Goal: Communication & Community: Share content

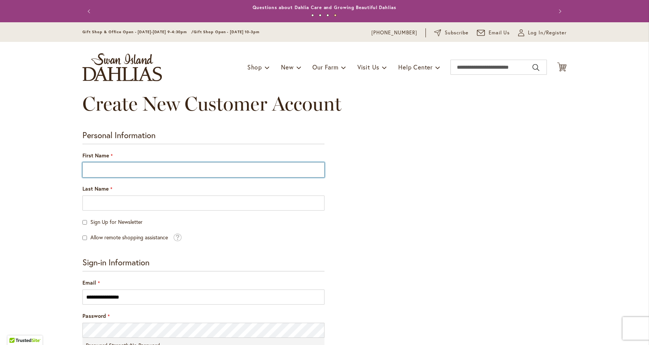
type input "*"
type input "****"
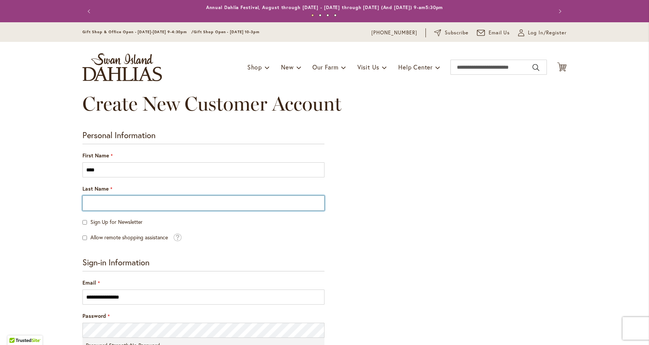
type input "*****"
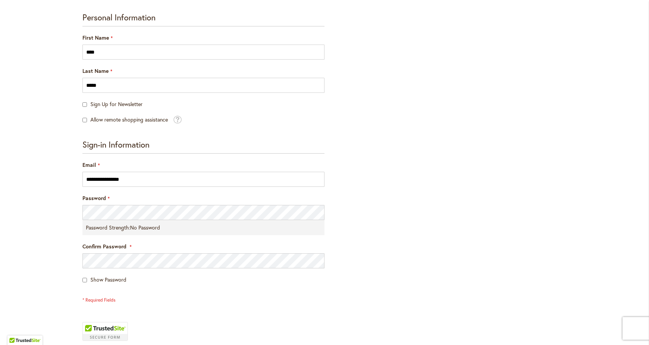
scroll to position [118, 0]
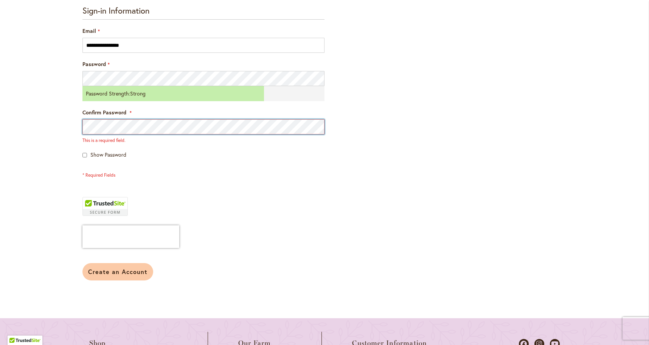
scroll to position [253, 0]
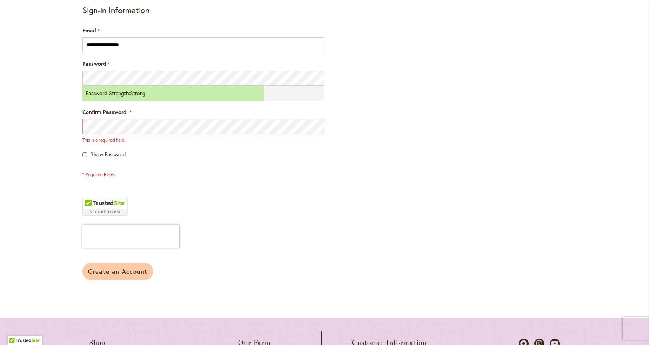
click at [113, 276] on button "Create an Account" at bounding box center [117, 271] width 71 height 17
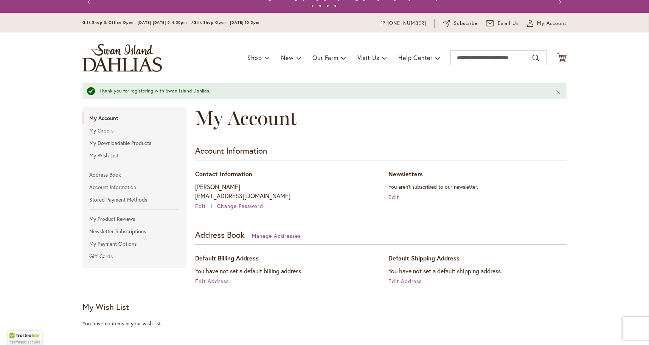
scroll to position [10, 0]
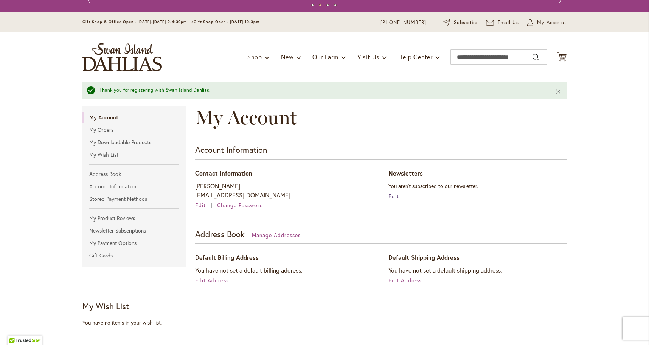
click at [393, 196] on span "Edit" at bounding box center [393, 196] width 11 height 7
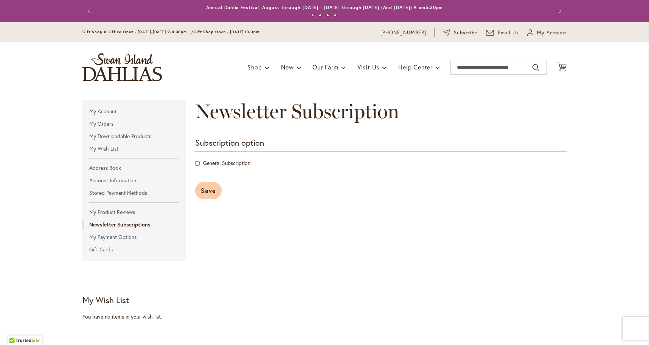
click at [213, 192] on span "Save" at bounding box center [208, 191] width 15 height 8
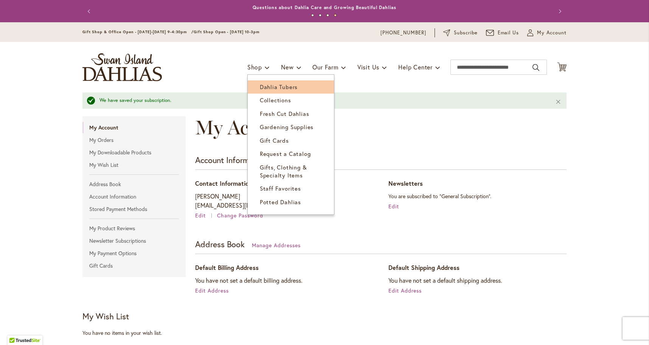
click at [260, 84] on span "Dahlia Tubers" at bounding box center [279, 87] width 38 height 8
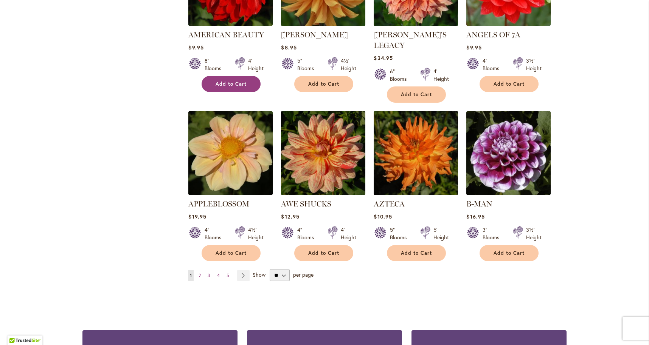
scroll to position [569, 0]
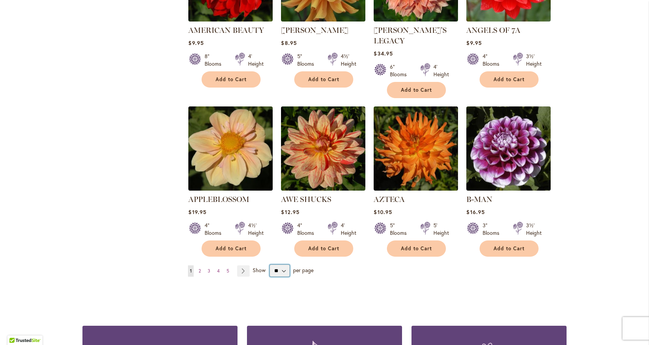
select select "**"
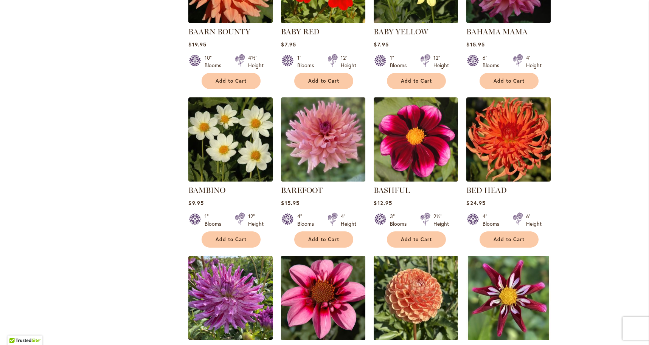
scroll to position [897, 0]
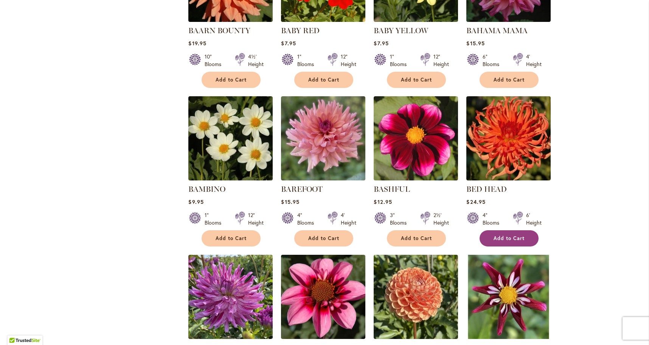
click at [503, 231] on button "Add to Cart" at bounding box center [508, 239] width 59 height 16
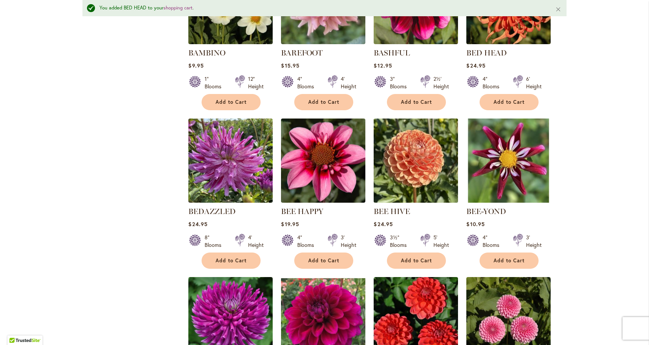
scroll to position [1053, 0]
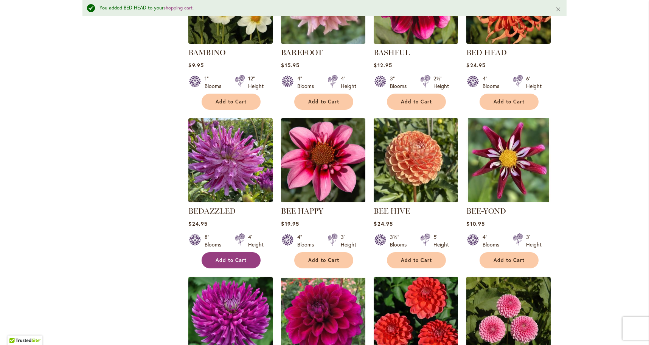
click at [240, 257] on span "Add to Cart" at bounding box center [230, 260] width 31 height 6
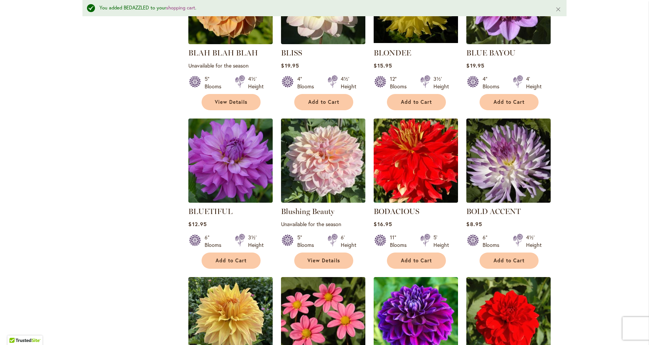
scroll to position [1700, 0]
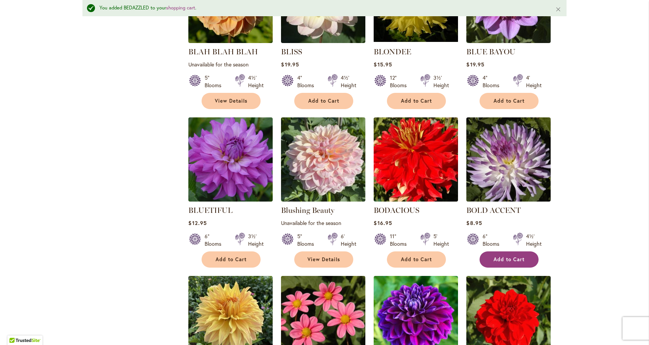
click at [511, 257] on span "Add to Cart" at bounding box center [508, 260] width 31 height 6
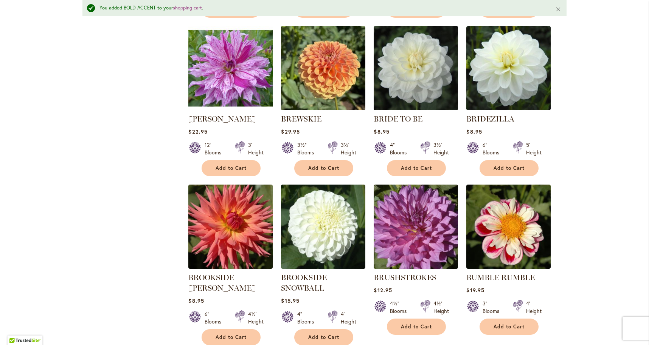
scroll to position [2108, 0]
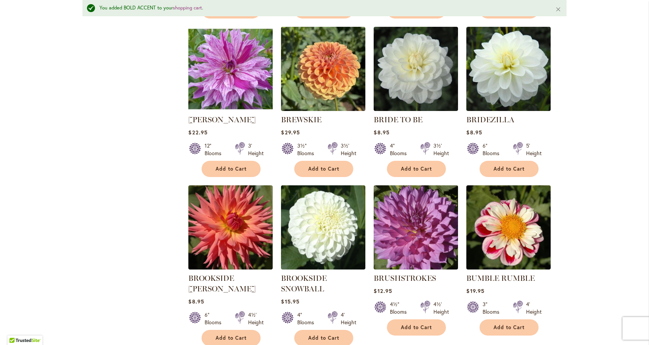
click at [212, 45] on img at bounding box center [230, 69] width 88 height 88
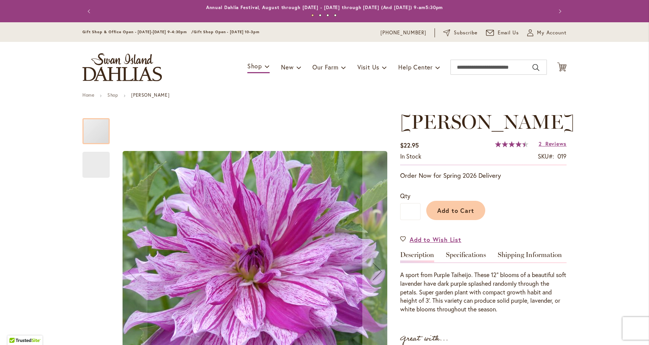
type input "****"
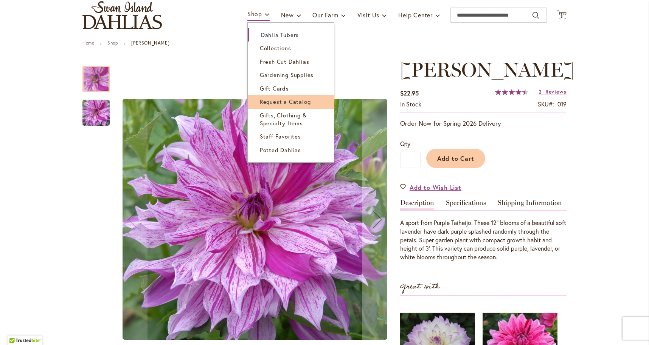
scroll to position [50, 0]
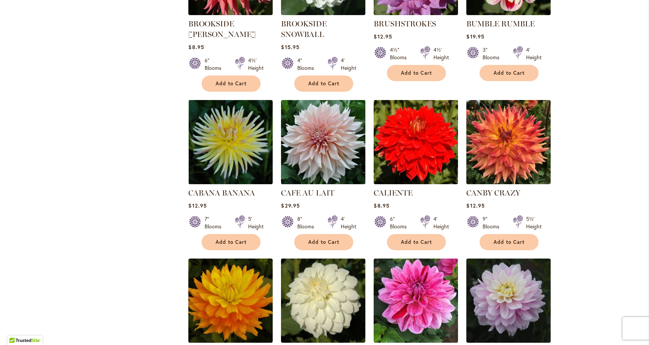
scroll to position [2345, 0]
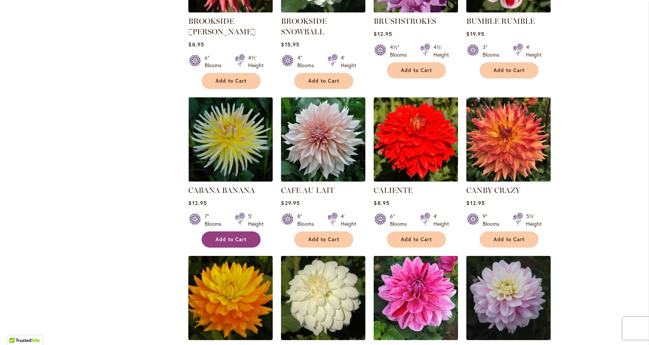
click at [229, 237] on span "Add to Cart" at bounding box center [230, 240] width 31 height 6
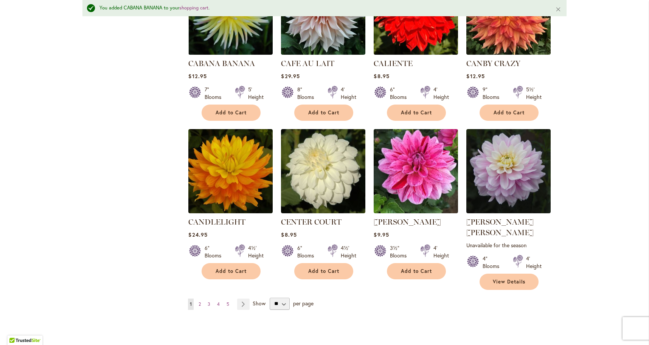
scroll to position [2493, 0]
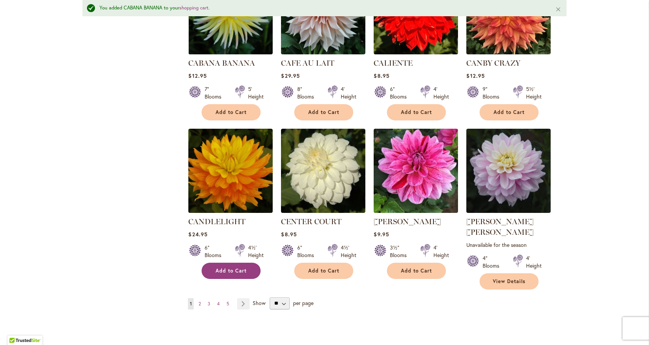
click at [232, 268] on span "Add to Cart" at bounding box center [230, 271] width 31 height 6
click at [201, 301] on span "2" at bounding box center [199, 304] width 2 height 6
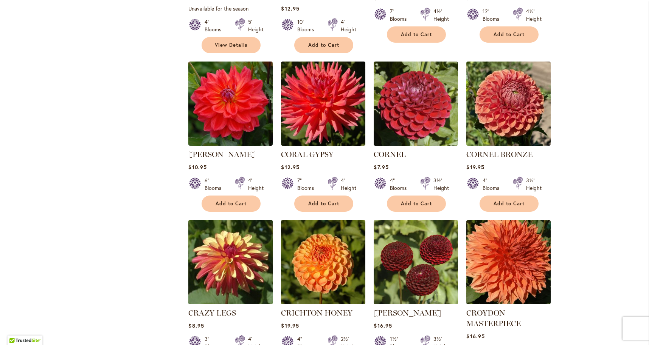
scroll to position [794, 0]
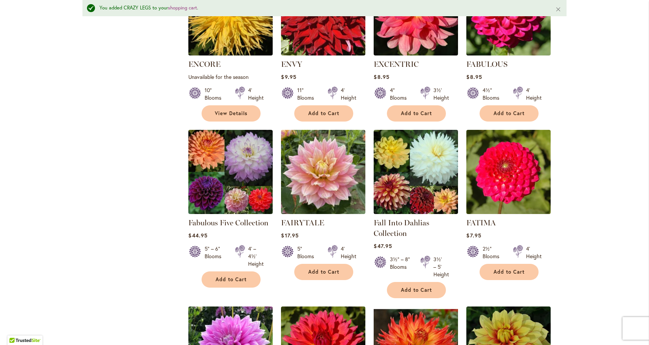
scroll to position [2375, 0]
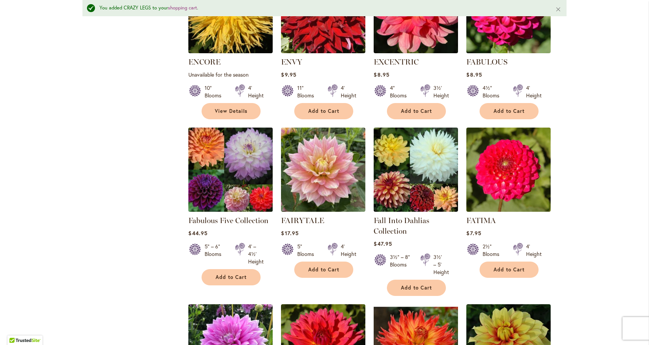
click at [222, 142] on img at bounding box center [230, 169] width 88 height 88
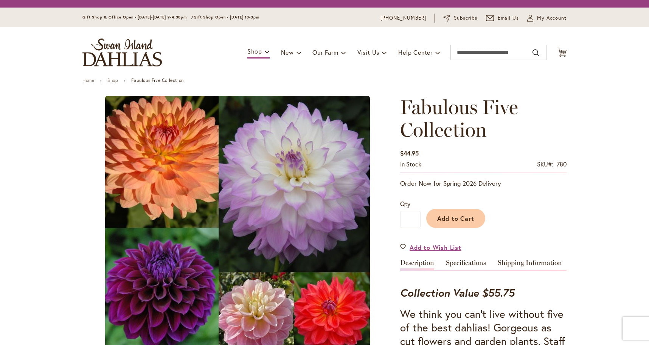
type input "****"
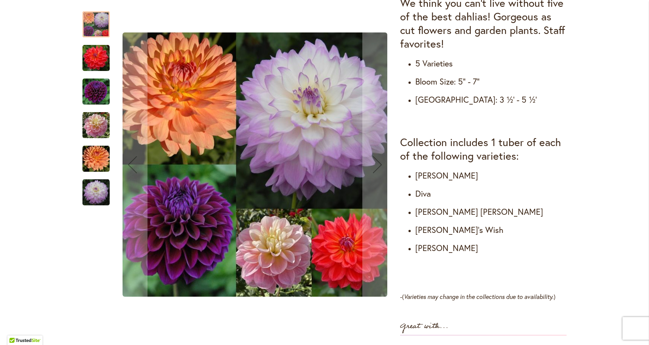
scroll to position [327, 0]
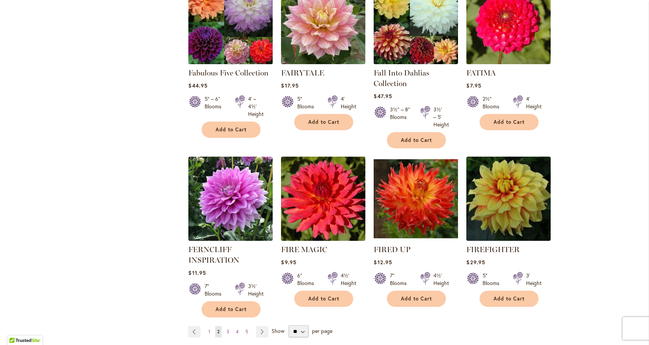
scroll to position [2505, 0]
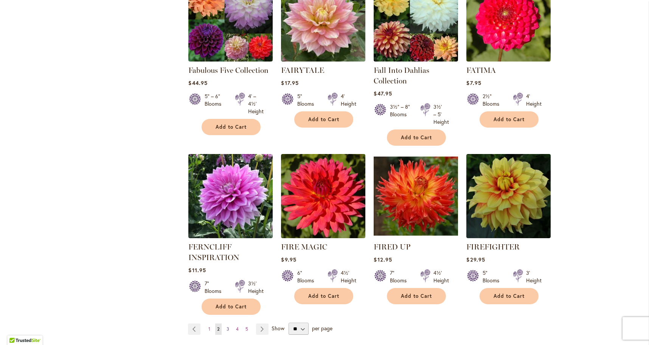
click at [227, 327] on span "3" at bounding box center [227, 330] width 3 height 6
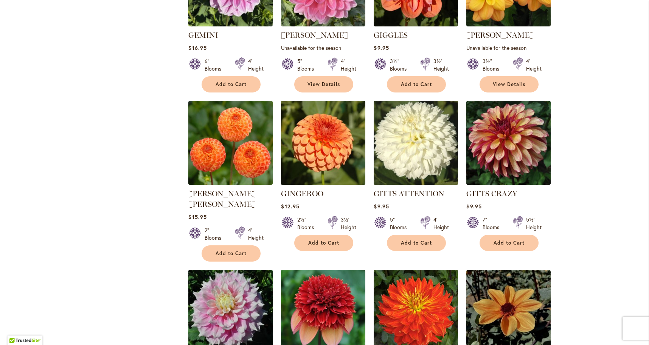
scroll to position [925, 0]
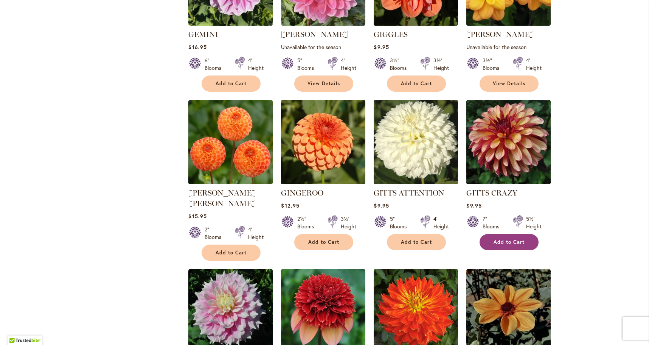
click at [515, 234] on button "Add to Cart" at bounding box center [508, 242] width 59 height 16
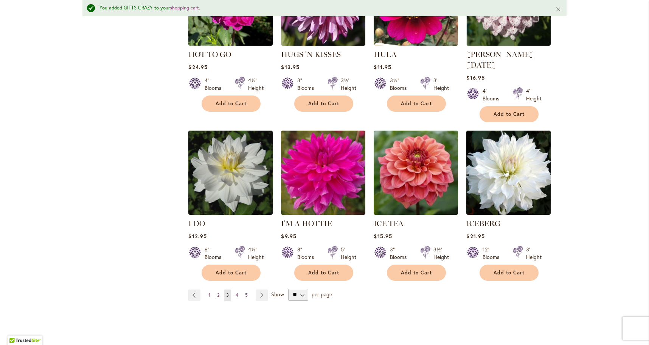
scroll to position [2565, 0]
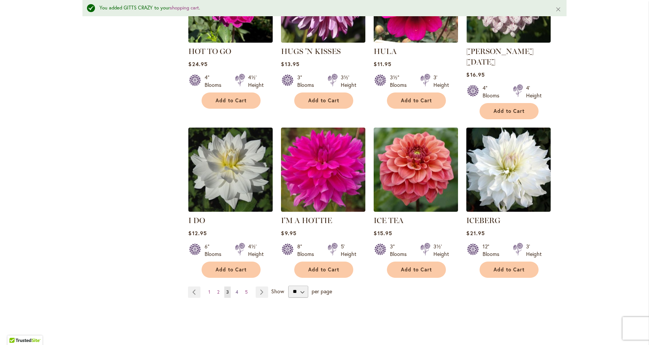
click at [237, 290] on span "4" at bounding box center [236, 293] width 3 height 6
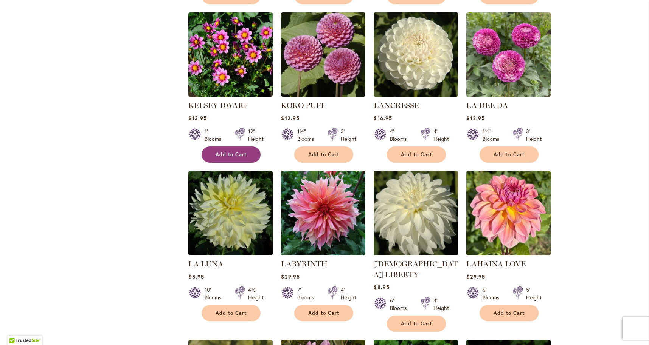
scroll to position [1158, 0]
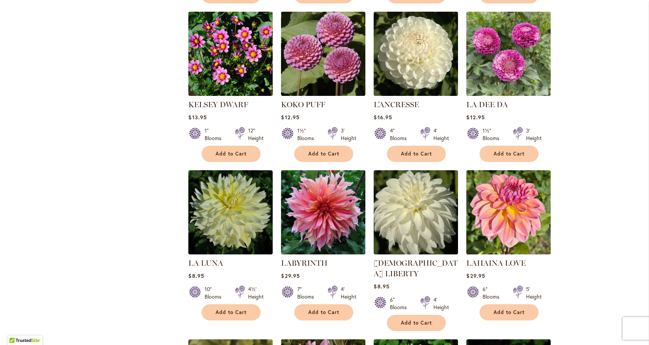
click at [315, 232] on img at bounding box center [323, 213] width 88 height 88
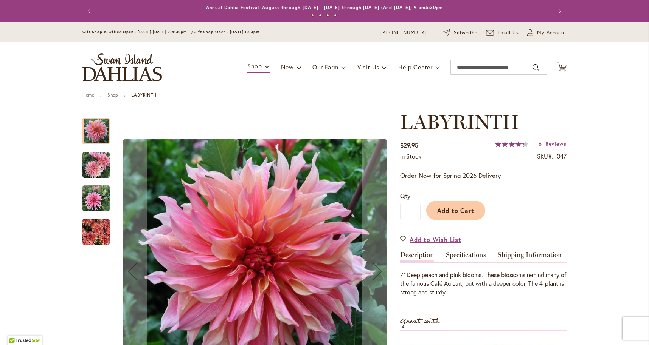
type input "****"
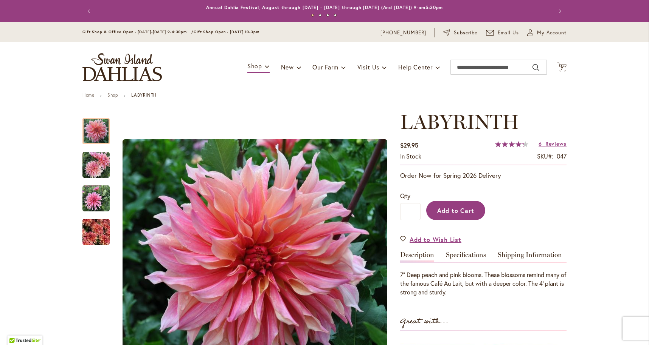
click at [451, 207] on span "Add to Cart" at bounding box center [455, 211] width 37 height 8
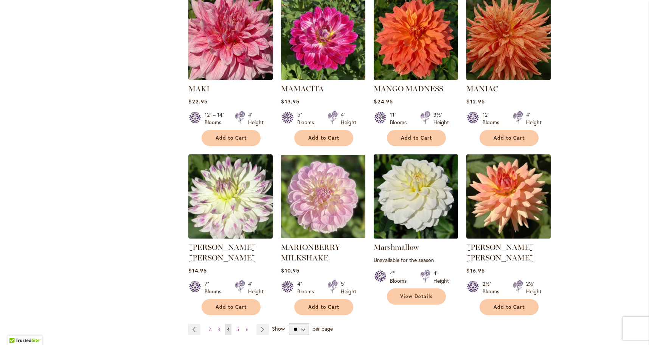
scroll to position [2487, 0]
click at [237, 327] on span "5" at bounding box center [237, 330] width 3 height 6
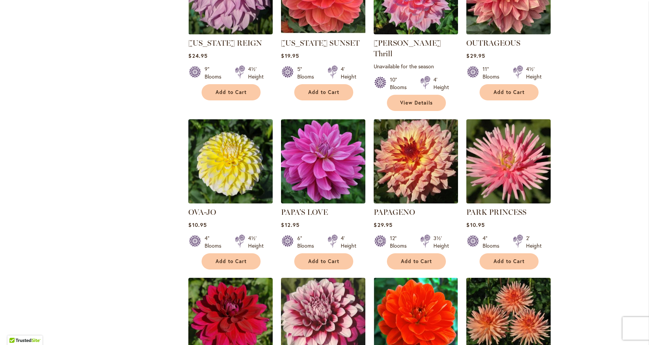
scroll to position [1690, 0]
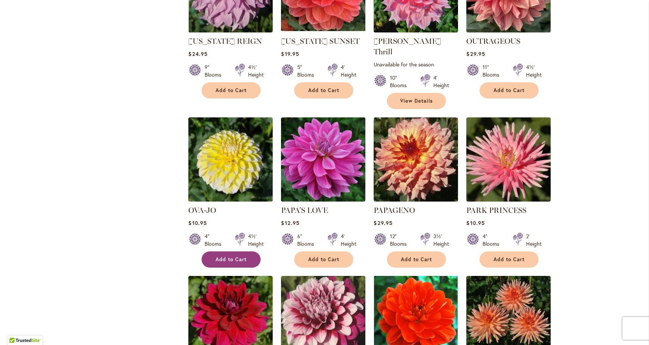
click at [230, 257] on span "Add to Cart" at bounding box center [230, 260] width 31 height 6
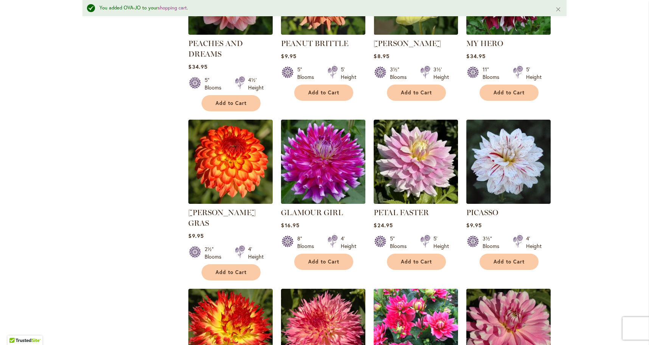
scroll to position [2206, 0]
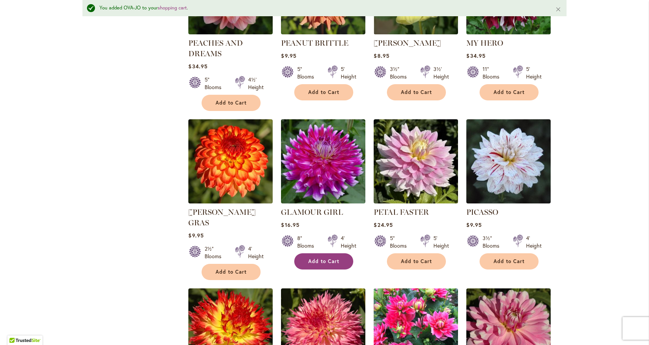
click at [330, 259] on span "Add to Cart" at bounding box center [323, 262] width 31 height 6
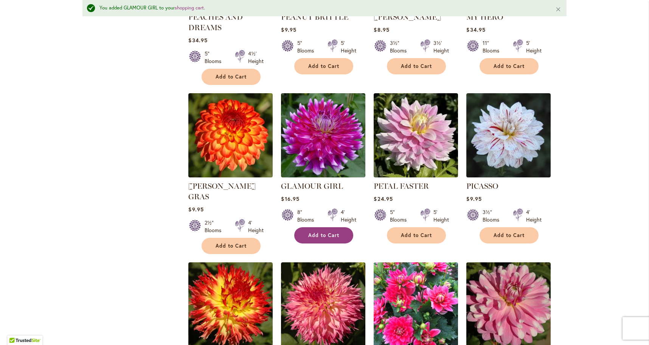
scroll to position [2234, 0]
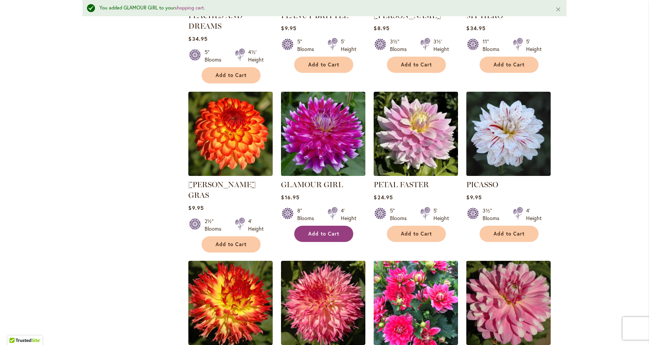
click at [329, 231] on span "Add to Cart" at bounding box center [323, 234] width 31 height 6
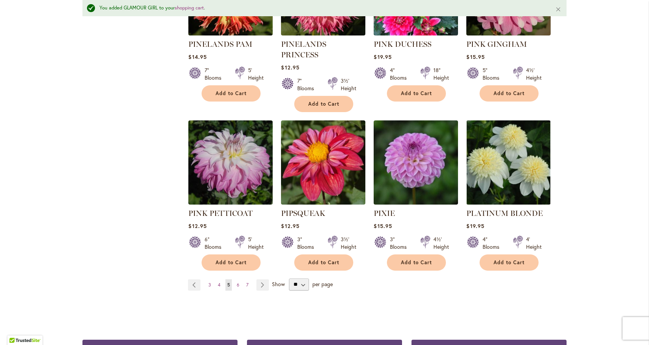
scroll to position [2549, 0]
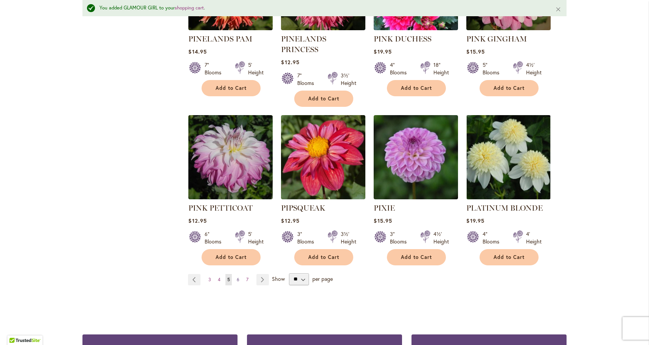
click at [237, 277] on span "6" at bounding box center [238, 280] width 3 height 6
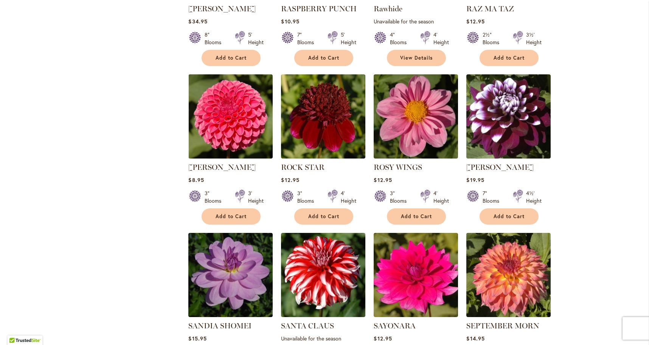
scroll to position [602, 0]
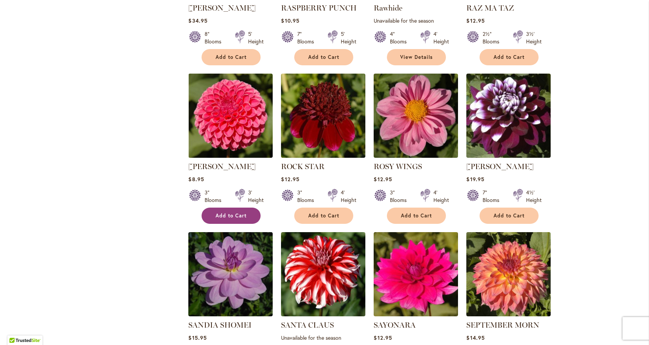
click at [240, 215] on span "Add to Cart" at bounding box center [230, 216] width 31 height 6
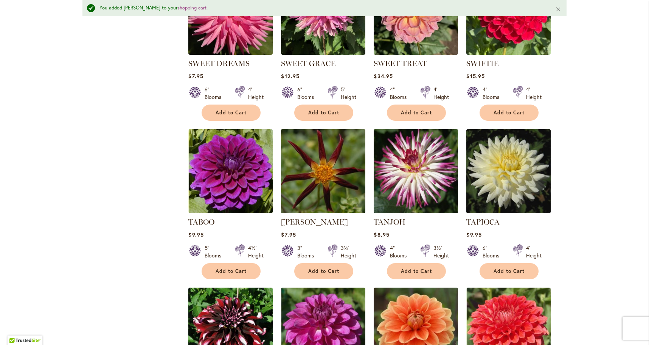
scroll to position [2017, 0]
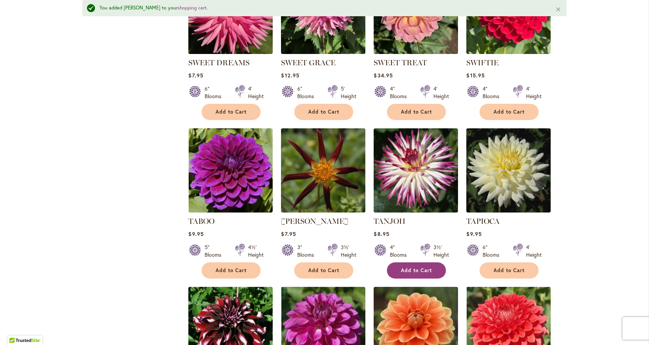
click at [415, 268] on span "Add to Cart" at bounding box center [416, 271] width 31 height 6
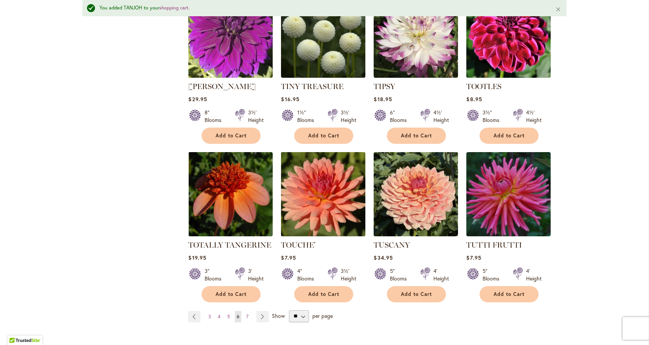
scroll to position [2482, 0]
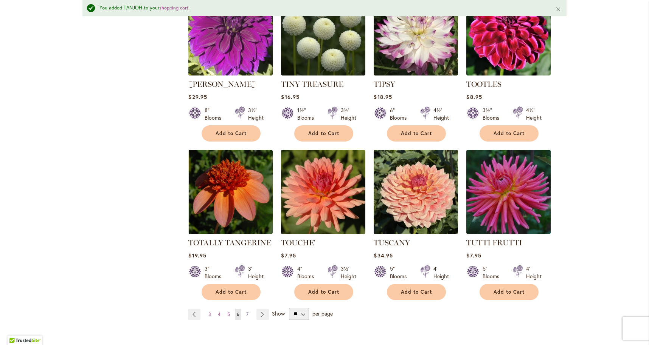
click at [247, 312] on span "7" at bounding box center [247, 315] width 2 height 6
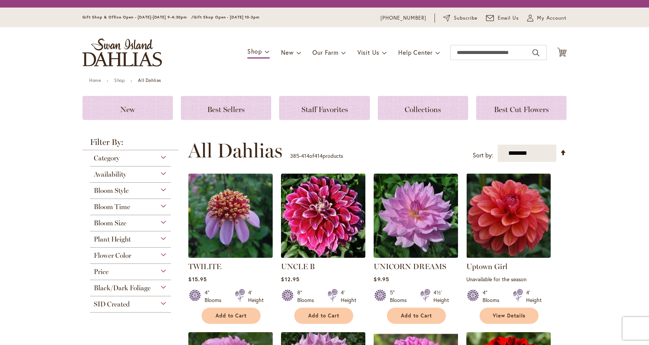
scroll to position [183, 0]
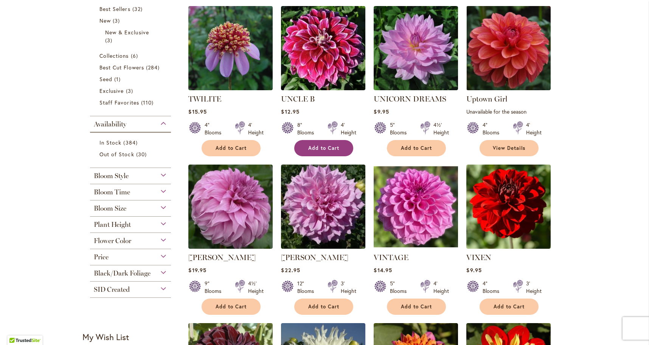
click at [324, 146] on span "Add to Cart" at bounding box center [323, 148] width 31 height 6
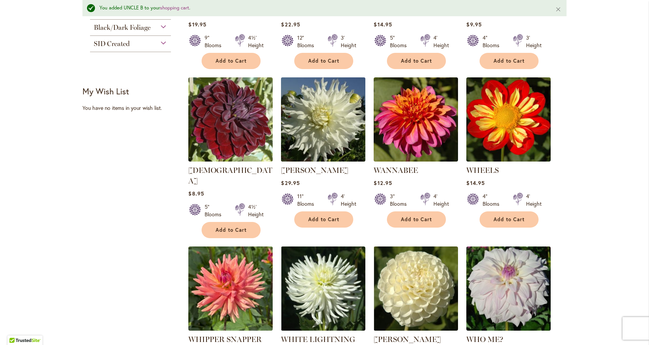
scroll to position [449, 0]
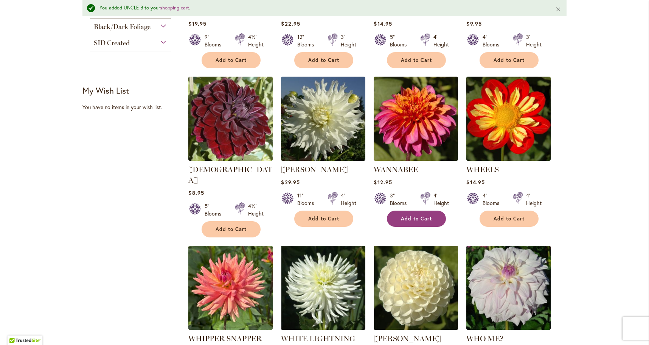
click at [420, 217] on span "Add to Cart" at bounding box center [416, 219] width 31 height 6
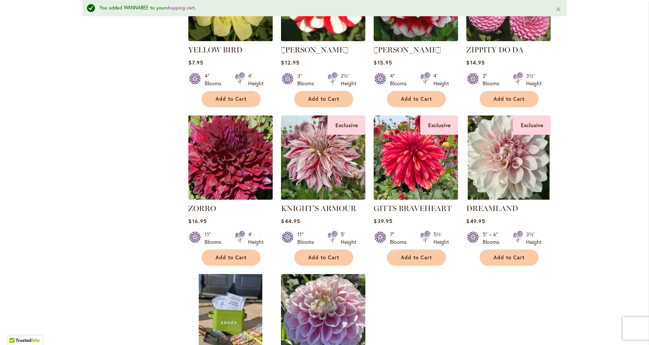
scroll to position [1058, 0]
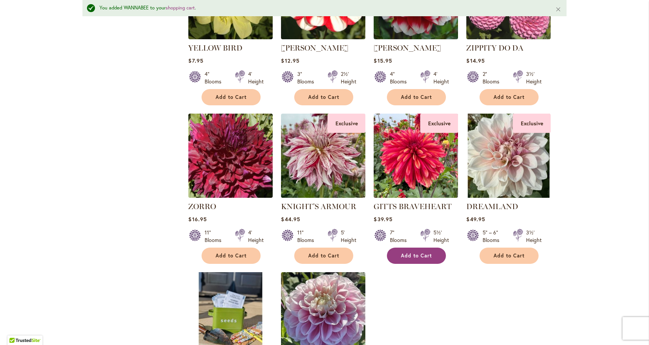
click at [415, 253] on span "Add to Cart" at bounding box center [416, 256] width 31 height 6
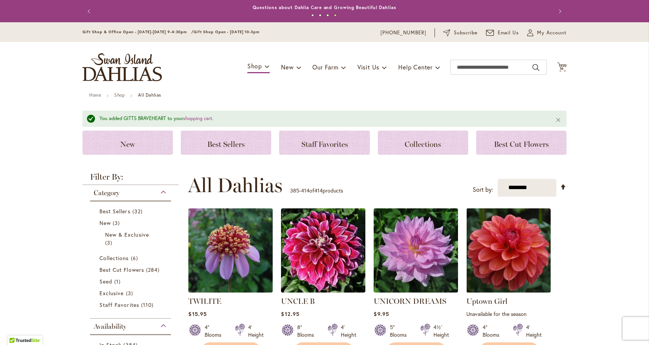
scroll to position [0, 0]
click at [562, 66] on span "16" at bounding box center [561, 68] width 5 height 5
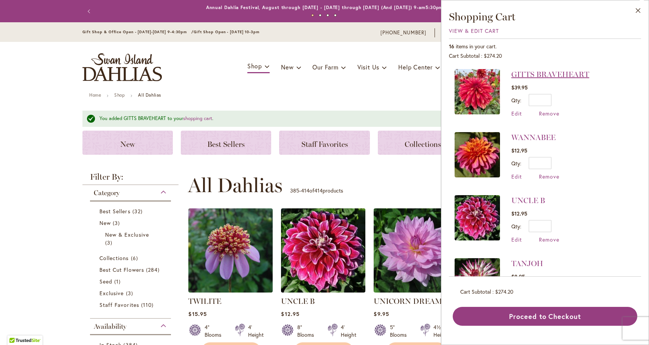
click at [518, 75] on link "GITTS BRAVEHEART" at bounding box center [550, 74] width 78 height 9
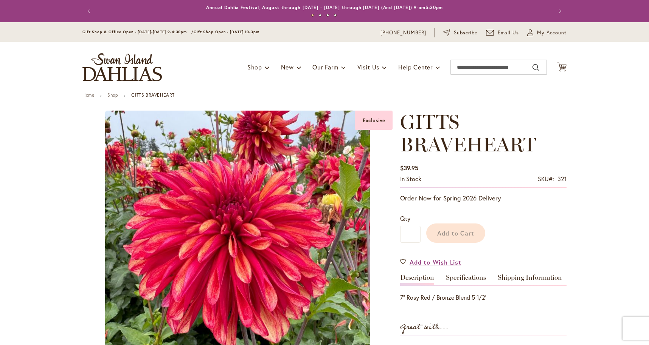
type input "****"
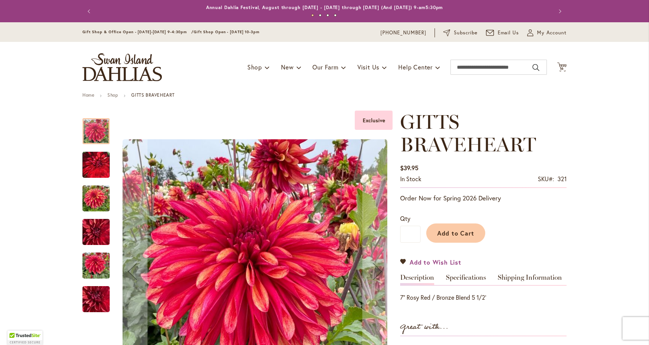
click at [430, 263] on span "Add to Wish List" at bounding box center [435, 262] width 52 height 9
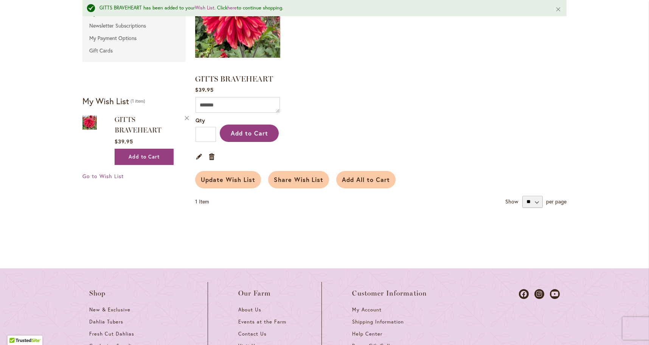
scroll to position [216, 0]
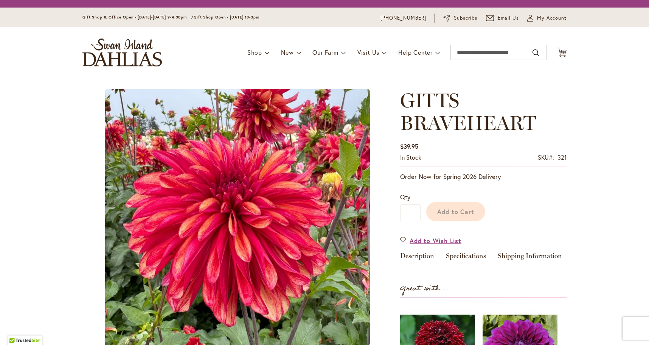
type input "****"
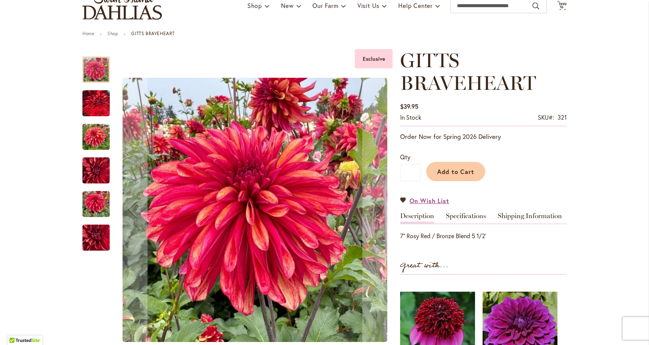
scroll to position [60, 0]
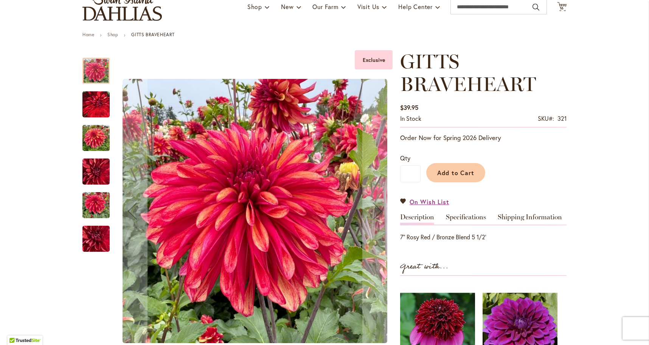
click at [96, 108] on img "GITTS BRAVEHEART" at bounding box center [95, 104] width 27 height 34
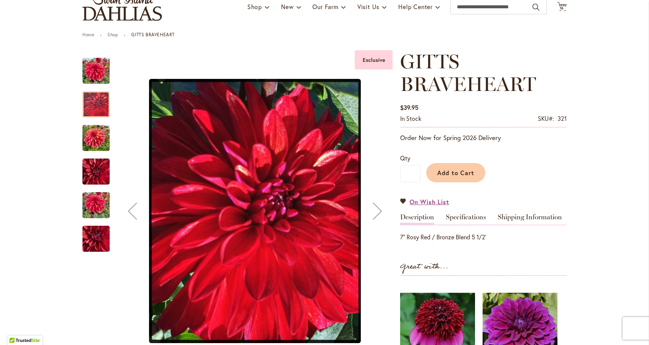
click at [96, 131] on img "GITTS BRAVEHEART" at bounding box center [95, 138] width 27 height 36
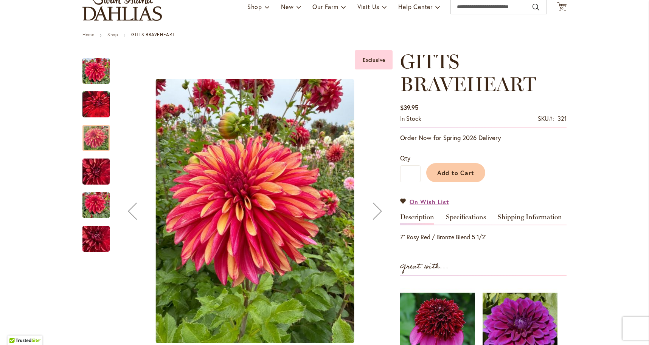
click at [94, 174] on img "GITTS BRAVEHEART" at bounding box center [95, 172] width 27 height 36
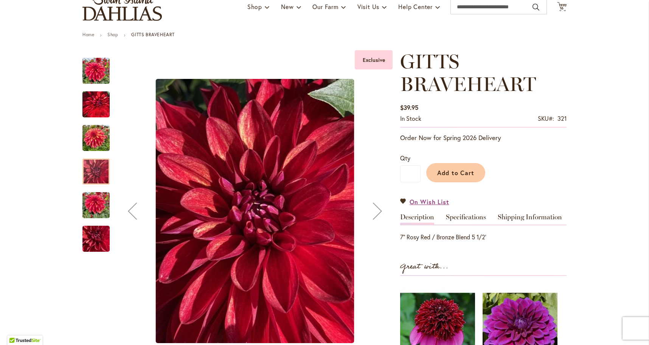
click at [92, 204] on img "GITTS BRAVEHEART" at bounding box center [95, 205] width 27 height 36
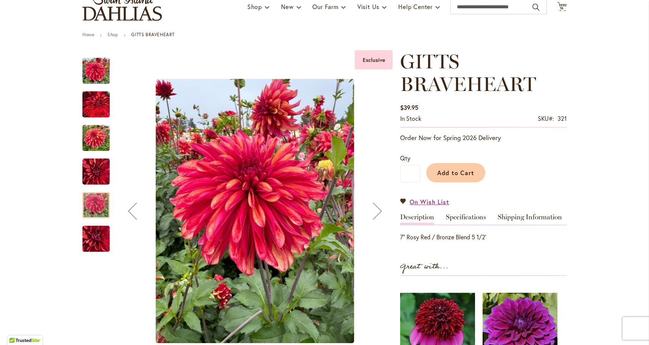
click at [98, 237] on img "GITTS BRAVEHEART" at bounding box center [96, 239] width 54 height 41
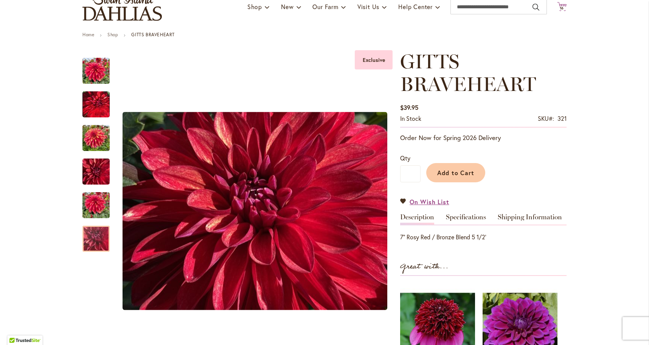
click at [559, 3] on icon "Cart .cls-1 { fill: #231f20; }" at bounding box center [561, 6] width 9 height 9
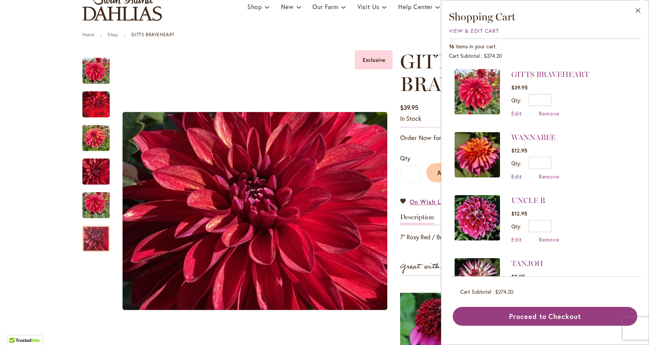
click at [515, 176] on span "Edit" at bounding box center [516, 176] width 11 height 7
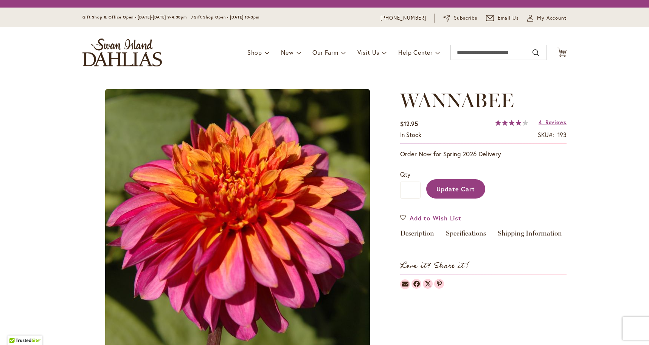
type input "****"
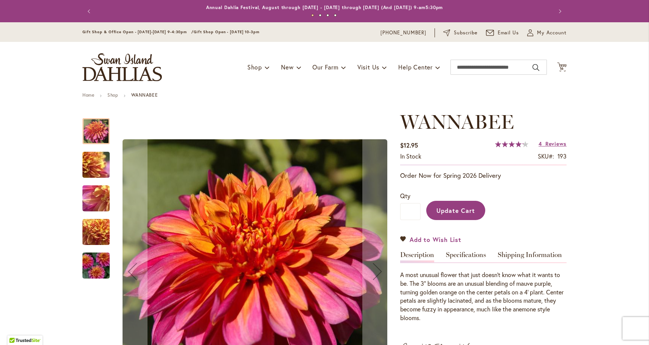
click at [402, 240] on link "Add to Wish List" at bounding box center [430, 239] width 61 height 9
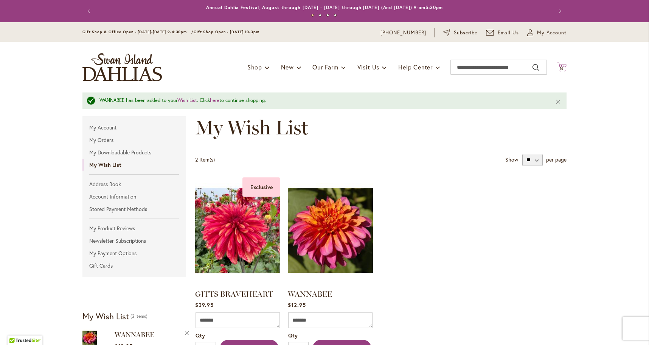
click at [559, 69] on span "16" at bounding box center [561, 68] width 5 height 5
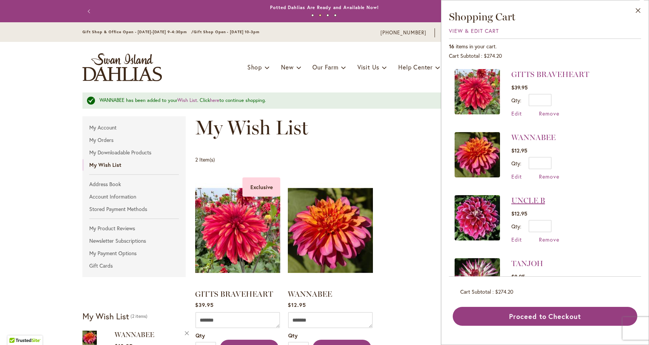
click at [524, 201] on link "UNCLE B" at bounding box center [528, 200] width 34 height 9
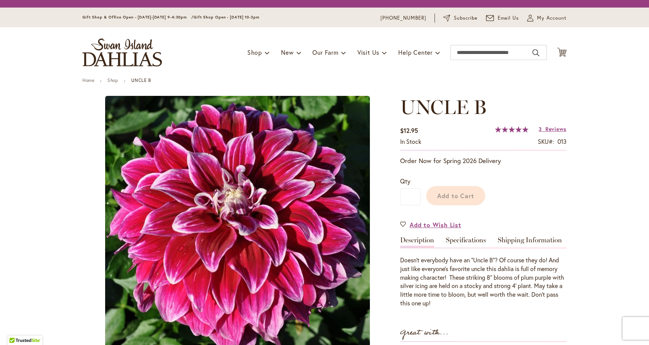
type input "****"
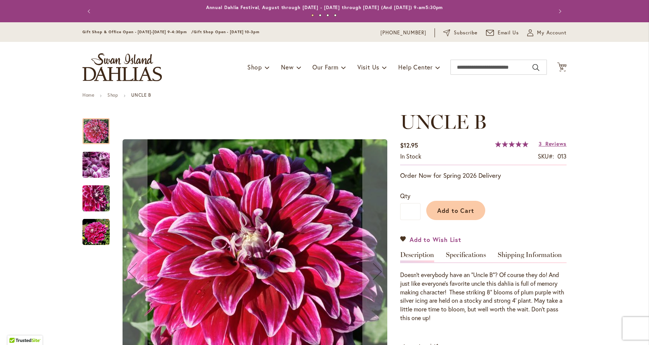
click at [429, 237] on span "Add to Wish List" at bounding box center [435, 239] width 52 height 9
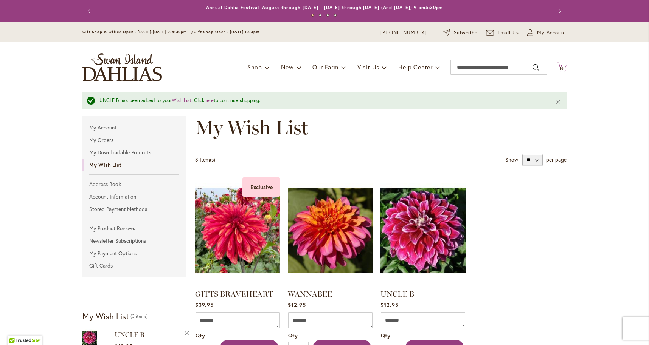
click at [559, 67] on span "16" at bounding box center [561, 68] width 5 height 5
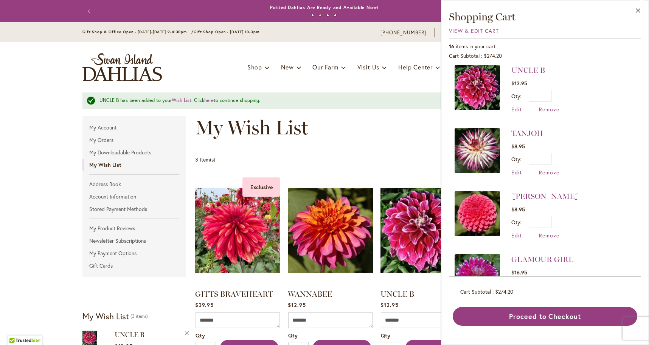
scroll to position [0, 0]
click at [514, 171] on span "Edit" at bounding box center [516, 172] width 11 height 7
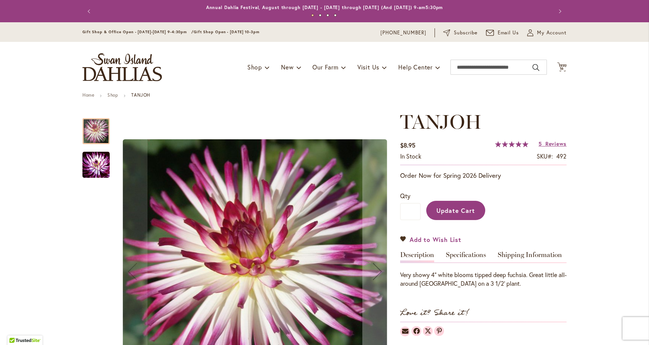
click at [401, 237] on link "Add to Wish List" at bounding box center [430, 239] width 61 height 9
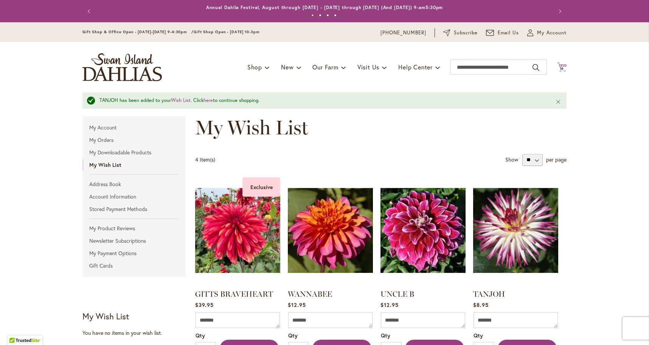
click at [564, 67] on span "16" at bounding box center [561, 68] width 5 height 5
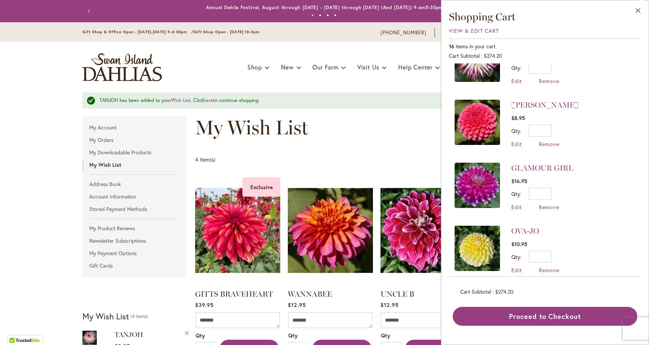
scroll to position [224, 0]
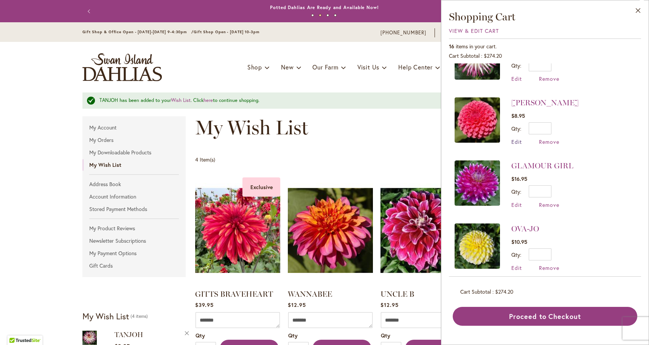
click at [515, 143] on span "Edit" at bounding box center [516, 141] width 11 height 7
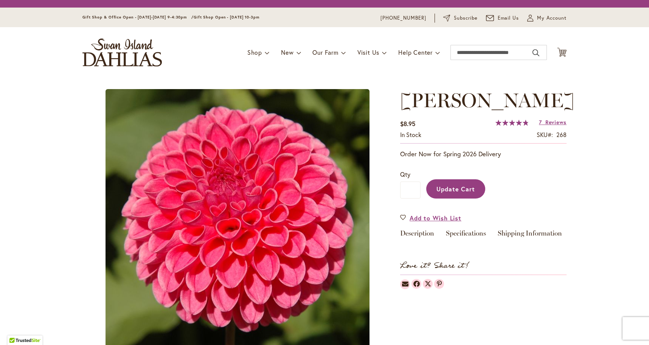
type input "****"
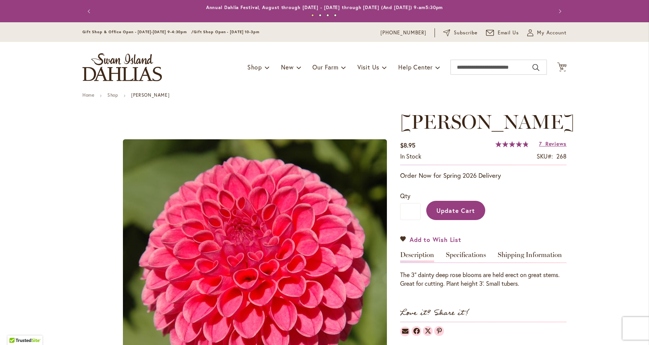
click at [419, 240] on span "Add to Wish List" at bounding box center [435, 239] width 52 height 9
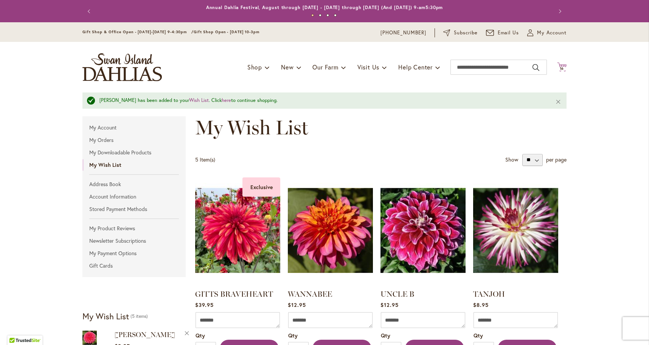
click at [564, 64] on icon "Cart .cls-1 { fill: #231f20; }" at bounding box center [561, 66] width 9 height 9
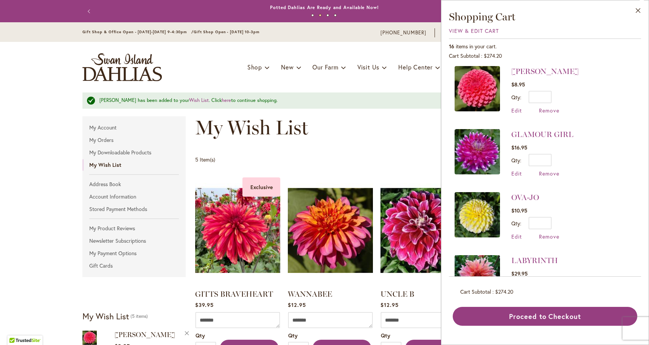
scroll to position [256, 0]
click at [518, 135] on link "GLAMOUR GIRL" at bounding box center [542, 134] width 62 height 9
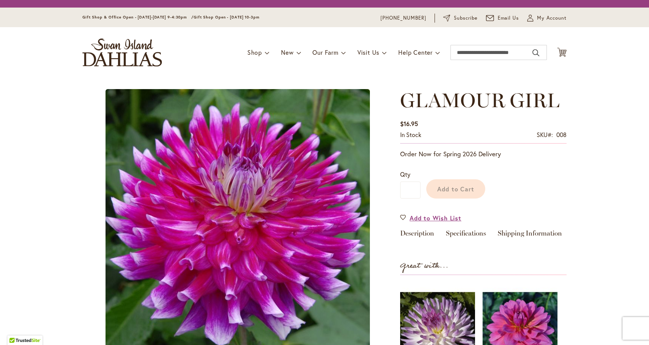
type input "****"
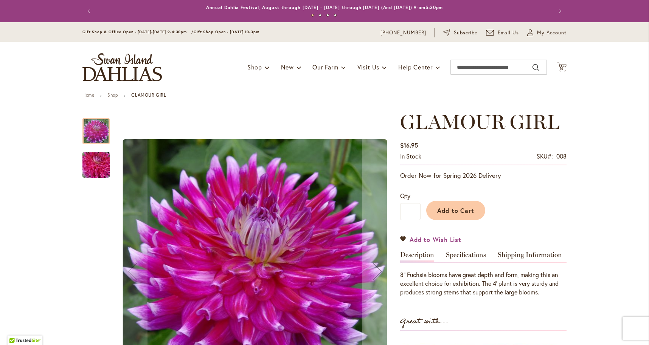
click at [435, 239] on span "Add to Wish List" at bounding box center [435, 239] width 52 height 9
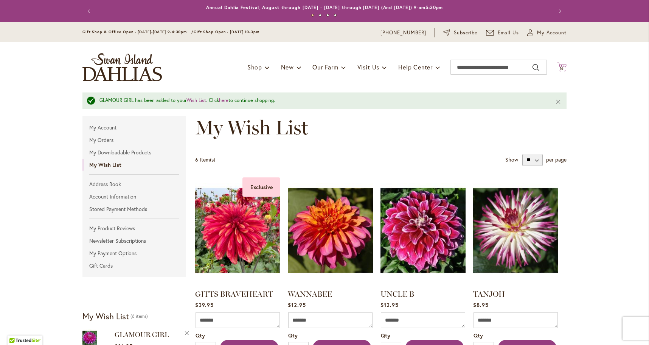
click at [564, 67] on span "16 16 items" at bounding box center [562, 69] width 8 height 4
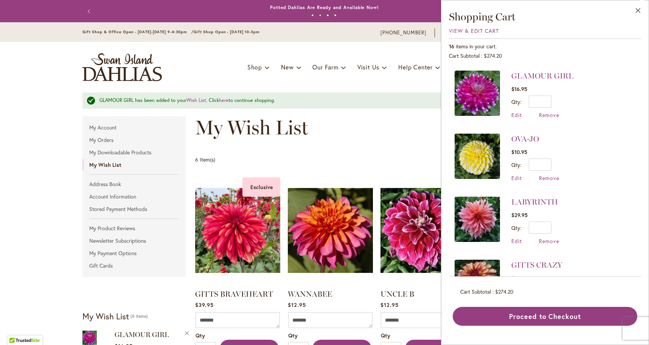
scroll to position [323, 0]
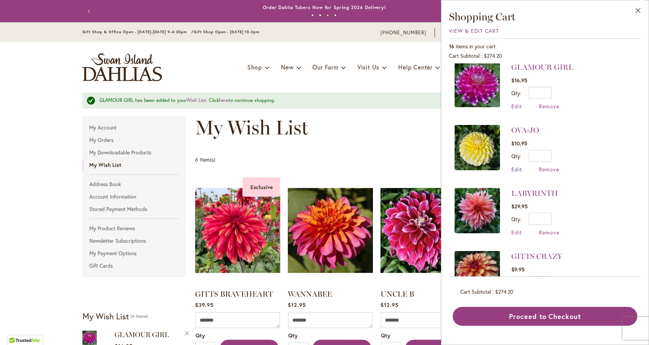
click at [516, 167] on span "Edit" at bounding box center [516, 169] width 11 height 7
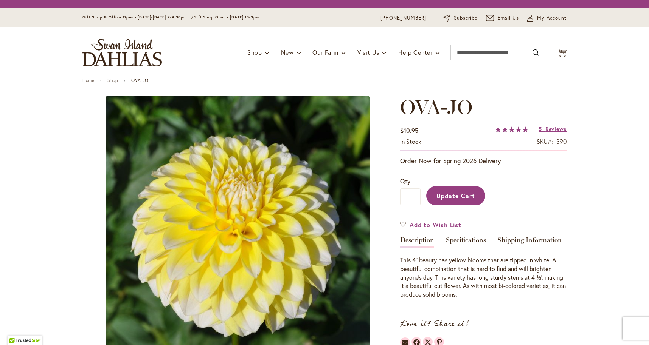
type input "****"
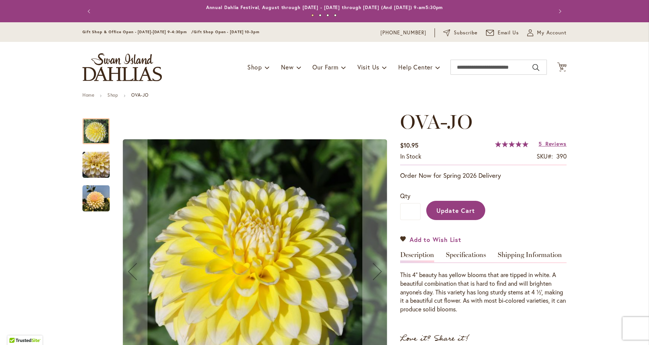
click at [434, 238] on span "Add to Wish List" at bounding box center [435, 239] width 52 height 9
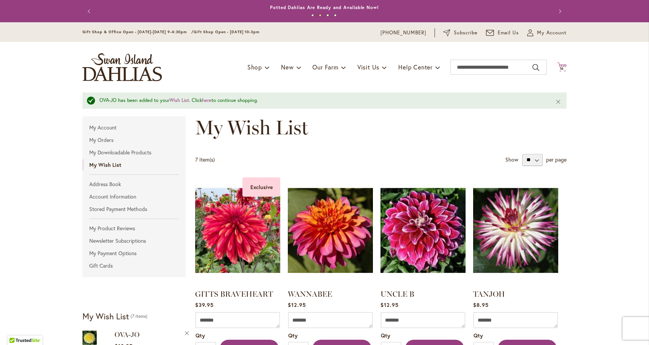
click at [562, 66] on span "16" at bounding box center [561, 68] width 5 height 5
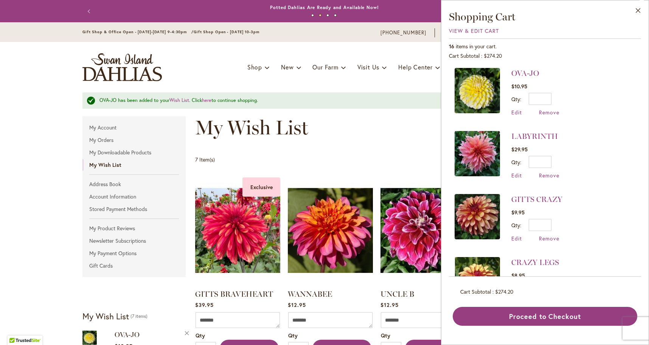
scroll to position [380, 0]
click at [530, 135] on link "LABYRINTH" at bounding box center [534, 136] width 46 height 9
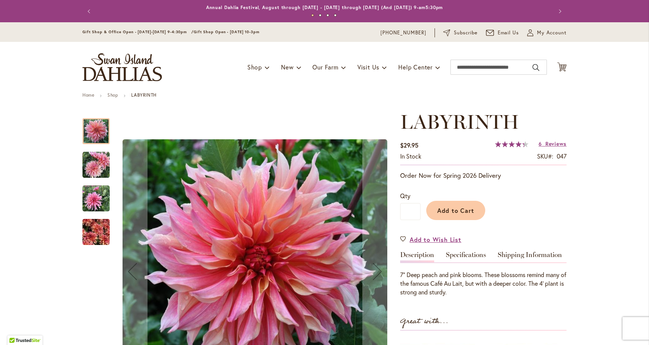
type input "****"
click at [425, 237] on span "Add to Wish List" at bounding box center [435, 239] width 52 height 9
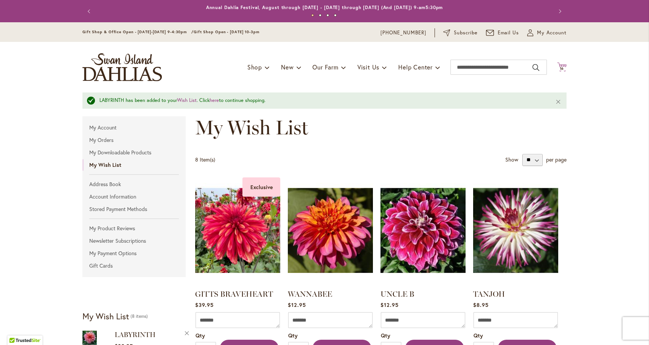
click at [562, 67] on span "16" at bounding box center [561, 68] width 5 height 5
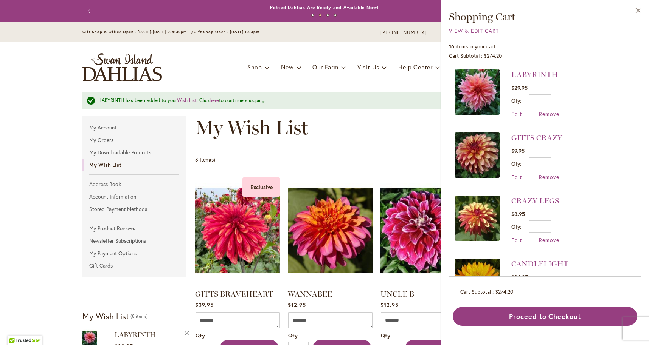
scroll to position [441, 0]
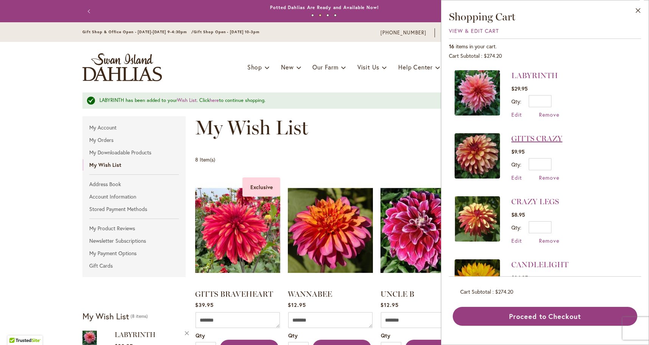
click at [518, 138] on link "GITTS CRAZY" at bounding box center [536, 138] width 51 height 9
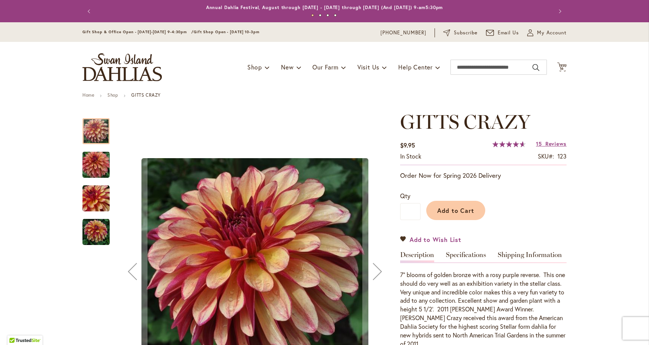
click at [422, 239] on span "Add to Wish List" at bounding box center [435, 239] width 52 height 9
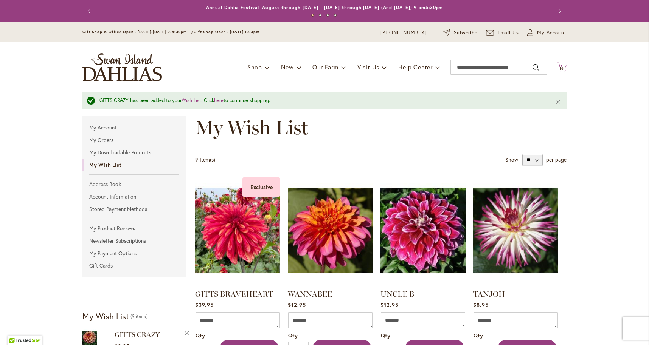
click at [563, 67] on span "16" at bounding box center [561, 68] width 5 height 5
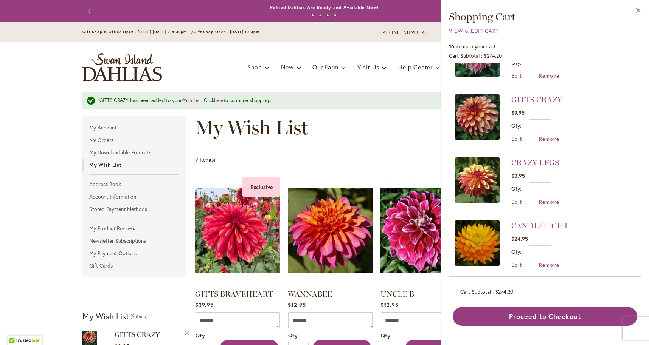
scroll to position [481, 0]
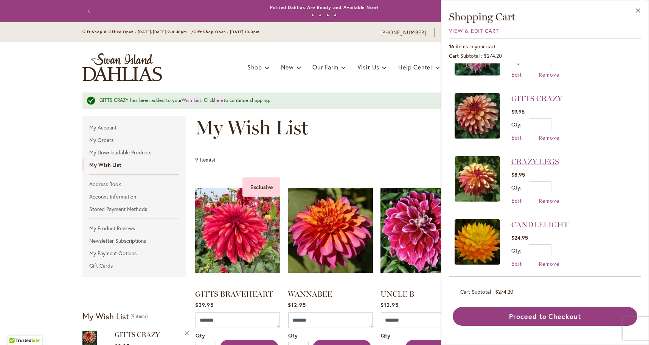
click at [524, 165] on link "CRAZY LEGS" at bounding box center [535, 161] width 48 height 9
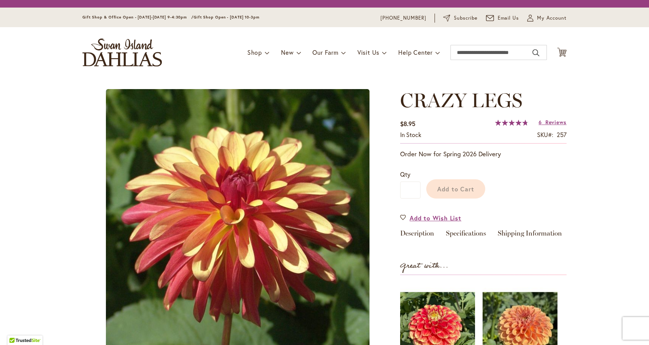
type input "****"
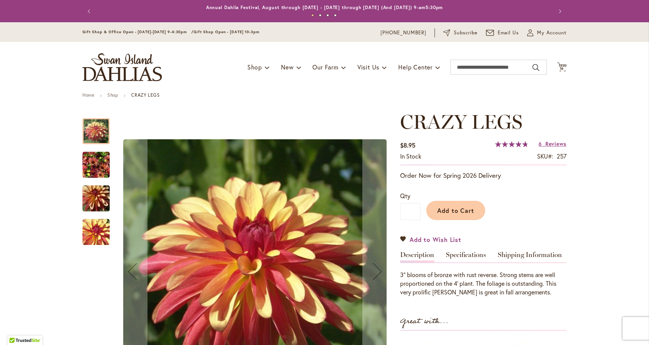
click at [427, 239] on span "Add to Wish List" at bounding box center [435, 239] width 52 height 9
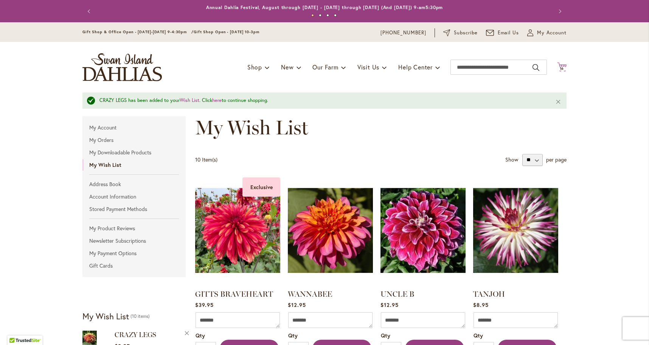
click at [561, 68] on span "16" at bounding box center [561, 68] width 5 height 5
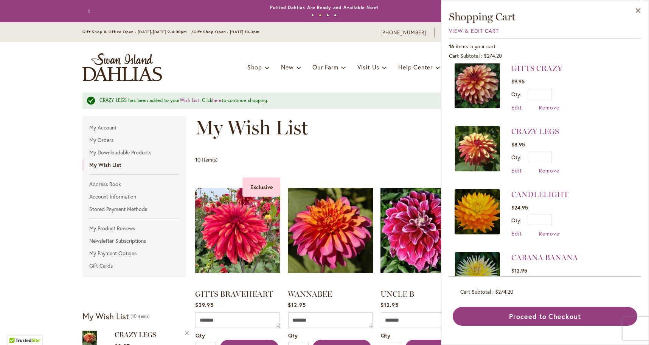
scroll to position [512, 0]
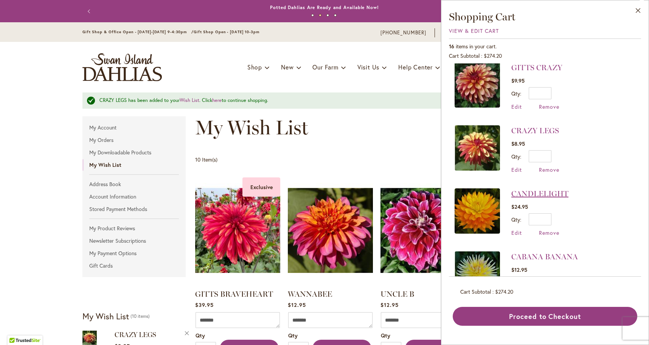
click at [522, 196] on link "CANDLELIGHT" at bounding box center [539, 193] width 57 height 9
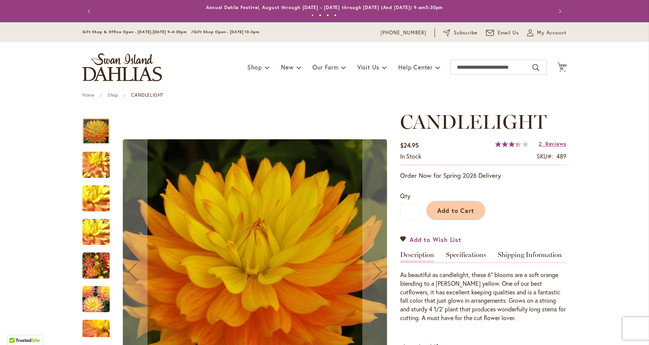
click at [439, 240] on span "Add to Wish List" at bounding box center [435, 239] width 52 height 9
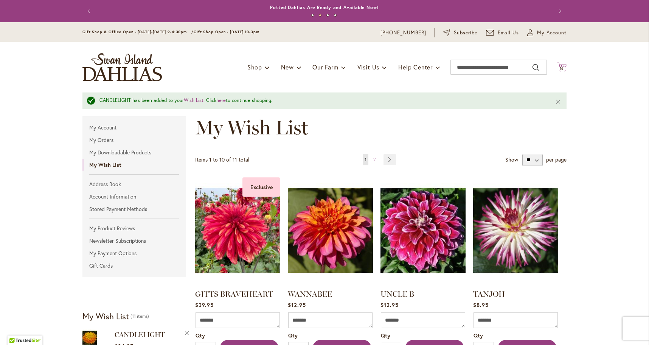
click at [561, 66] on span "16" at bounding box center [561, 68] width 5 height 5
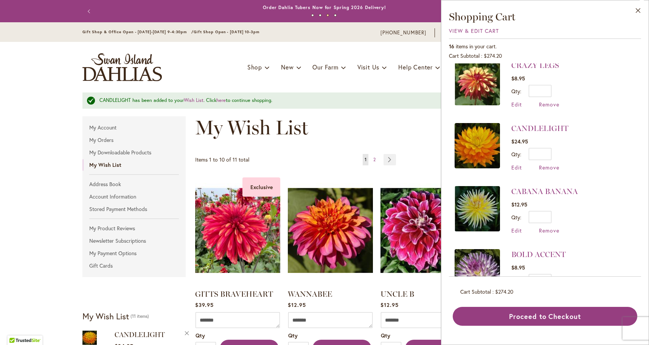
scroll to position [578, 0]
click at [517, 229] on span "Edit" at bounding box center [516, 230] width 11 height 7
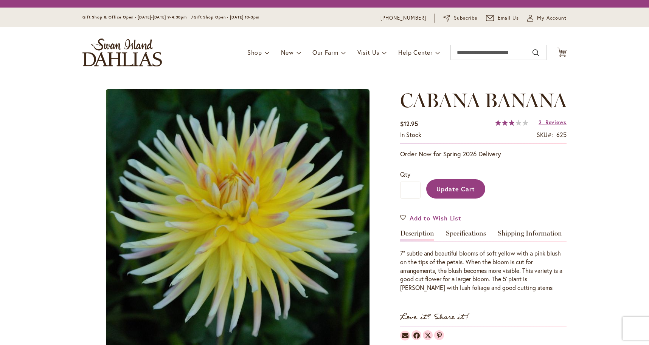
type input "****"
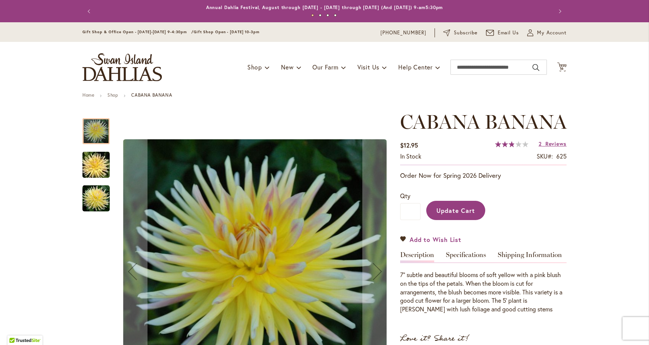
click at [426, 244] on span "Add to Wish List" at bounding box center [435, 239] width 52 height 9
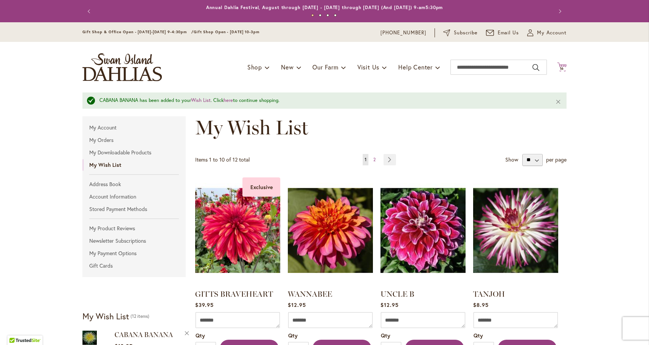
click at [563, 66] on span "16" at bounding box center [561, 68] width 5 height 5
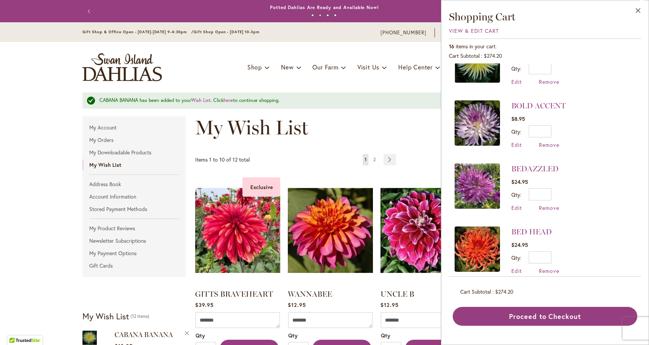
scroll to position [736, 0]
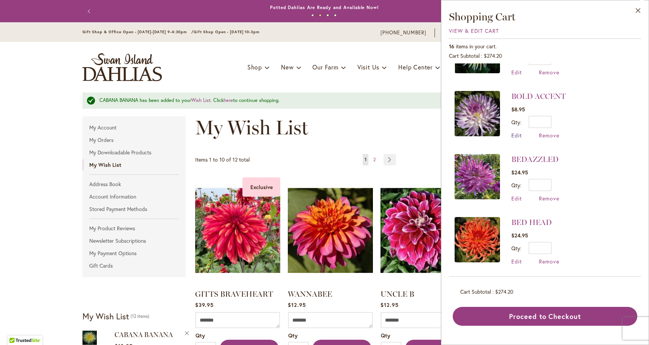
click at [520, 136] on span "Edit" at bounding box center [516, 135] width 11 height 7
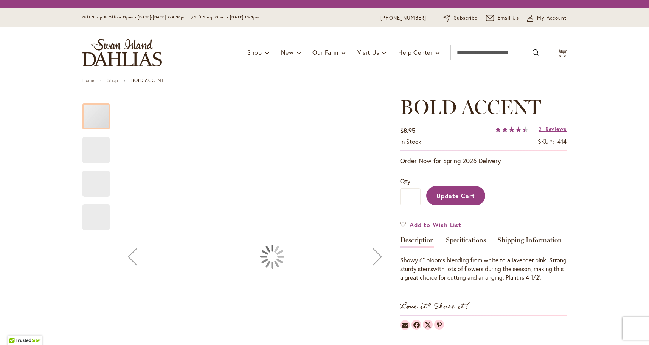
type input "****"
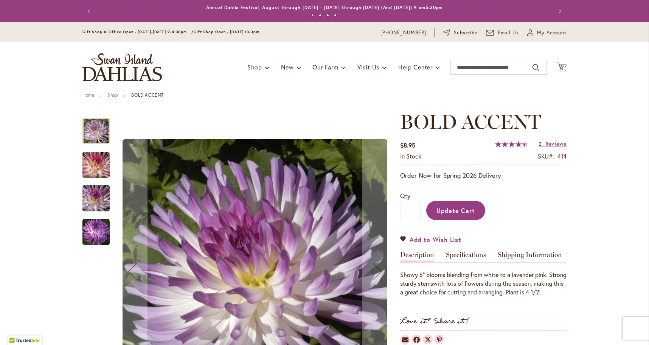
click at [432, 240] on span "Add to Wish List" at bounding box center [435, 239] width 52 height 9
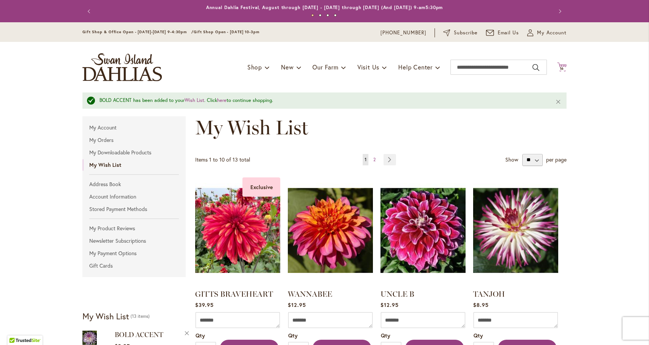
click at [561, 65] on icon "Cart .cls-1 { fill: #231f20; }" at bounding box center [561, 66] width 9 height 9
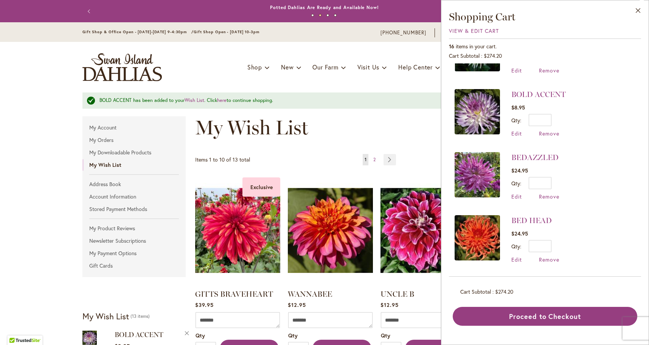
scroll to position [737, 0]
click at [516, 197] on span "Edit" at bounding box center [516, 196] width 11 height 7
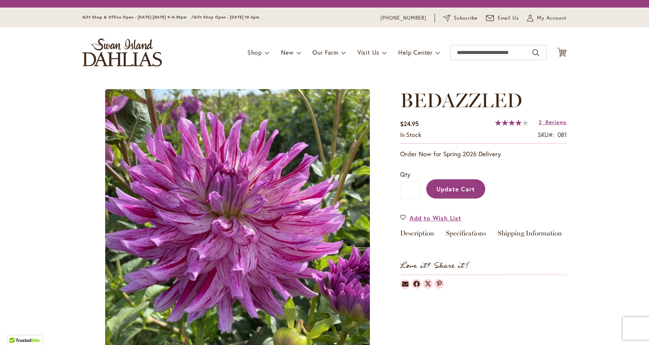
type input "****"
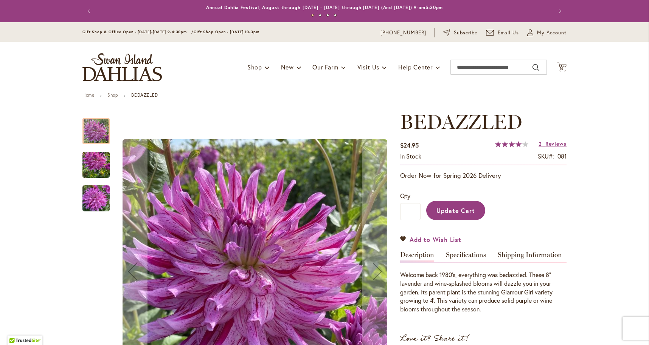
click at [446, 238] on span "Add to Wish List" at bounding box center [435, 239] width 52 height 9
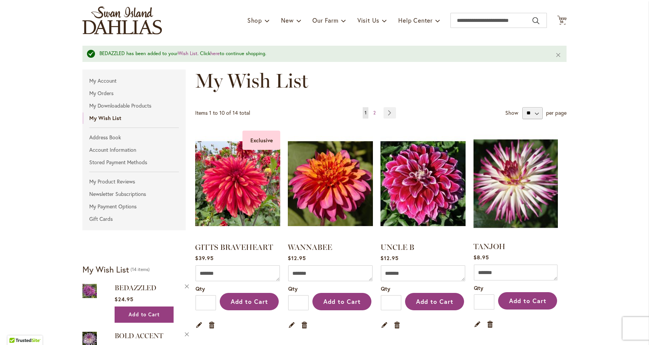
scroll to position [46, 0]
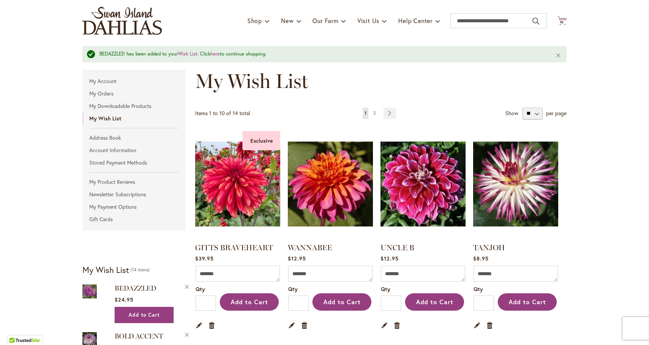
click at [561, 22] on span "16" at bounding box center [561, 22] width 5 height 5
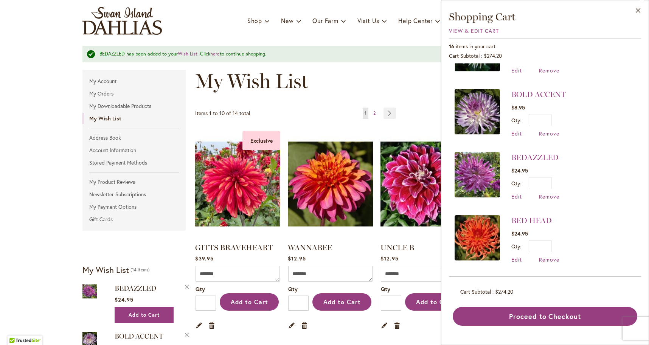
scroll to position [737, 0]
click at [525, 222] on link "BED HEAD" at bounding box center [531, 220] width 40 height 9
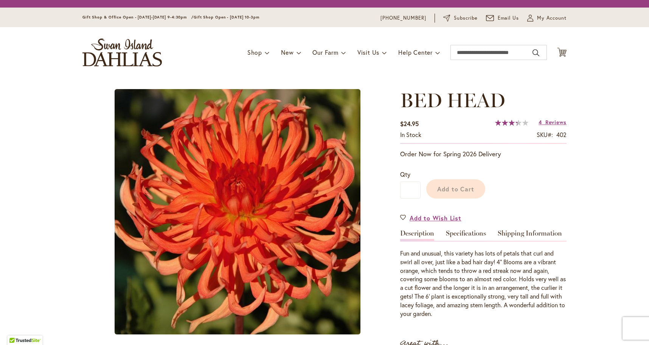
type input "****"
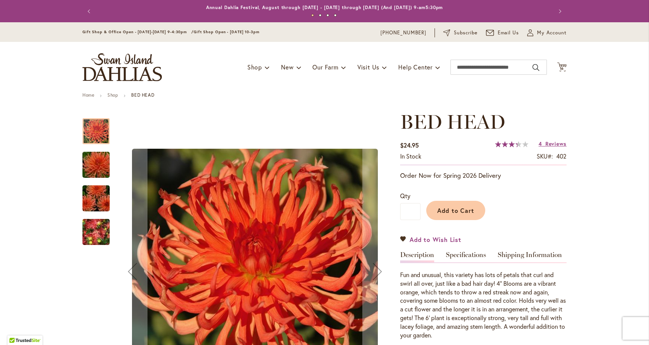
click at [433, 240] on span "Add to Wish List" at bounding box center [435, 239] width 52 height 9
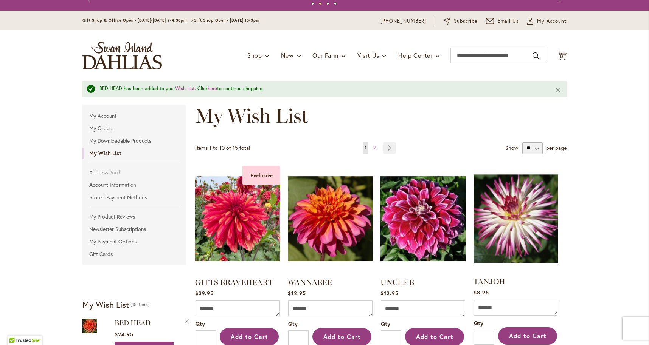
scroll to position [9, 0]
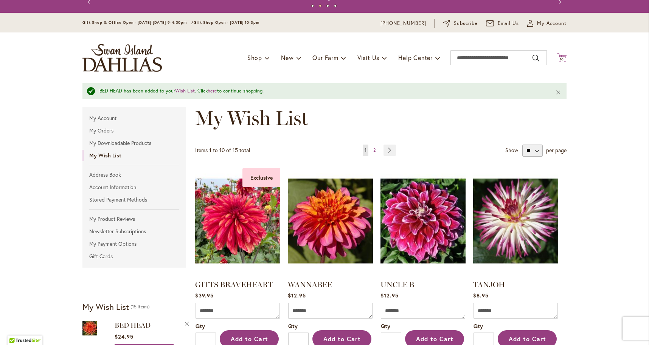
click at [562, 57] on span "16" at bounding box center [561, 59] width 5 height 5
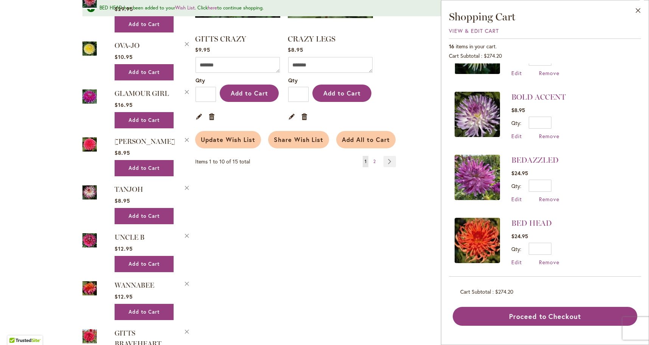
scroll to position [675, 0]
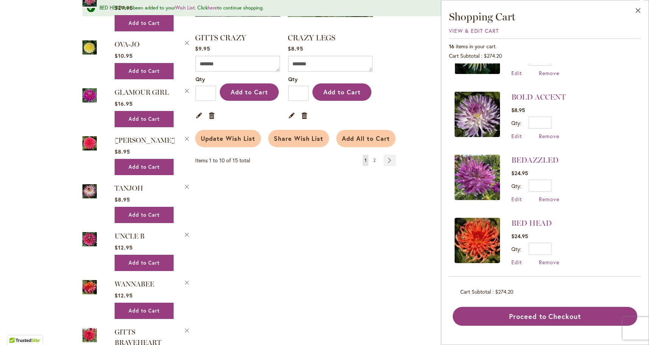
click at [374, 160] on span "2" at bounding box center [374, 161] width 2 height 6
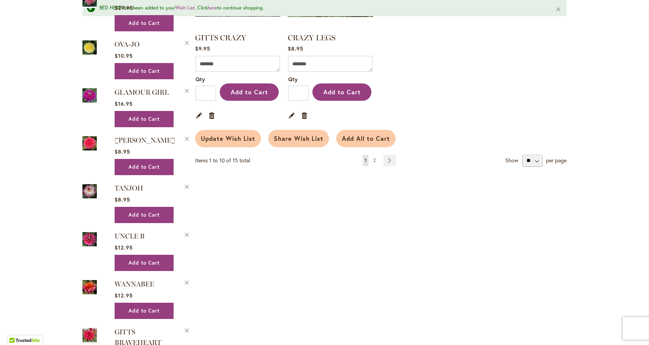
click at [374, 160] on span "2" at bounding box center [374, 161] width 2 height 6
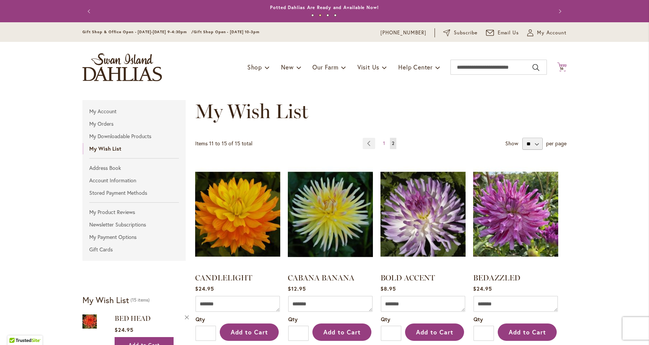
scroll to position [0, 0]
click at [562, 67] on span "16" at bounding box center [561, 68] width 5 height 5
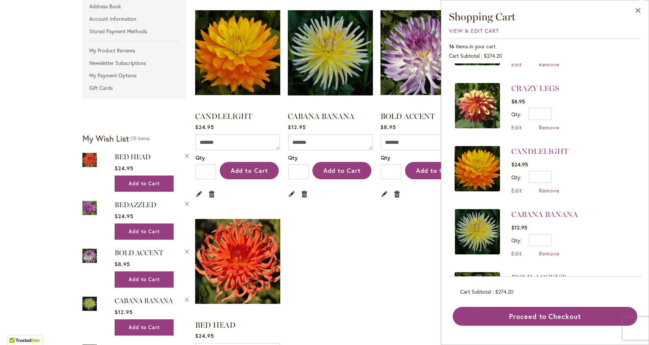
scroll to position [164, 0]
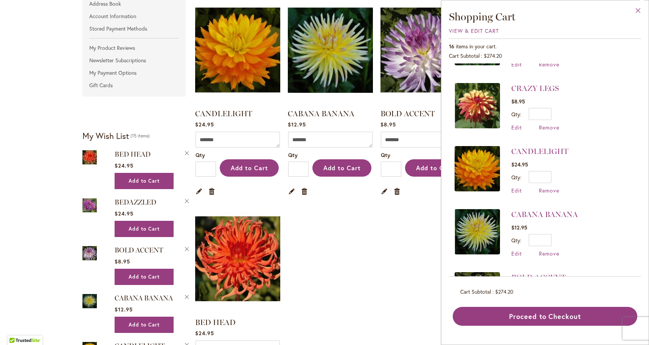
click at [635, 8] on button "Close" at bounding box center [637, 12] width 21 height 24
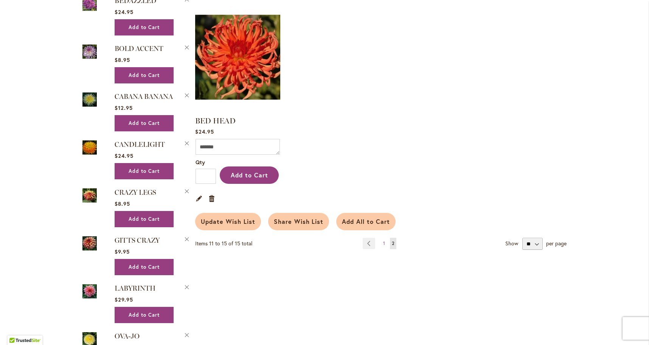
scroll to position [367, 0]
click at [372, 243] on link "Page Previous" at bounding box center [368, 243] width 12 height 11
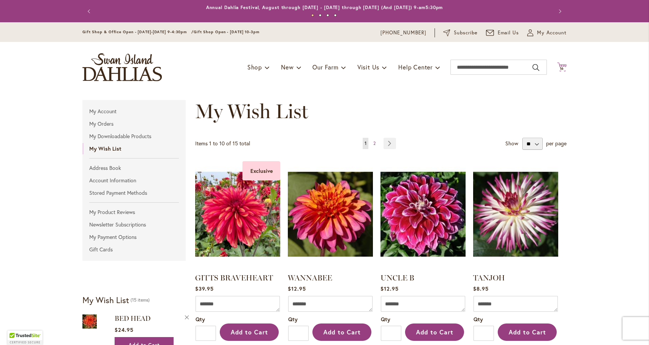
click at [565, 67] on span "16 16 items" at bounding box center [562, 69] width 8 height 4
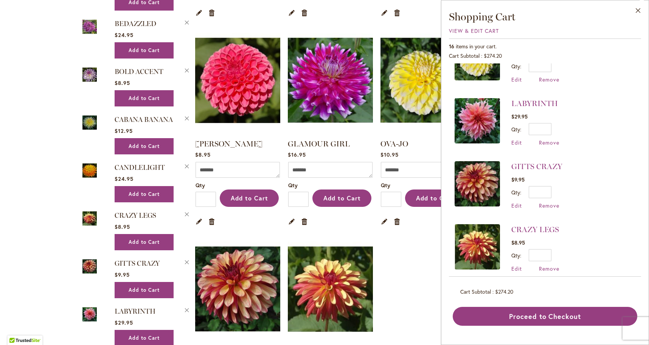
scroll to position [343, 0]
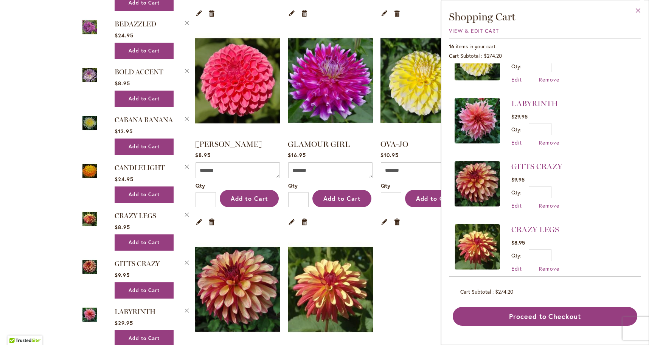
click at [637, 6] on button "Close" at bounding box center [637, 12] width 21 height 24
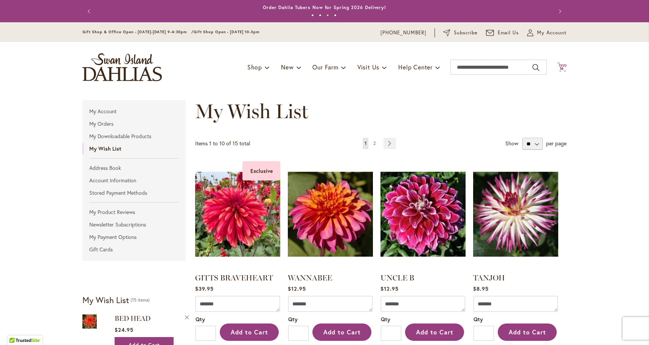
scroll to position [0, 0]
click at [559, 67] on span "16" at bounding box center [561, 68] width 5 height 5
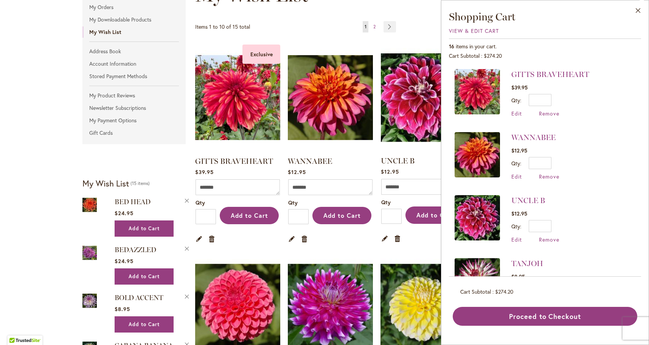
click at [384, 52] on img at bounding box center [423, 97] width 88 height 111
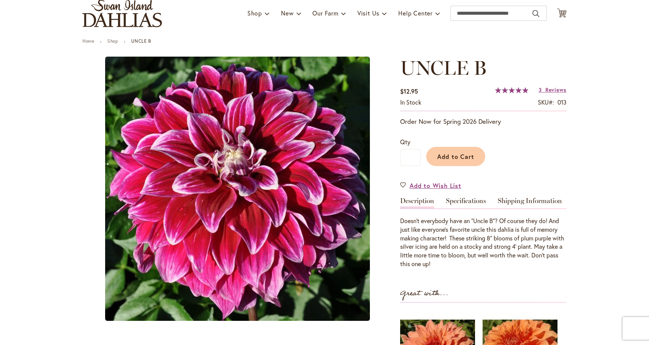
type input "****"
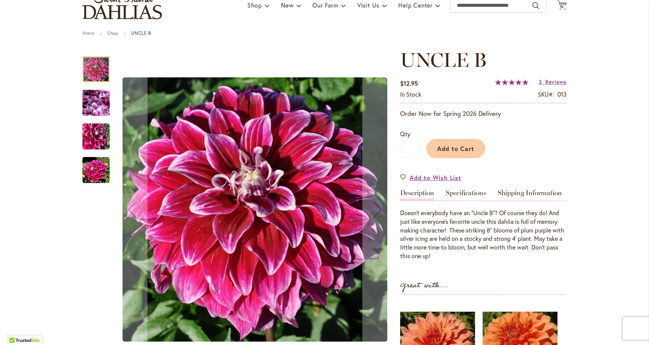
scroll to position [64, 0]
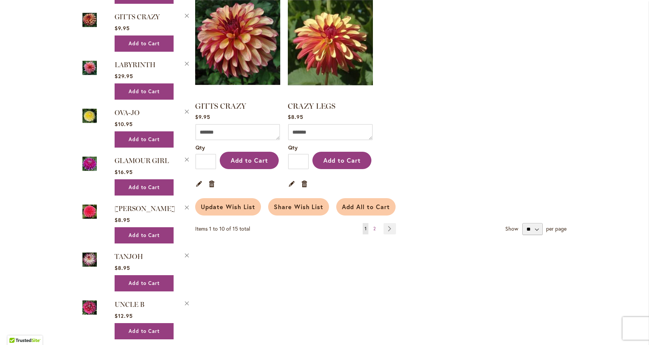
scroll to position [591, 0]
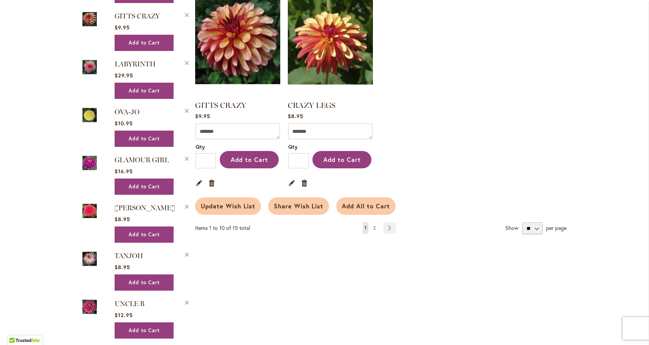
click at [375, 228] on span "2" at bounding box center [374, 228] width 2 height 6
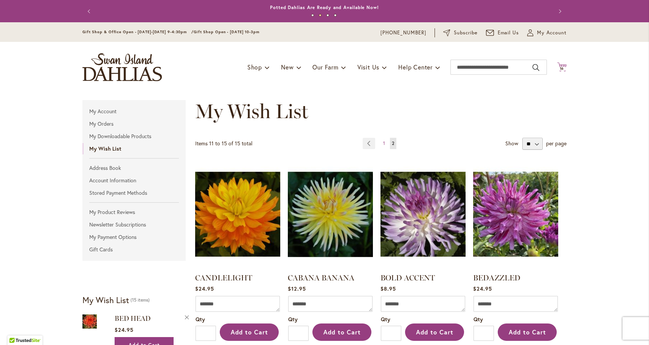
click at [561, 66] on span "16" at bounding box center [561, 68] width 5 height 5
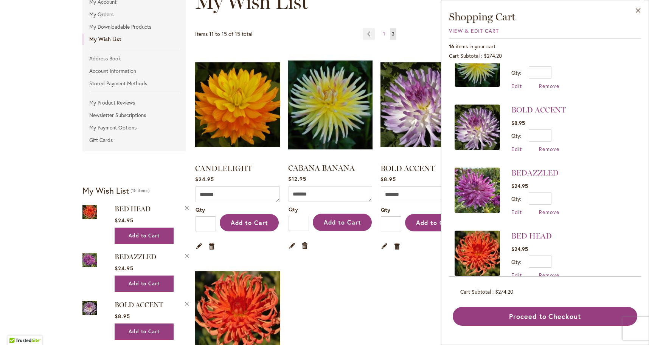
scroll to position [111, 0]
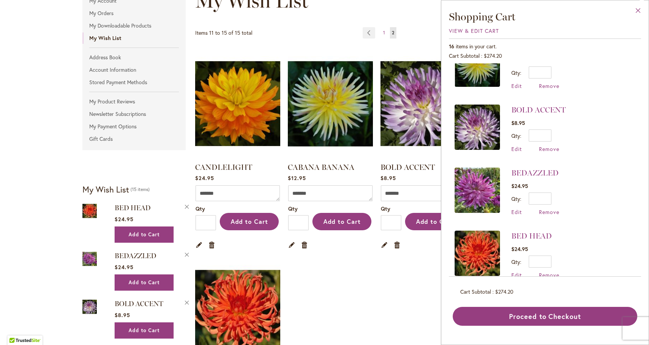
click at [636, 9] on button "Close" at bounding box center [637, 12] width 21 height 24
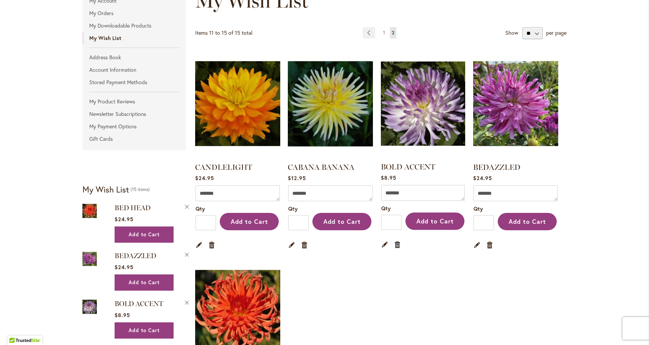
click at [396, 244] on link "Remove item" at bounding box center [397, 244] width 7 height 8
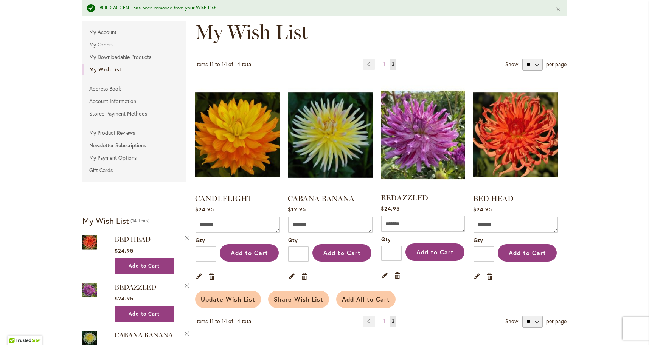
scroll to position [96, 0]
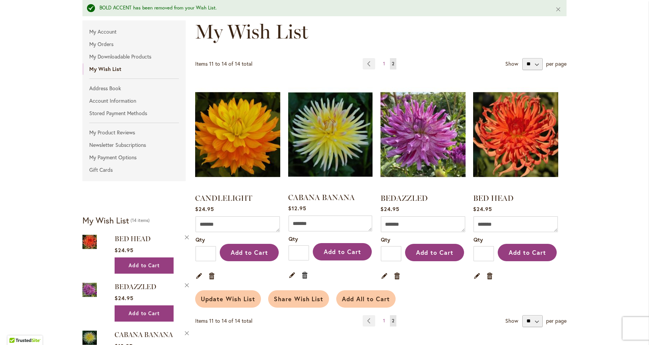
click at [305, 274] on link "Remove item" at bounding box center [304, 275] width 7 height 8
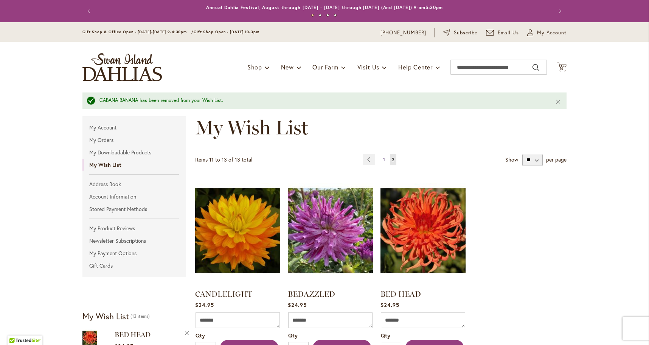
click at [383, 157] on span "1" at bounding box center [384, 160] width 2 height 6
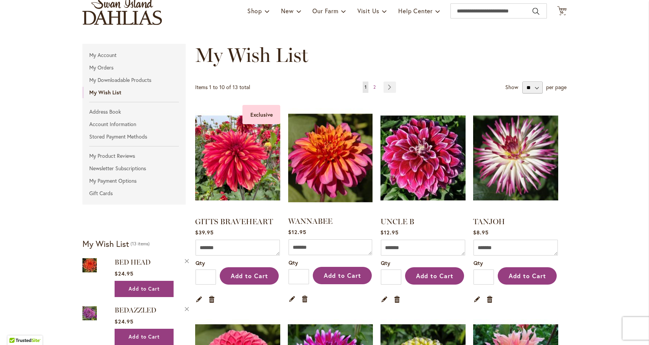
scroll to position [59, 0]
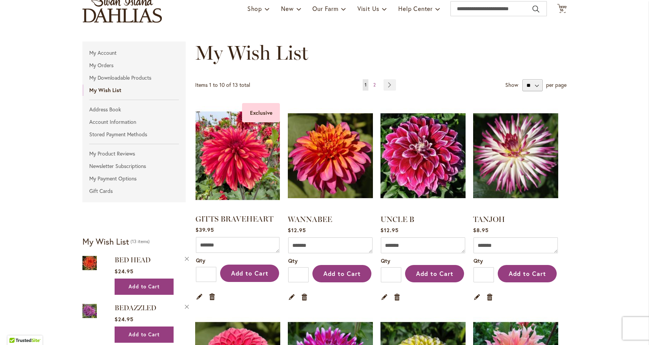
click at [233, 172] on img at bounding box center [238, 156] width 88 height 111
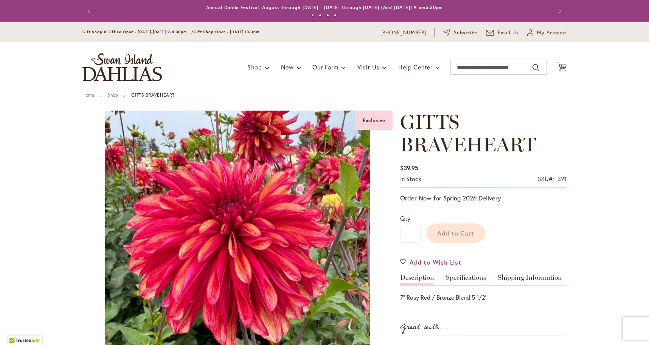
type input "****"
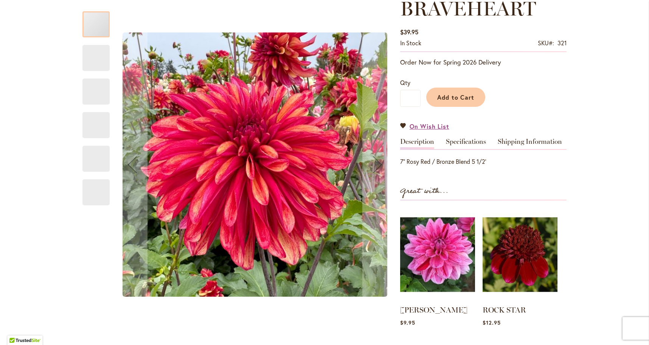
scroll to position [136, 0]
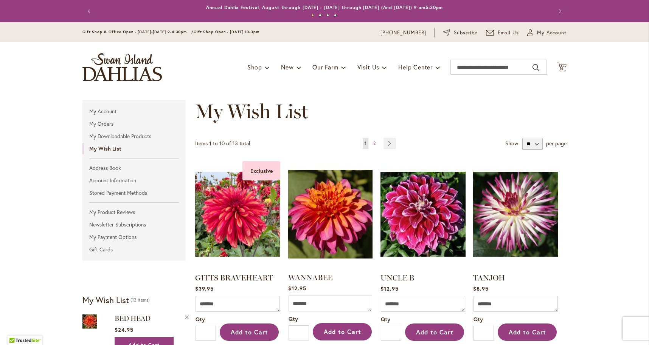
click at [349, 213] on img at bounding box center [330, 214] width 88 height 111
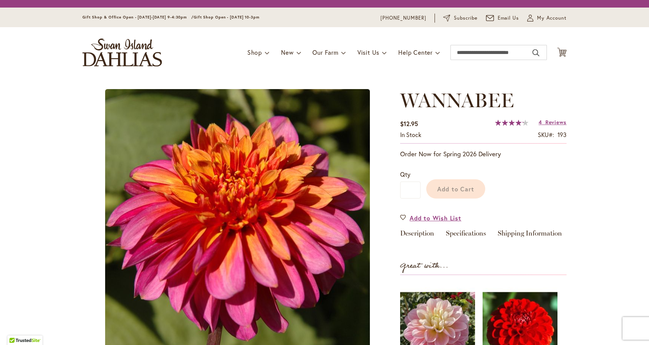
type input "****"
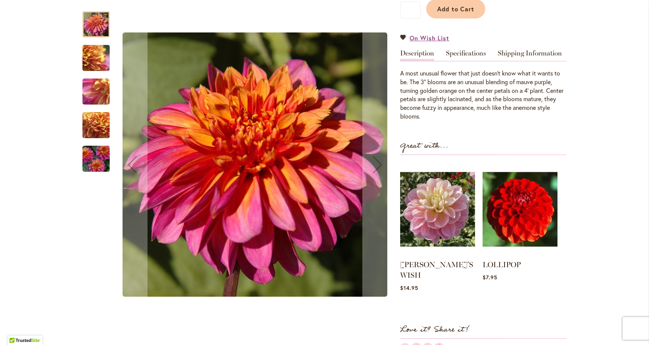
scroll to position [204, 0]
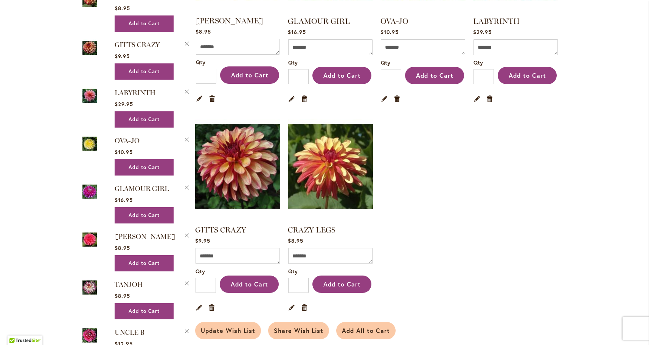
scroll to position [467, 0]
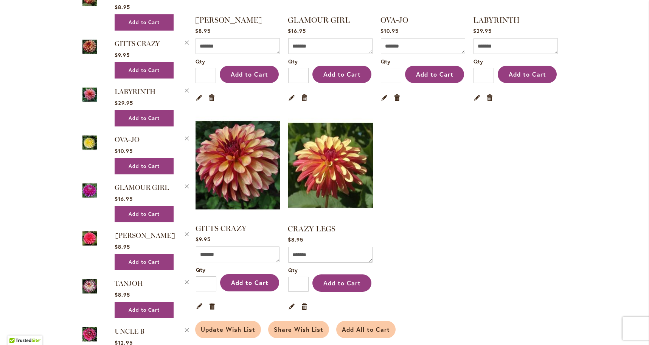
click at [233, 150] on img at bounding box center [238, 165] width 88 height 111
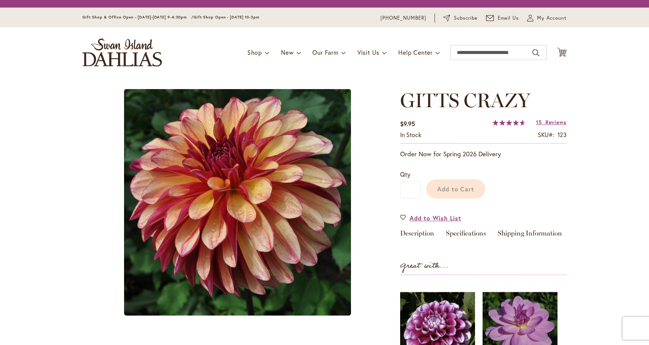
type input "****"
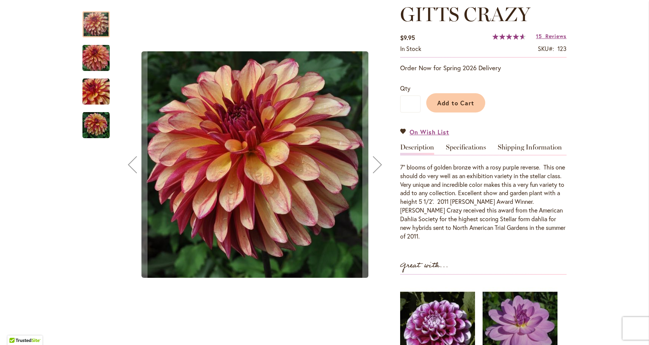
scroll to position [116, 0]
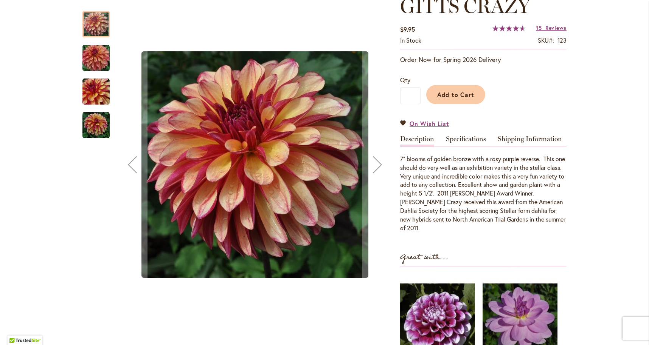
click at [98, 134] on img "Gitts Crazy" at bounding box center [95, 125] width 27 height 27
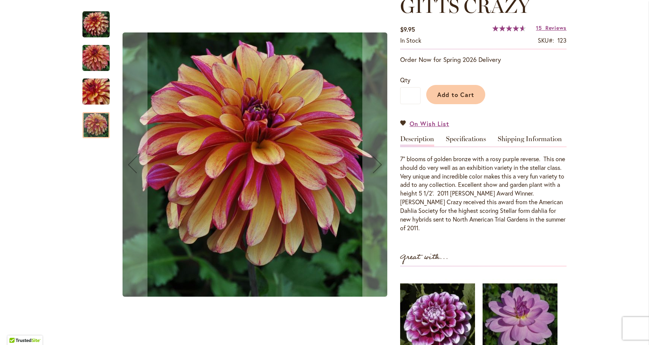
click at [96, 50] on img "Gitts Crazy" at bounding box center [96, 58] width 54 height 36
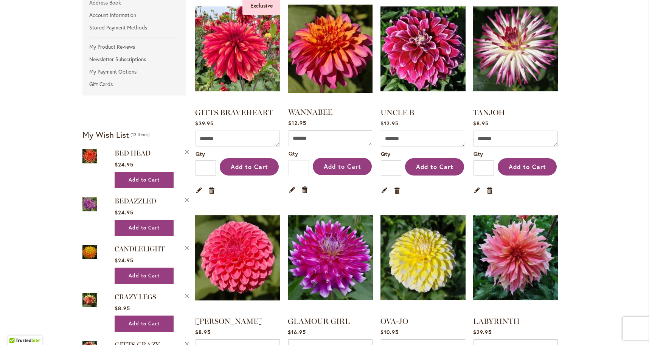
scroll to position [160, 0]
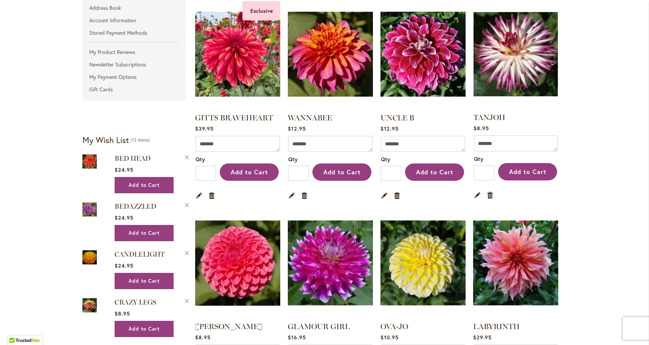
click at [488, 196] on link "Remove item" at bounding box center [489, 195] width 7 height 8
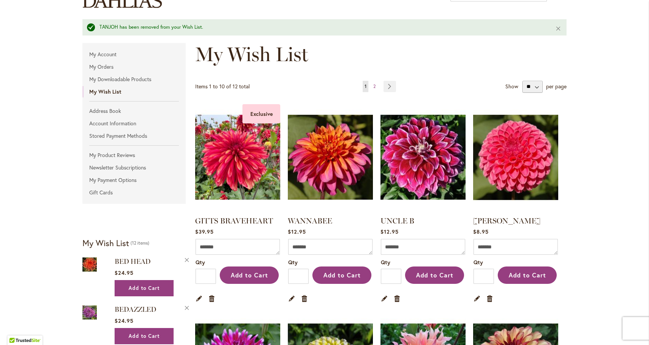
scroll to position [76, 0]
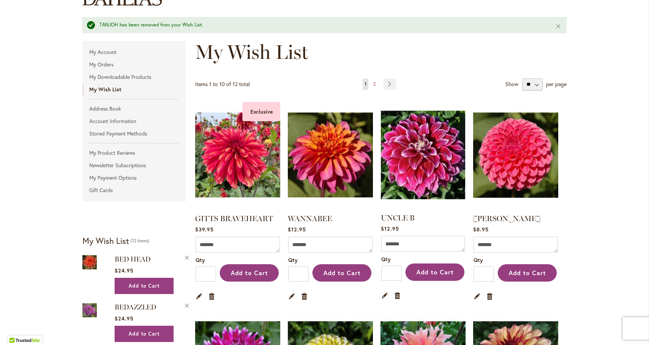
click at [418, 160] on img at bounding box center [423, 155] width 88 height 111
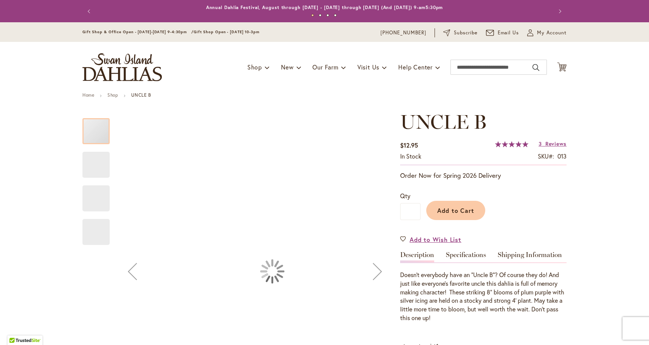
type input "****"
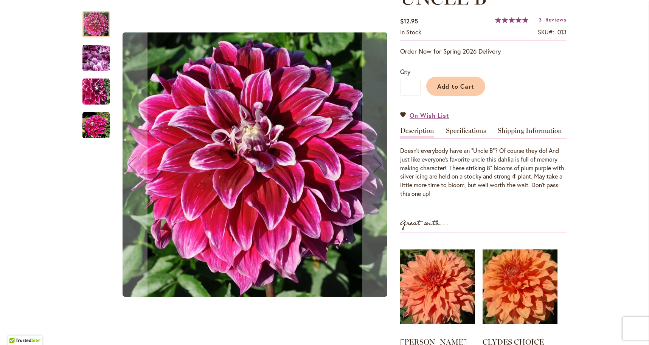
scroll to position [128, 0]
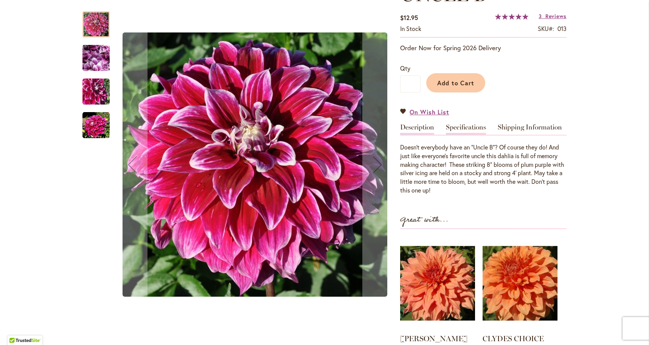
click at [464, 125] on link "Specifications" at bounding box center [466, 129] width 40 height 11
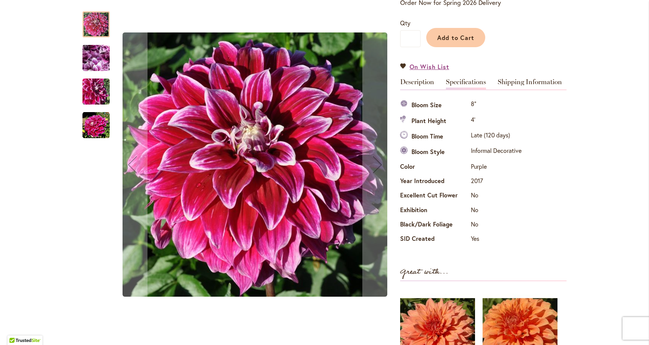
scroll to position [174, 0]
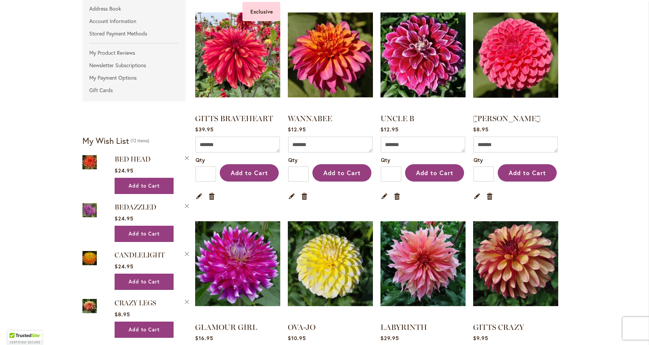
scroll to position [160, 0]
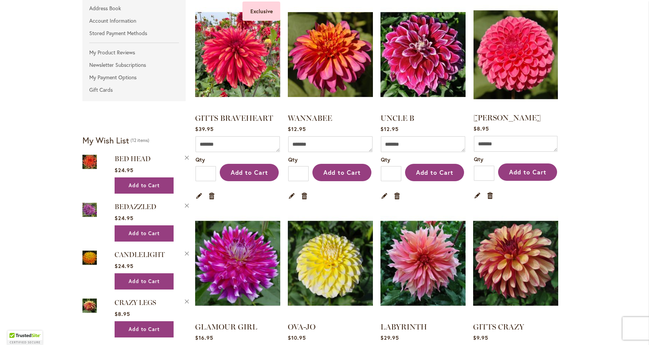
click at [503, 59] on img at bounding box center [515, 54] width 88 height 111
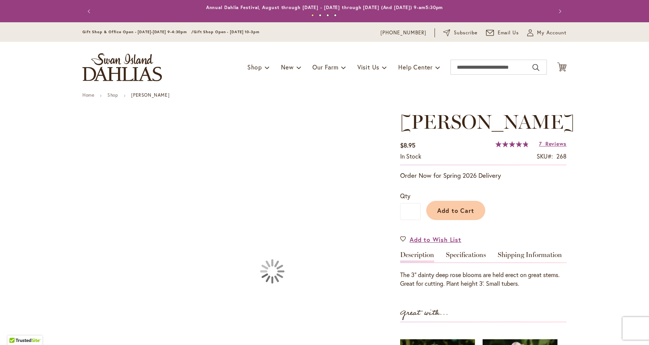
type input "****"
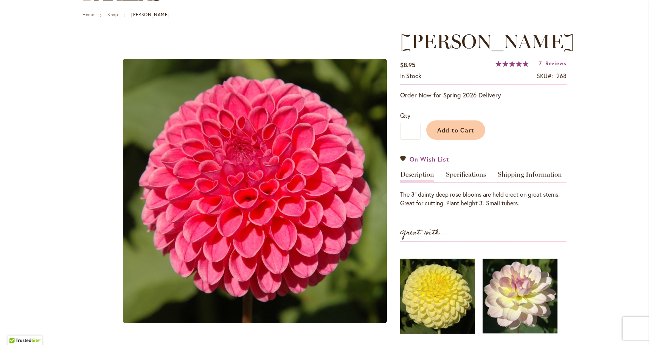
scroll to position [82, 0]
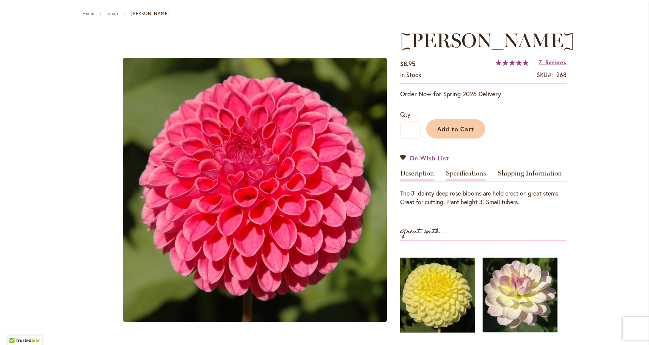
click at [462, 173] on link "Specifications" at bounding box center [466, 175] width 40 height 11
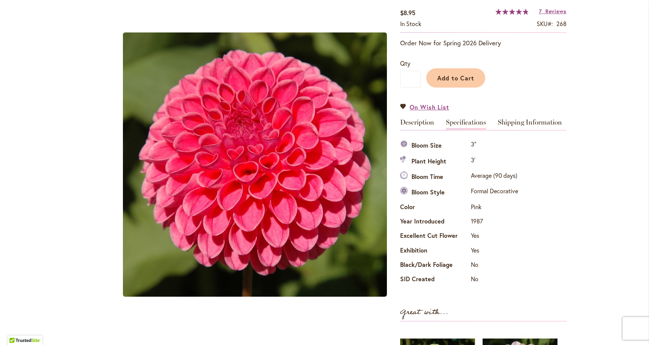
scroll to position [133, 0]
click at [531, 121] on link "Shipping Information" at bounding box center [529, 124] width 64 height 11
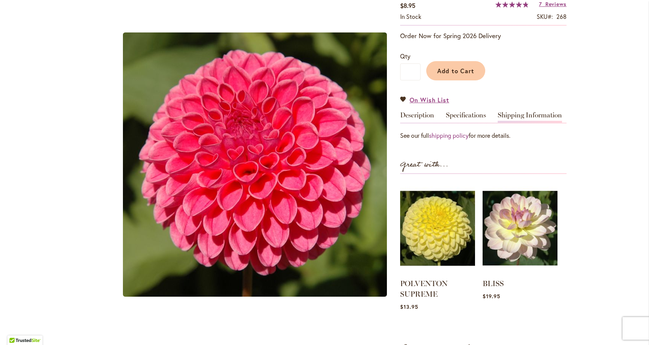
scroll to position [140, 0]
click at [455, 133] on link "shipping policy" at bounding box center [449, 135] width 40 height 8
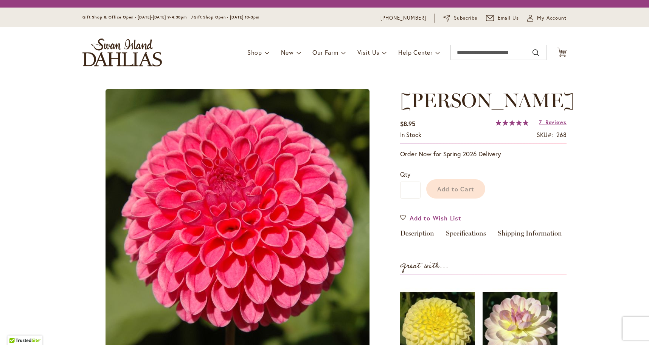
type input "****"
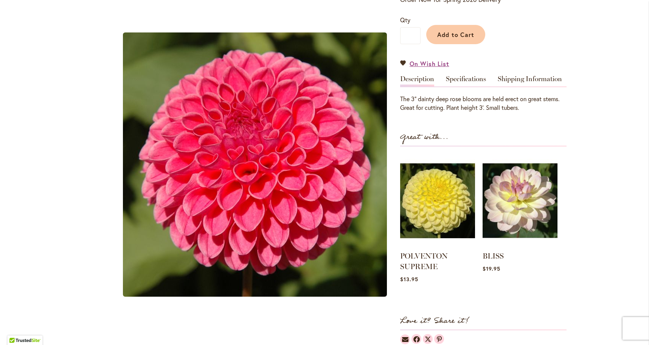
scroll to position [177, 0]
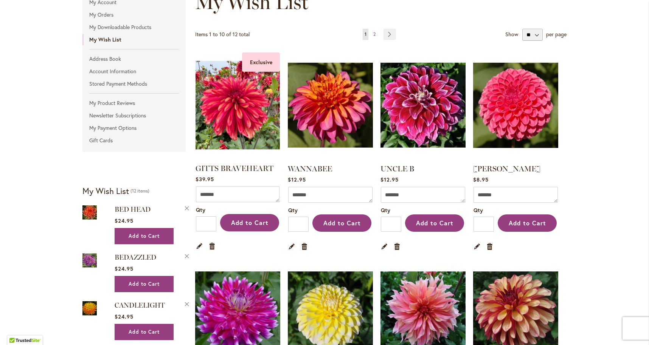
scroll to position [110, 0]
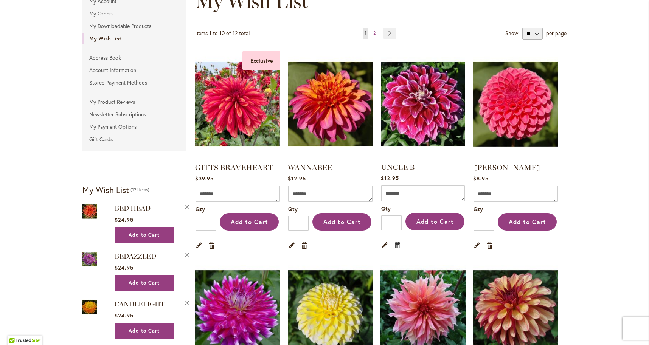
click at [397, 247] on link "Remove item" at bounding box center [397, 245] width 7 height 8
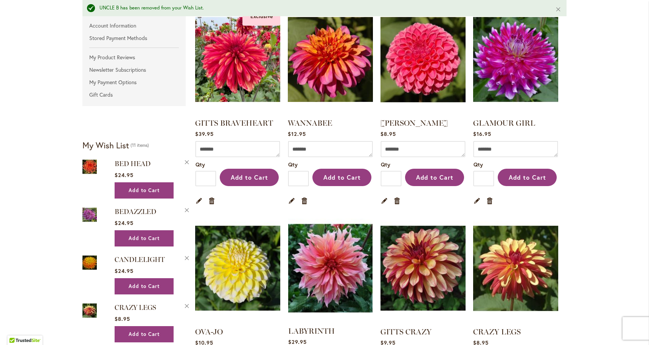
scroll to position [165, 0]
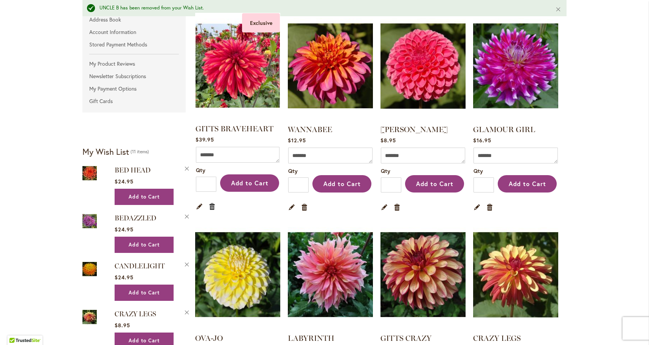
click at [211, 204] on link "Remove item" at bounding box center [212, 206] width 7 height 8
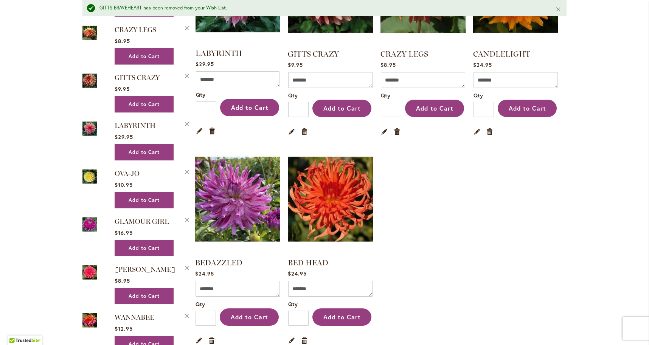
scroll to position [452, 0]
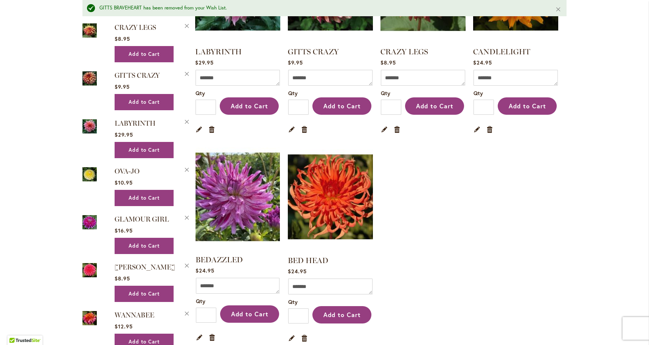
click at [217, 202] on img at bounding box center [238, 197] width 88 height 111
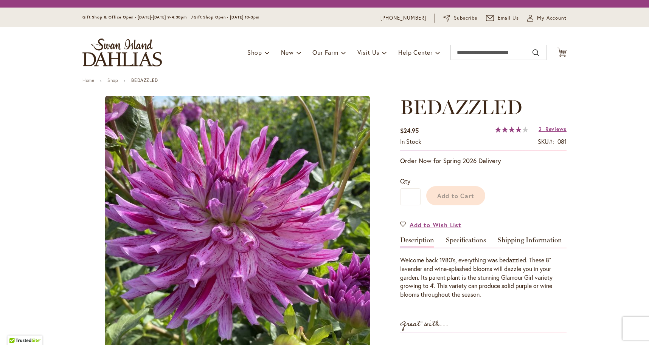
type input "****"
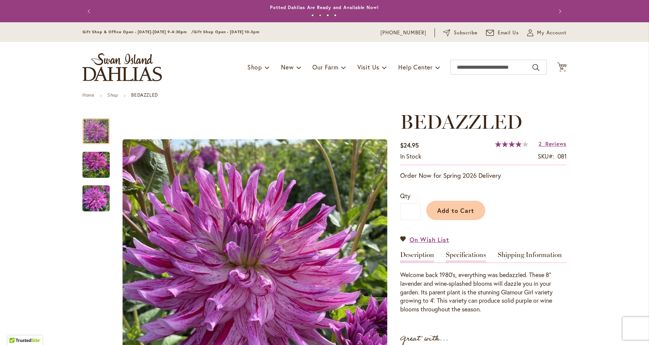
click at [468, 253] on link "Specifications" at bounding box center [466, 257] width 40 height 11
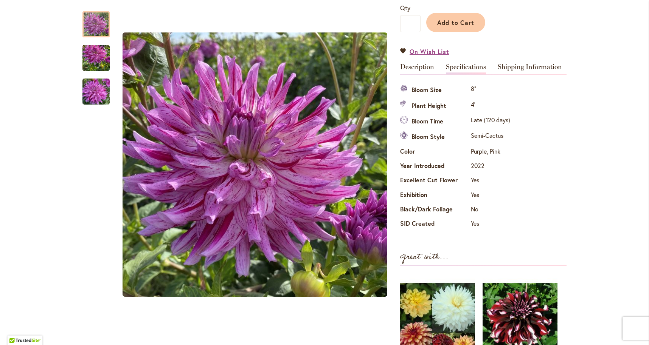
scroll to position [188, 0]
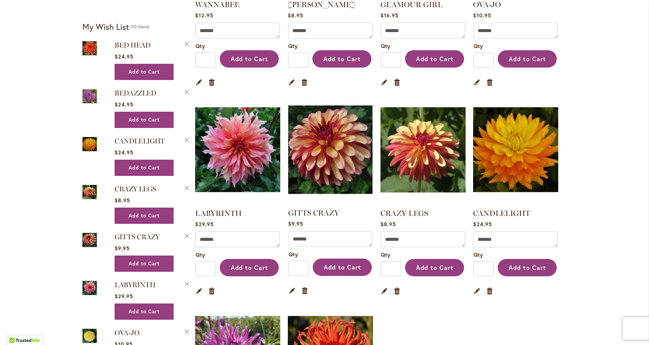
scroll to position [274, 0]
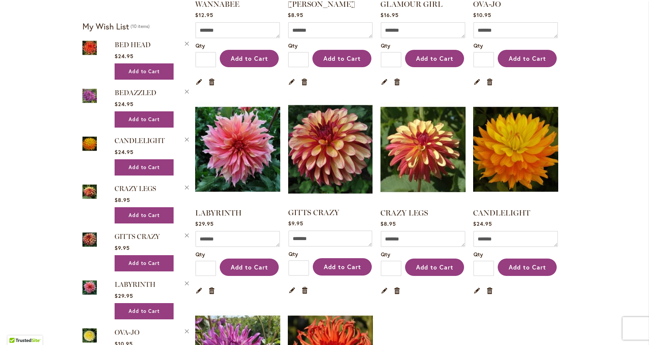
click at [335, 148] on img at bounding box center [330, 149] width 88 height 111
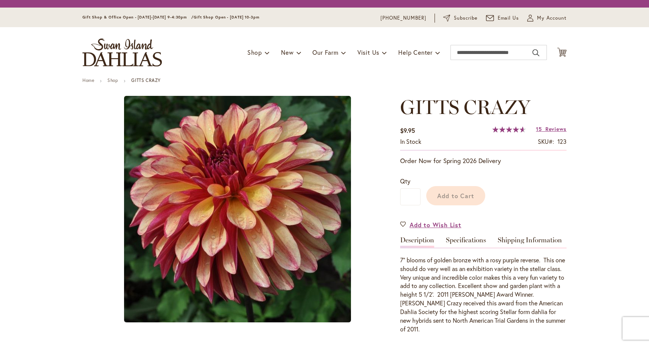
type input "****"
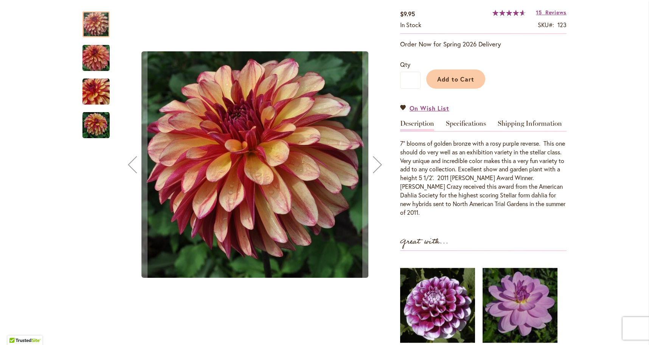
scroll to position [131, 0]
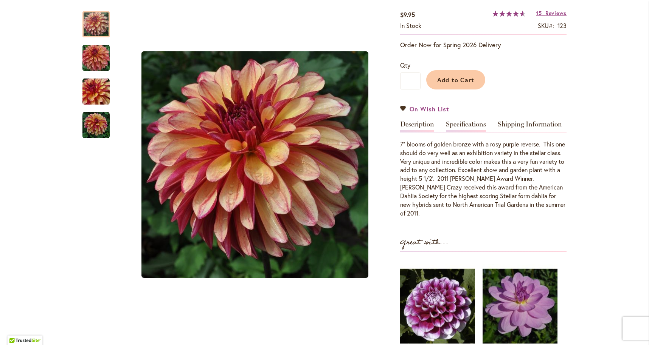
click at [458, 124] on link "Specifications" at bounding box center [466, 126] width 40 height 11
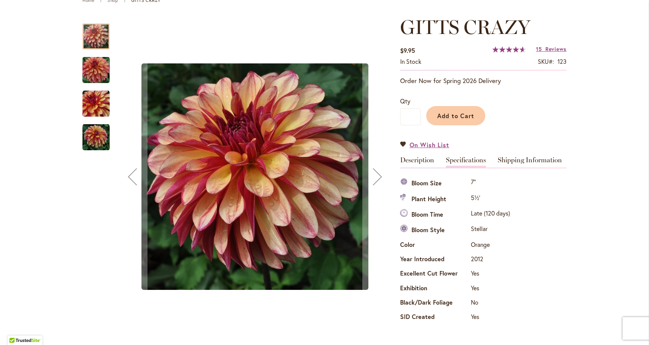
scroll to position [94, 0]
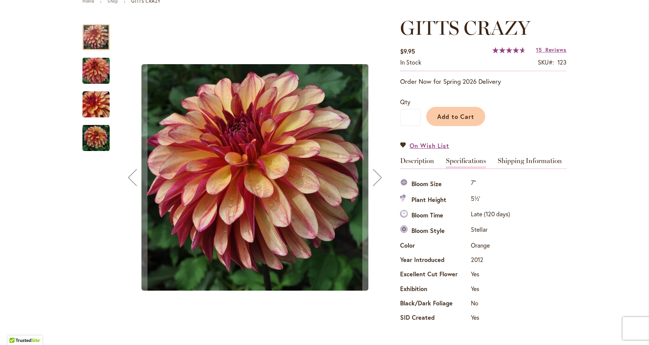
click at [96, 73] on img "Gitts Crazy" at bounding box center [96, 71] width 54 height 36
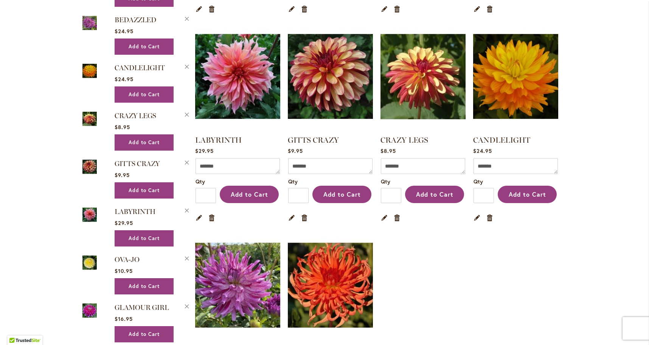
scroll to position [347, 0]
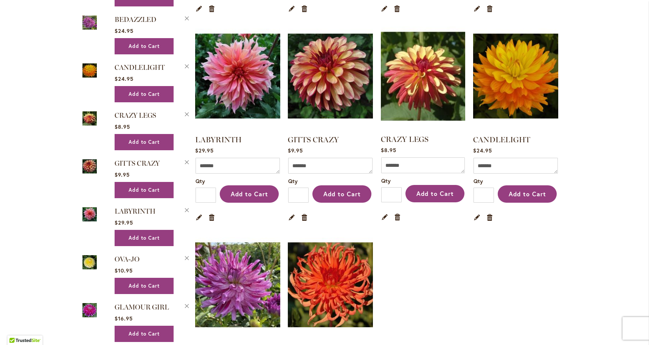
click at [430, 86] on img at bounding box center [423, 76] width 88 height 111
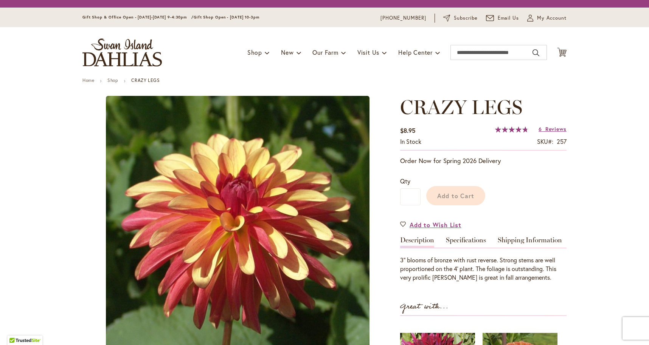
type input "****"
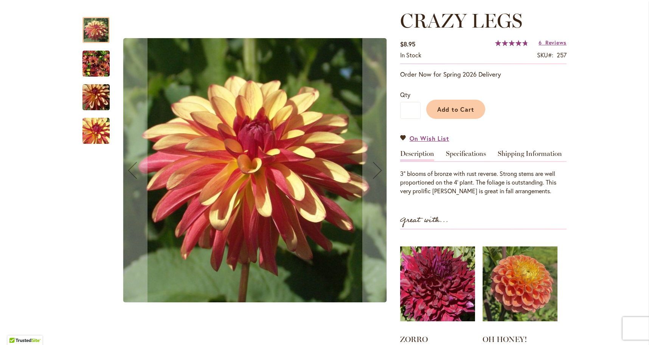
scroll to position [102, 0]
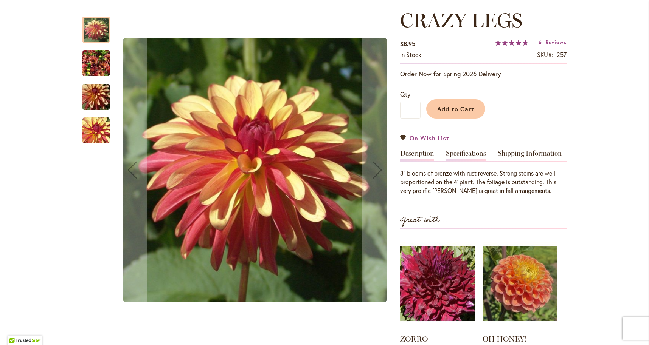
click at [465, 154] on link "Specifications" at bounding box center [466, 155] width 40 height 11
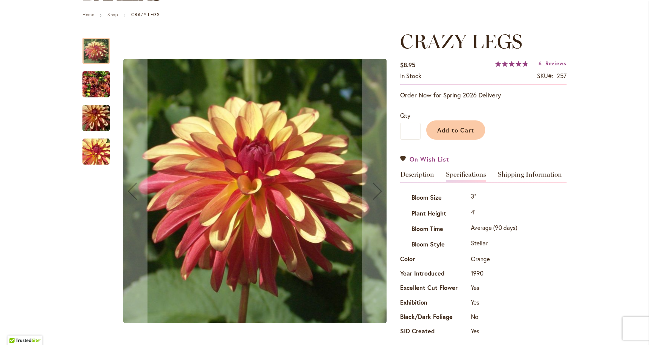
scroll to position [80, 0]
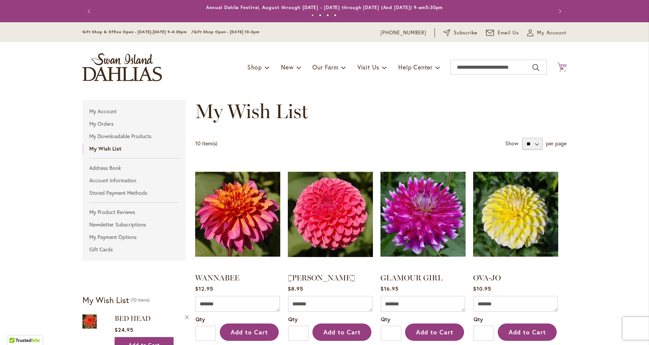
click at [559, 64] on icon "Cart .cls-1 { fill: #231f20; }" at bounding box center [561, 66] width 9 height 9
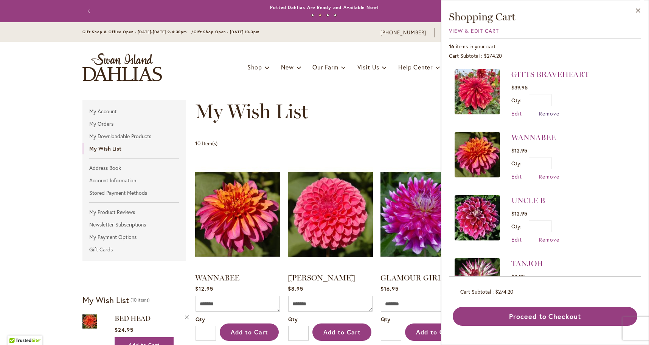
click at [549, 112] on span "Remove" at bounding box center [549, 113] width 20 height 7
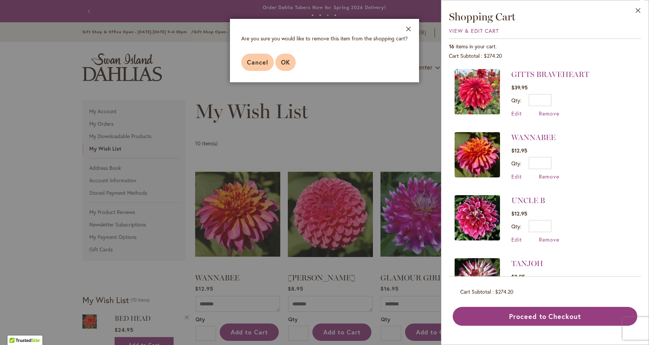
click at [282, 69] on button "OK" at bounding box center [285, 62] width 20 height 17
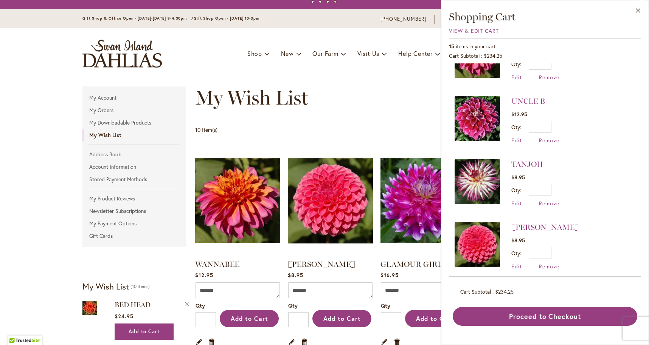
scroll to position [37, 0]
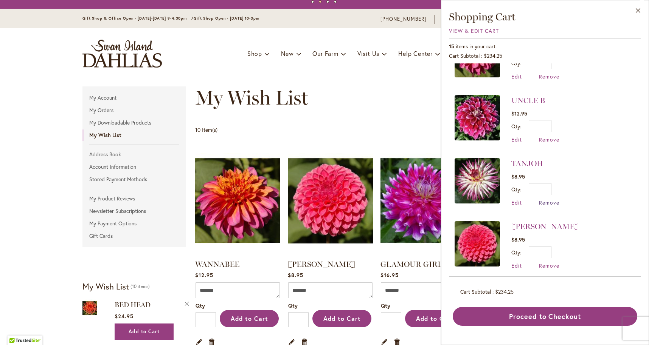
click at [549, 201] on span "Remove" at bounding box center [549, 202] width 20 height 7
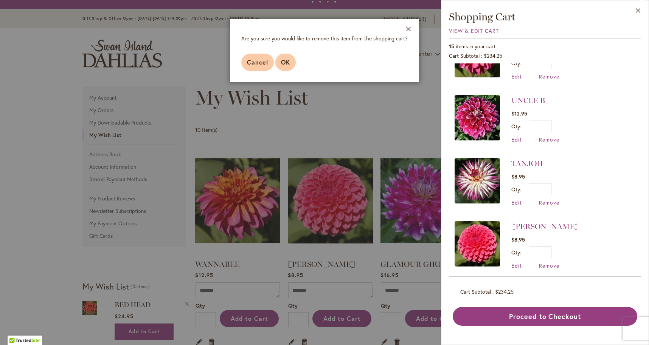
click at [286, 63] on span "OK" at bounding box center [285, 62] width 9 height 8
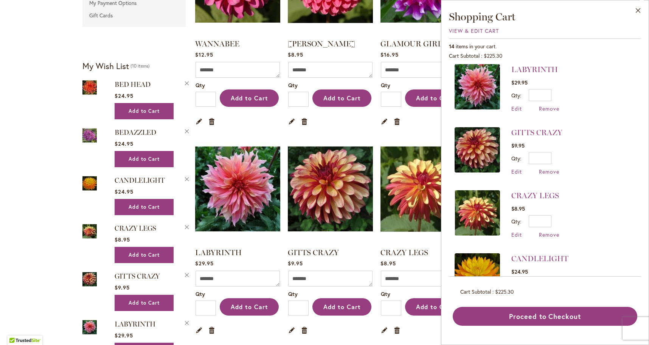
scroll to position [237, 0]
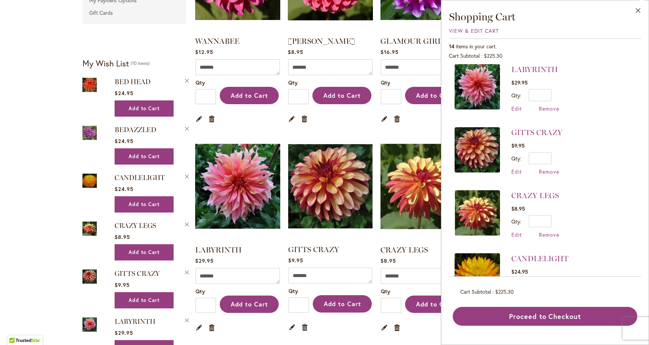
click at [304, 328] on link "Remove item" at bounding box center [304, 327] width 7 height 8
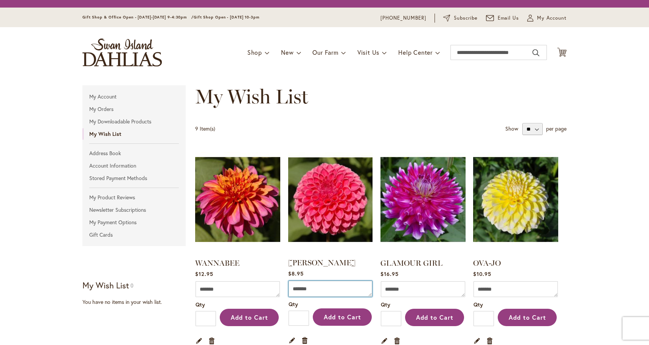
drag, startPoint x: 0, startPoint y: 0, endPoint x: 303, endPoint y: 327, distance: 445.3
click at [303, 327] on div "Comment Qty * Add to Cart Edit Remove item" at bounding box center [330, 314] width 84 height 66
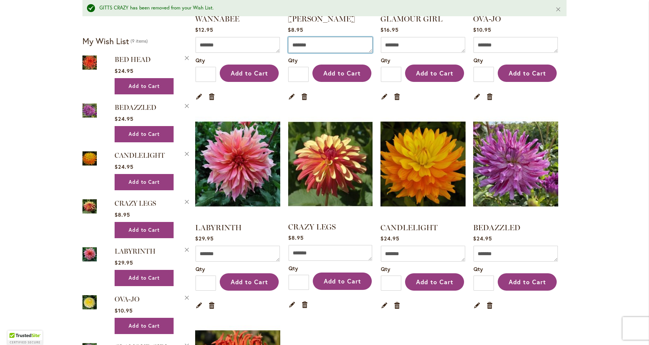
scroll to position [276, 0]
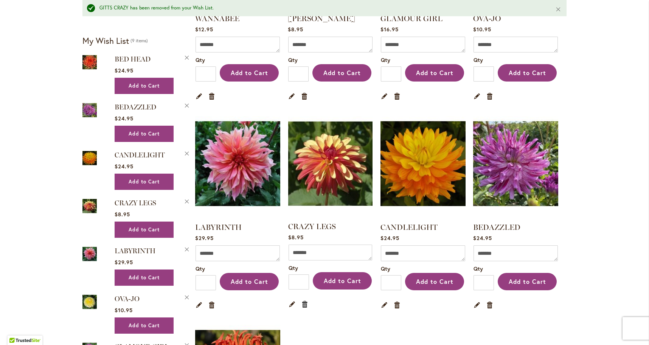
click at [305, 303] on link "Remove item" at bounding box center [304, 304] width 7 height 8
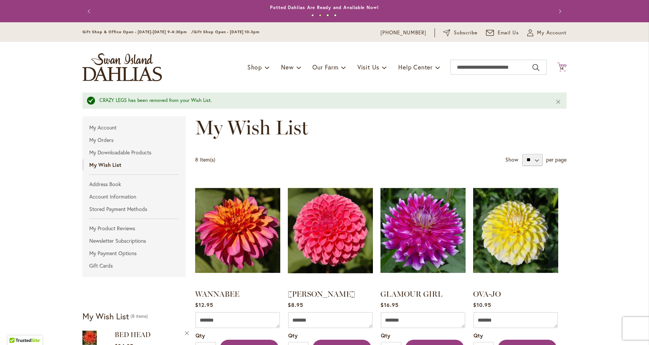
click at [562, 66] on span "14" at bounding box center [561, 68] width 5 height 5
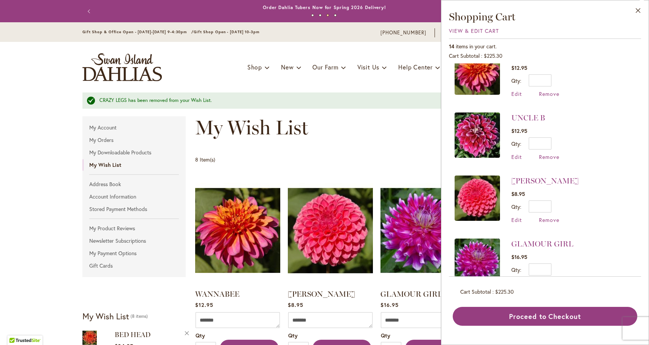
scroll to position [26, 0]
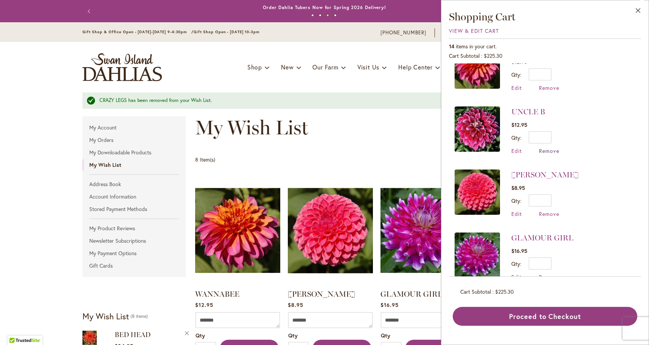
click at [545, 149] on span "Remove" at bounding box center [549, 150] width 20 height 7
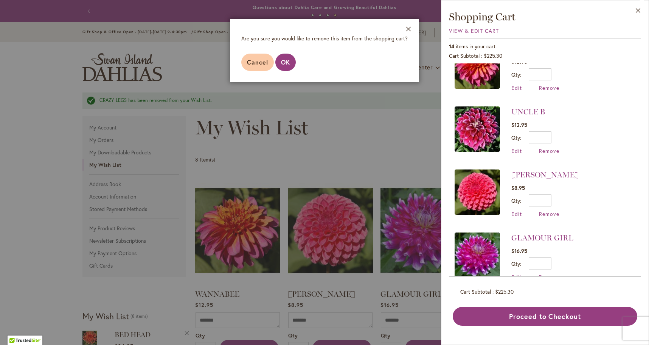
drag, startPoint x: 289, startPoint y: 59, endPoint x: 293, endPoint y: 62, distance: 4.7
click at [289, 59] on span "OK" at bounding box center [285, 62] width 9 height 8
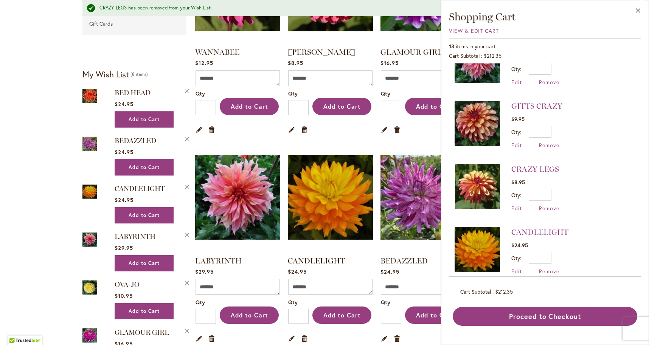
scroll to position [251, 0]
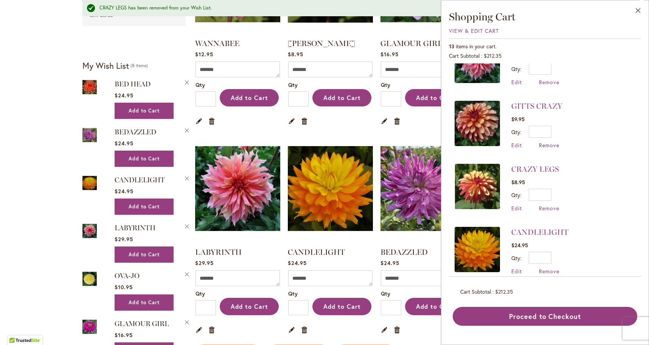
click at [551, 144] on span "Remove" at bounding box center [549, 145] width 20 height 7
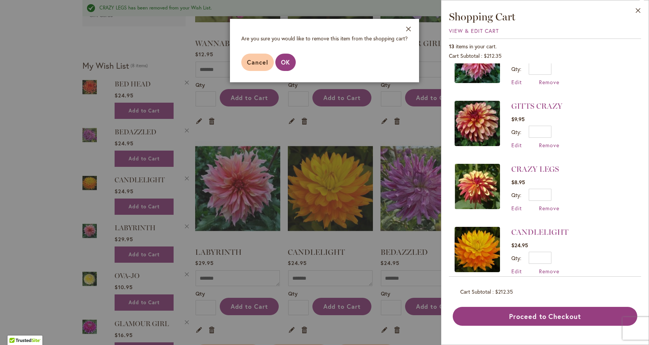
drag, startPoint x: 287, startPoint y: 57, endPoint x: 316, endPoint y: 69, distance: 32.0
click at [287, 57] on button "OK" at bounding box center [285, 62] width 20 height 17
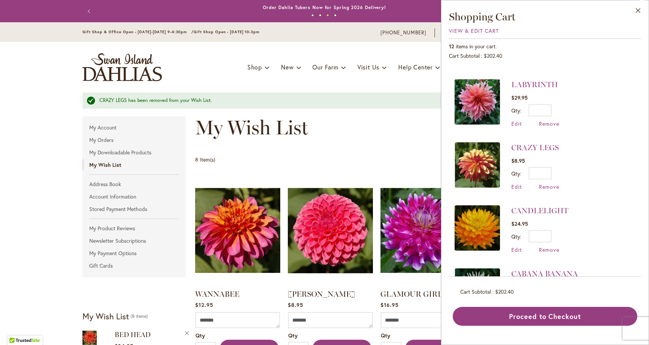
scroll to position [244, 0]
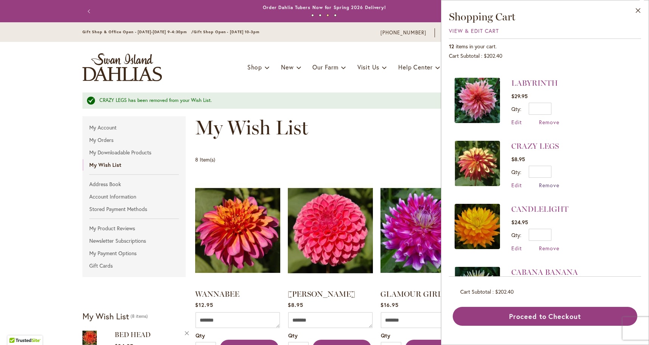
click at [550, 186] on span "Remove" at bounding box center [549, 185] width 20 height 7
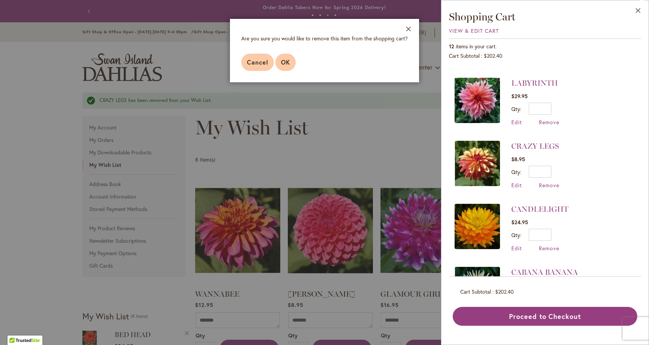
click at [287, 59] on span "OK" at bounding box center [285, 62] width 9 height 8
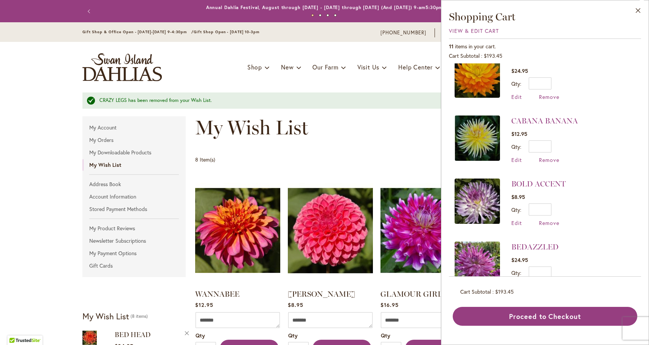
scroll to position [333, 0]
click at [554, 160] on span "Remove" at bounding box center [549, 159] width 20 height 7
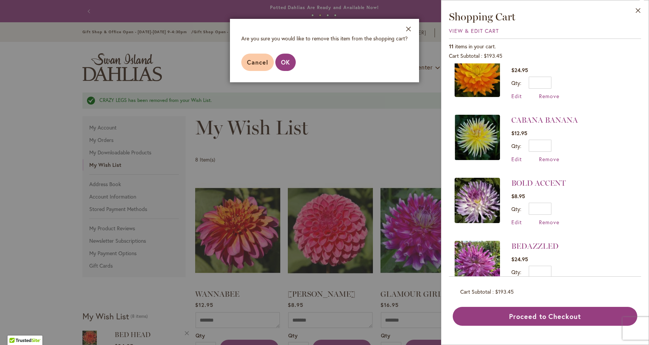
drag, startPoint x: 287, startPoint y: 63, endPoint x: 344, endPoint y: 78, distance: 59.0
click at [287, 63] on span "OK" at bounding box center [285, 62] width 9 height 8
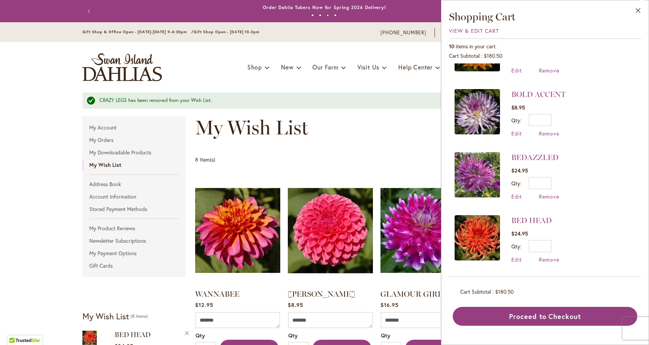
scroll to position [359, 0]
click at [548, 133] on span "Remove" at bounding box center [549, 133] width 20 height 7
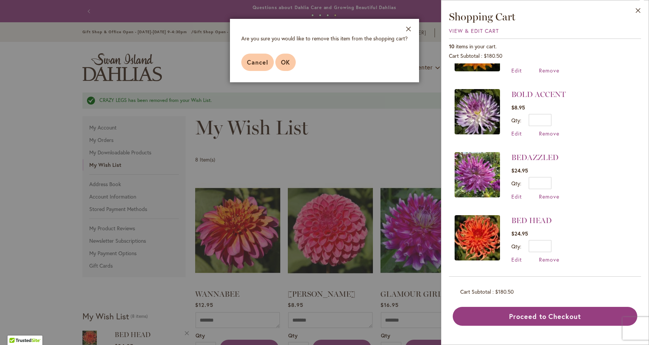
click at [285, 67] on button "OK" at bounding box center [285, 62] width 20 height 17
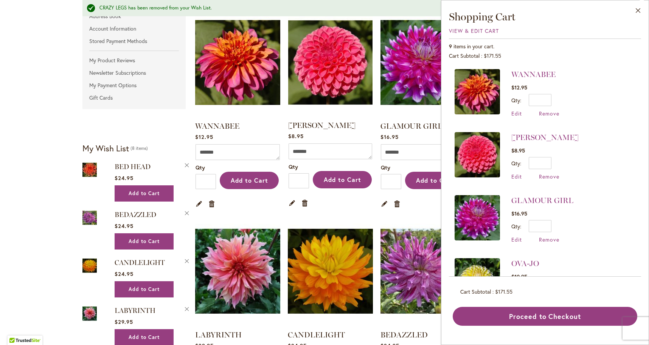
scroll to position [175, 0]
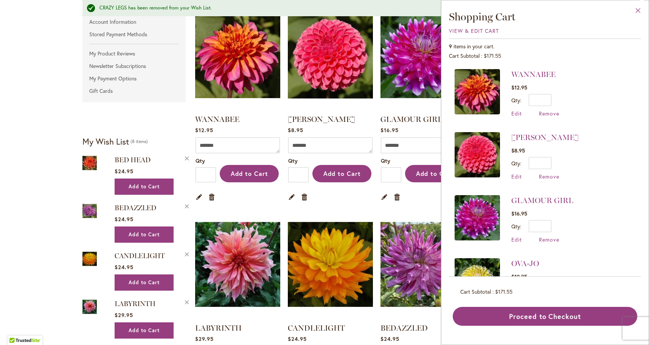
click at [635, 8] on button "Close" at bounding box center [637, 12] width 21 height 24
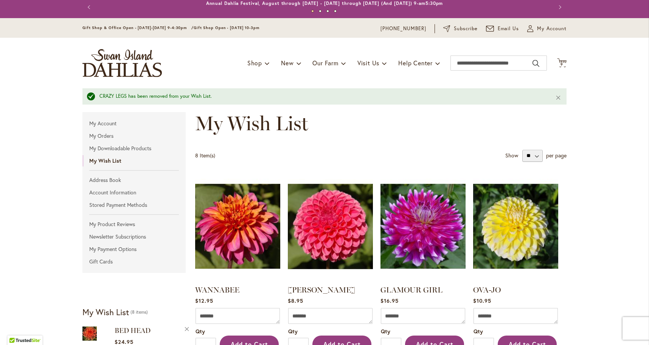
scroll to position [3, 0]
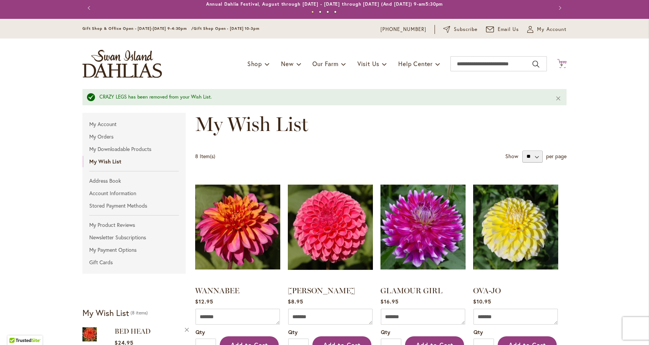
click at [562, 63] on span "9" at bounding box center [561, 65] width 3 height 5
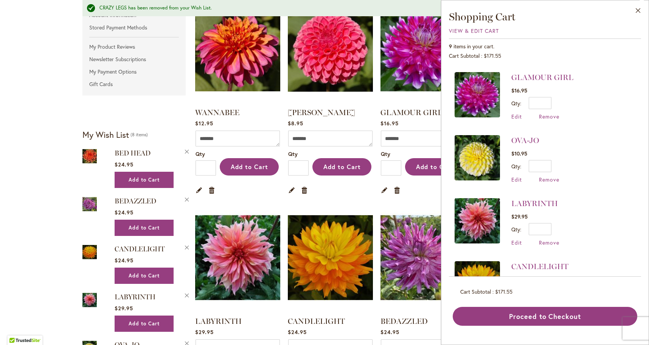
scroll to position [124, 0]
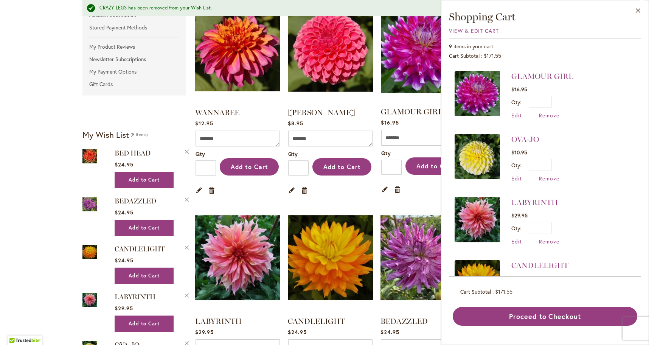
click at [402, 100] on img at bounding box center [423, 49] width 88 height 111
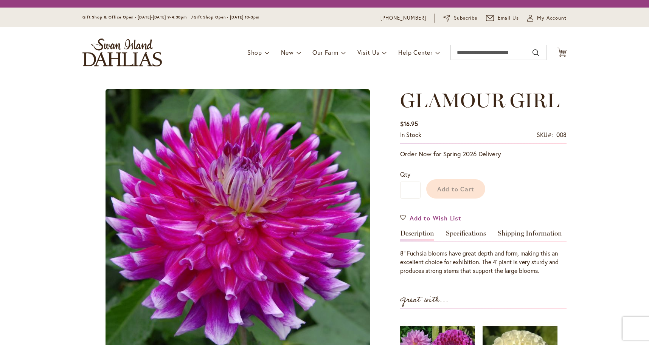
type input "****"
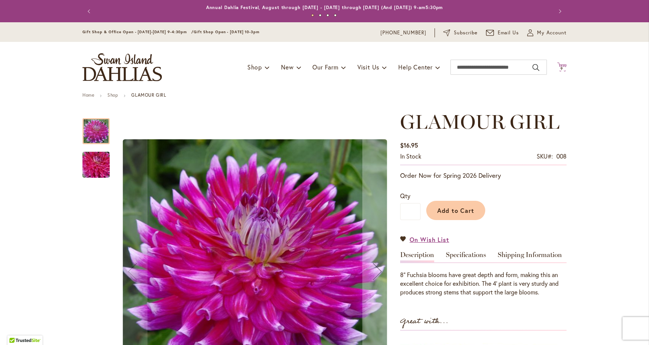
click at [563, 67] on span "9 9 items" at bounding box center [562, 69] width 8 height 4
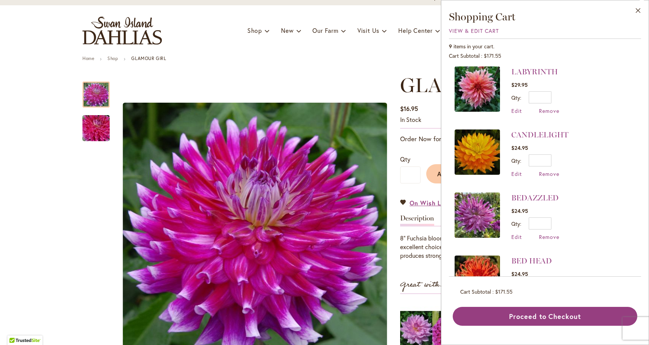
scroll to position [37, 0]
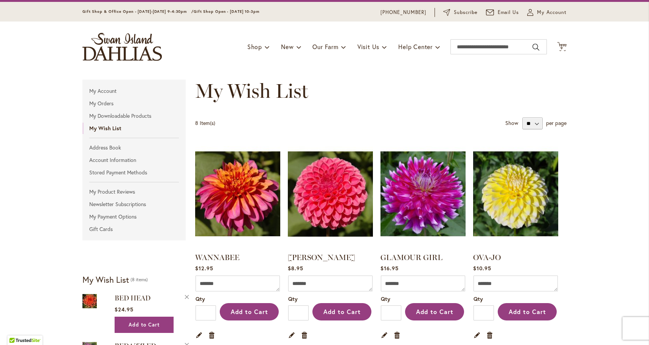
scroll to position [21, 0]
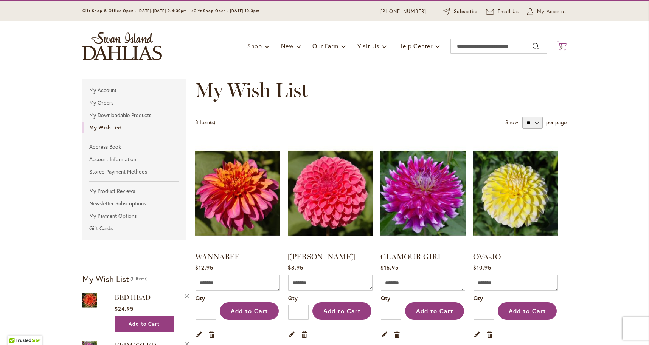
click at [562, 46] on span "9" at bounding box center [561, 47] width 3 height 5
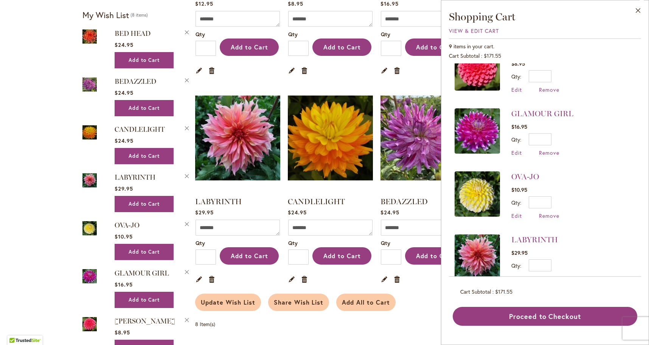
scroll to position [87, 0]
click at [515, 153] on span "Edit" at bounding box center [516, 153] width 11 height 7
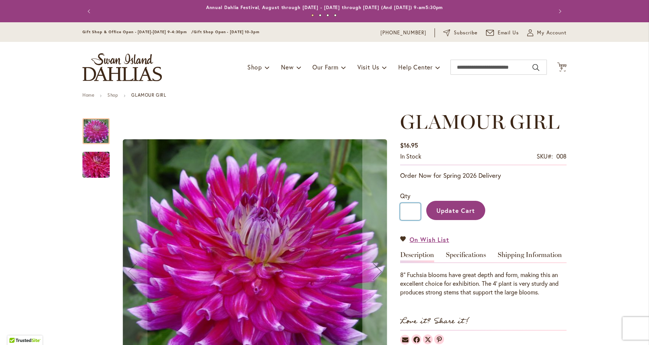
drag, startPoint x: 413, startPoint y: 211, endPoint x: 401, endPoint y: 211, distance: 12.1
click at [401, 211] on input "*" at bounding box center [410, 211] width 20 height 17
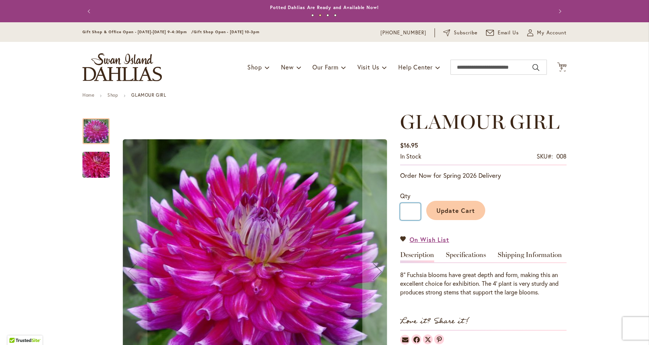
type input "*"
click at [458, 213] on span "Update Cart" at bounding box center [455, 211] width 39 height 8
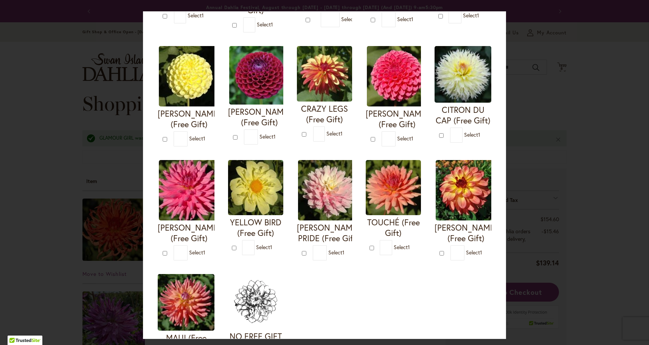
scroll to position [167, 0]
click at [326, 80] on img at bounding box center [324, 74] width 55 height 56
type input "*"
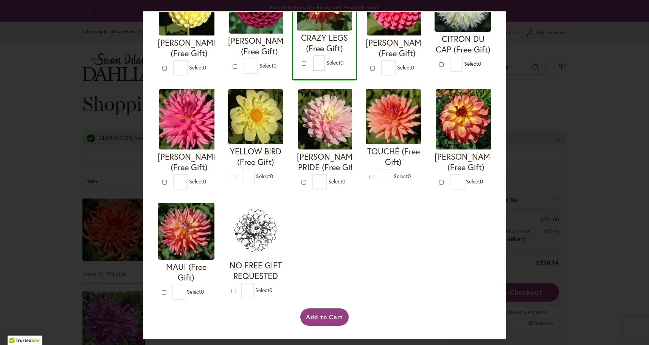
scroll to position [249, 0]
click at [332, 324] on button "Add to Cart" at bounding box center [324, 317] width 49 height 17
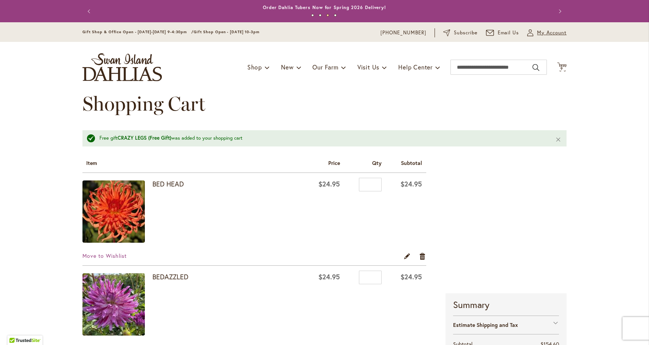
click at [545, 30] on span "My Account" at bounding box center [551, 33] width 29 height 8
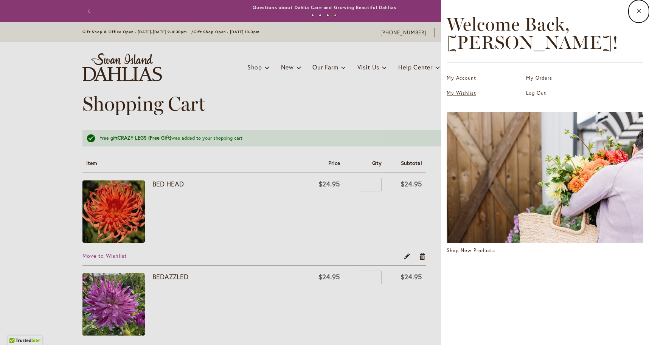
click at [454, 94] on link "My Wishlist" at bounding box center [484, 94] width 76 height 8
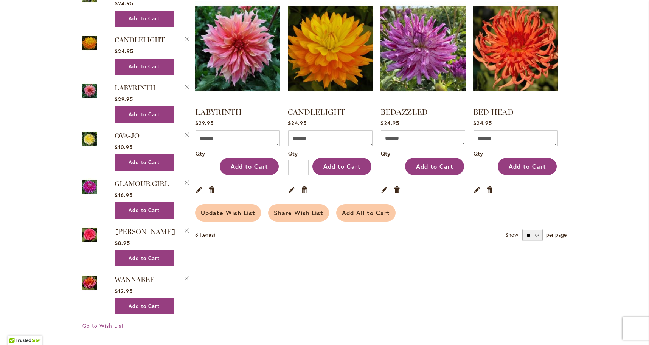
scroll to position [375, 0]
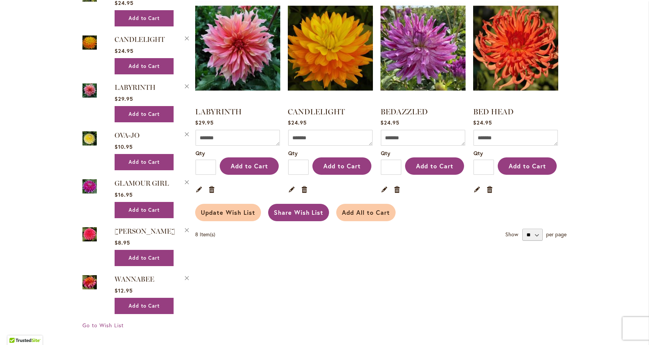
click at [307, 212] on span "Share Wish List" at bounding box center [299, 213] width 50 height 8
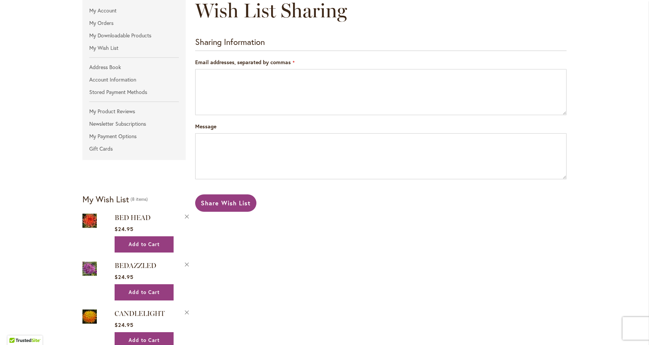
scroll to position [101, 0]
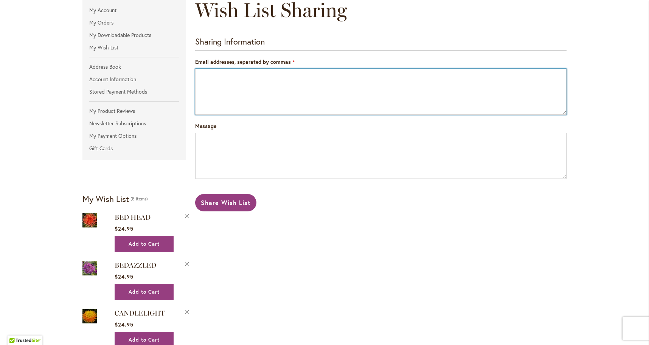
click at [211, 95] on textarea "Email addresses, separated by commas" at bounding box center [380, 92] width 371 height 46
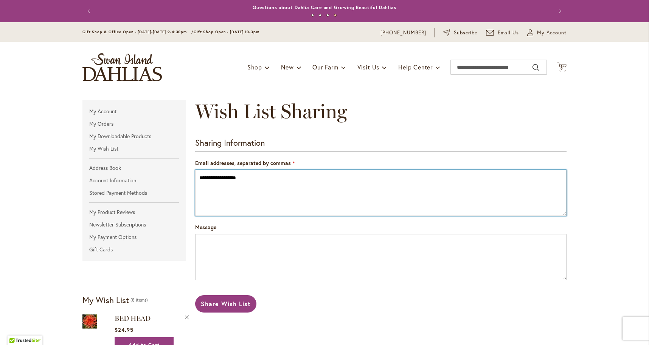
scroll to position [0, 0]
type textarea "**********"
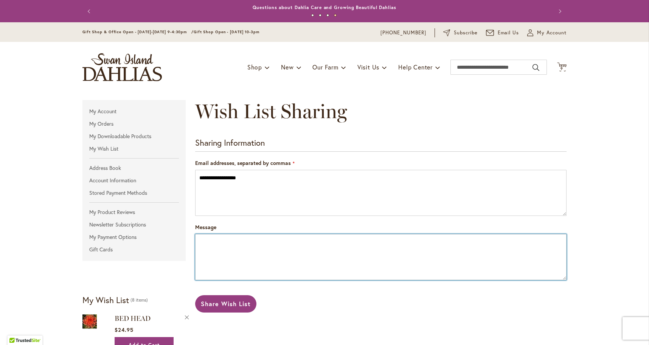
click at [209, 249] on textarea "Message" at bounding box center [380, 257] width 371 height 46
type textarea "*"
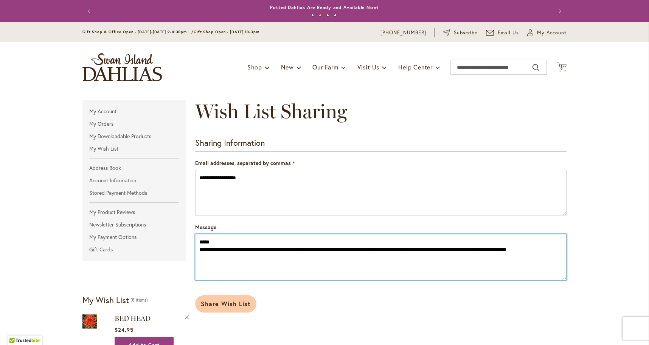
type textarea "**********"
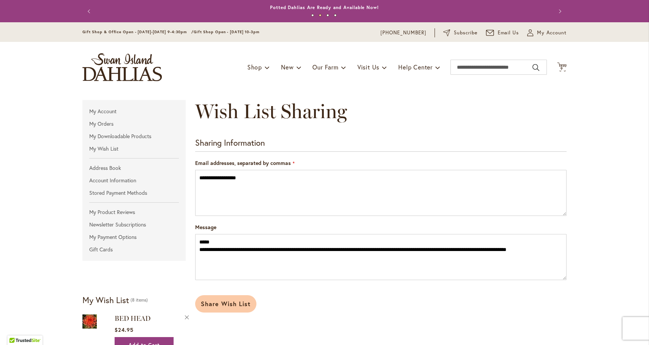
click at [215, 305] on span "Share Wish List" at bounding box center [226, 304] width 50 height 8
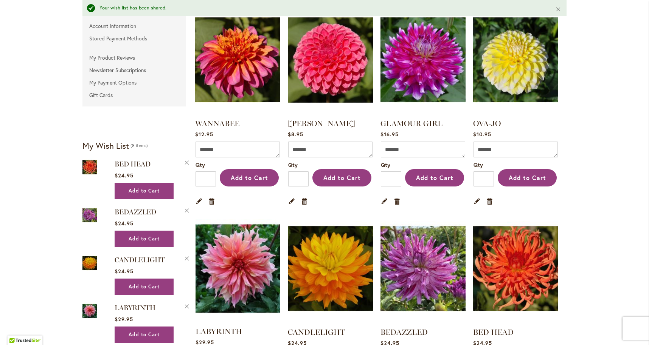
scroll to position [169, 0]
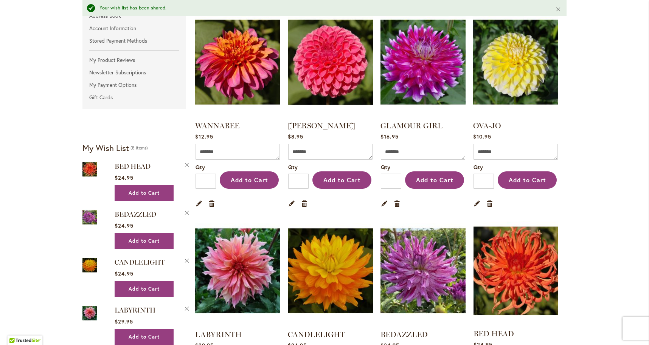
click at [496, 289] on img at bounding box center [515, 271] width 88 height 111
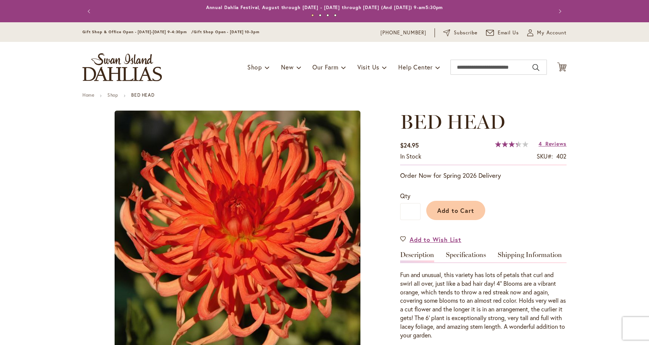
type input "****"
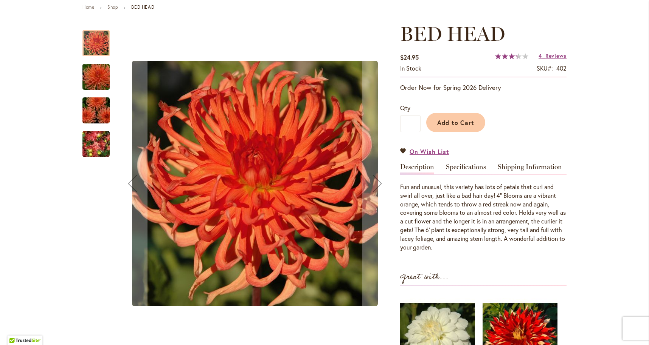
scroll to position [89, 0]
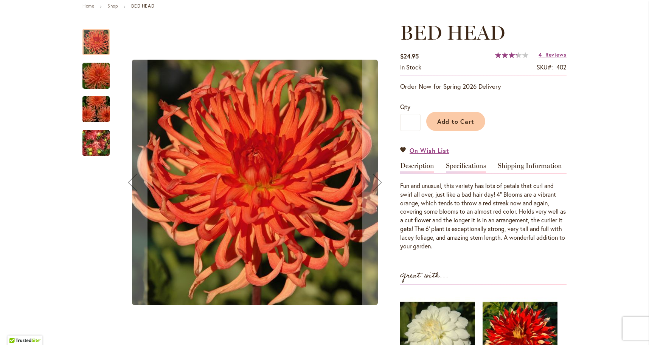
click at [470, 166] on link "Specifications" at bounding box center [466, 168] width 40 height 11
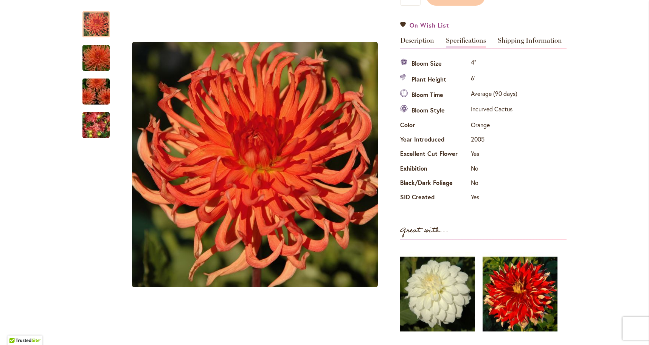
scroll to position [0, 0]
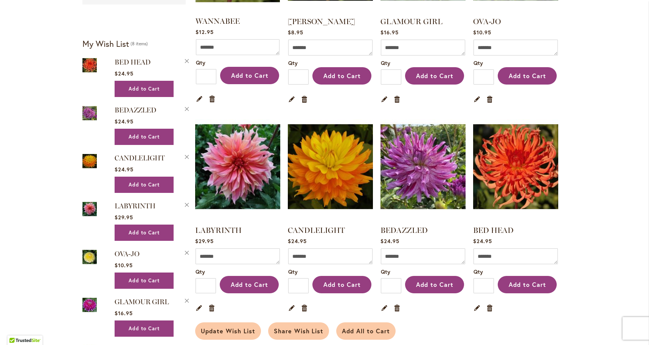
scroll to position [258, 0]
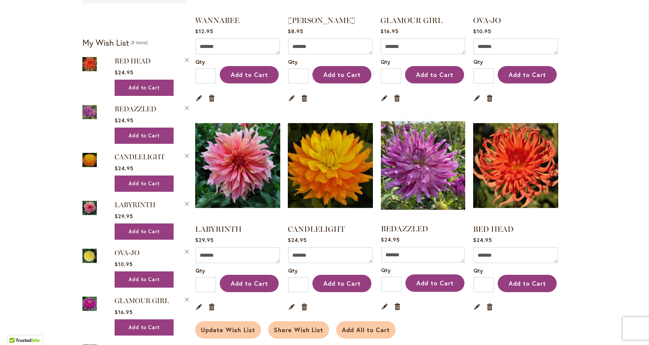
click at [426, 177] on img at bounding box center [423, 165] width 88 height 111
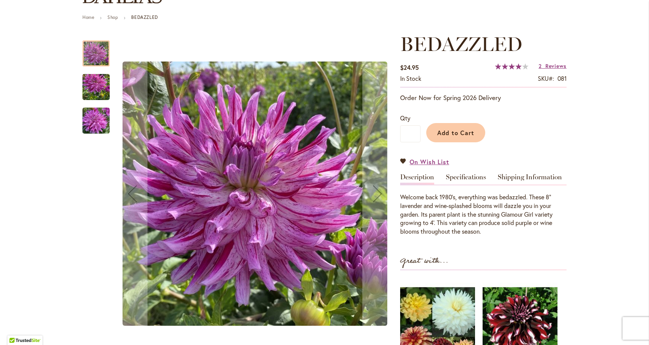
scroll to position [81, 0]
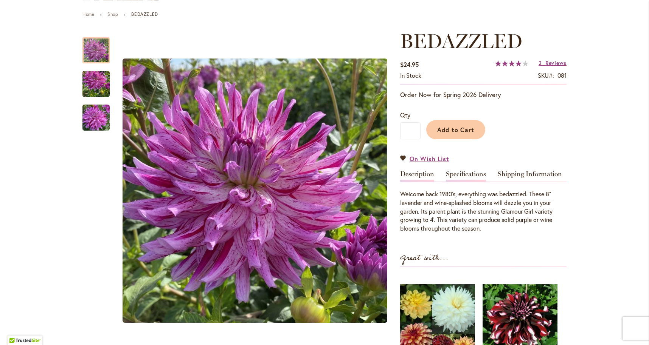
click at [469, 172] on link "Specifications" at bounding box center [466, 176] width 40 height 11
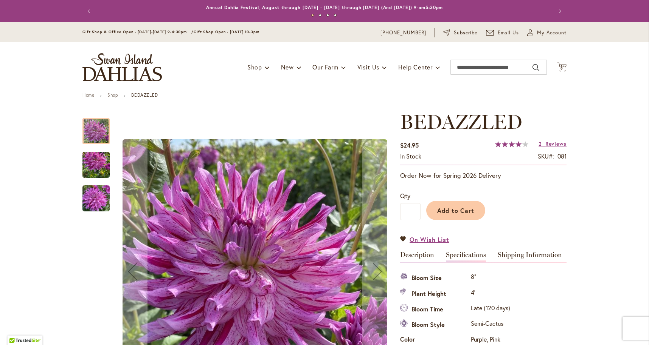
scroll to position [0, 0]
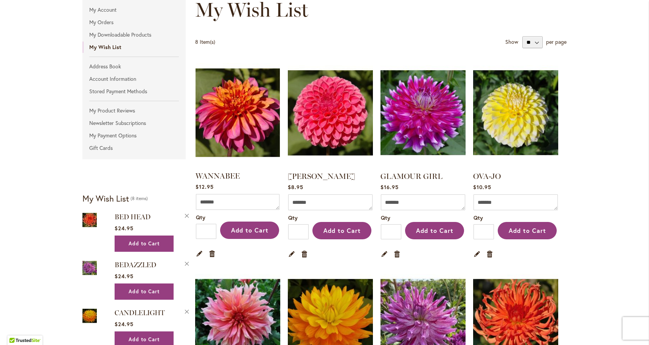
scroll to position [101, 0]
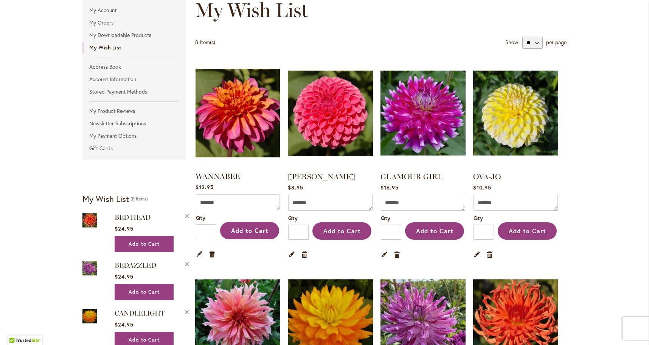
click at [238, 98] on img at bounding box center [238, 113] width 88 height 111
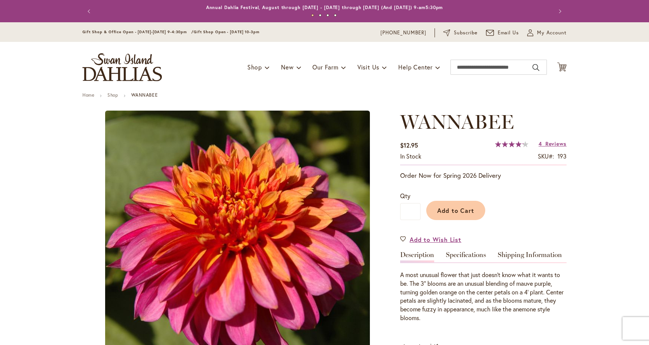
type input "****"
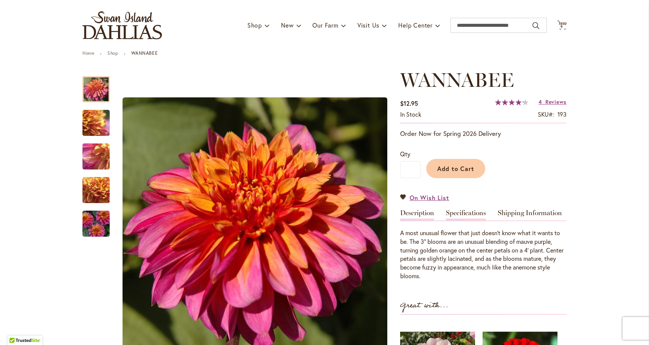
scroll to position [42, 0]
click at [457, 209] on link "Specifications" at bounding box center [466, 214] width 40 height 11
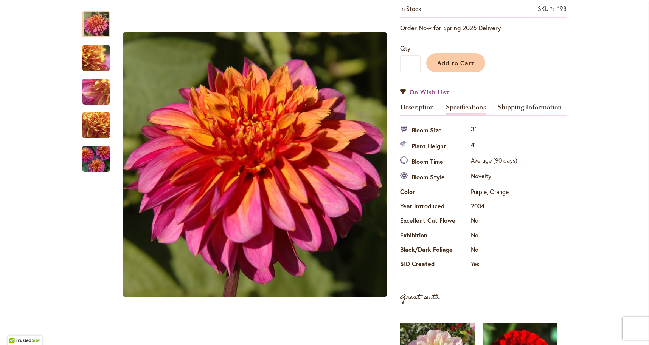
scroll to position [147, 0]
click at [421, 106] on link "Description" at bounding box center [417, 109] width 34 height 11
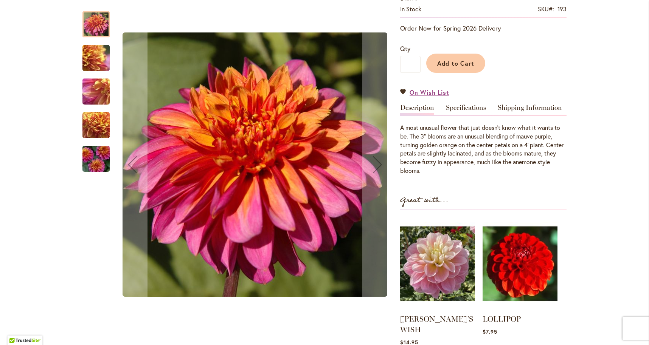
click at [94, 155] on img "WANNABEE" at bounding box center [96, 159] width 54 height 36
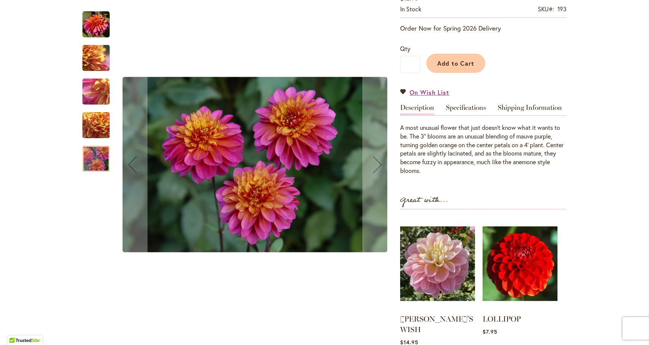
click at [95, 130] on img "WANNABEE" at bounding box center [96, 125] width 54 height 41
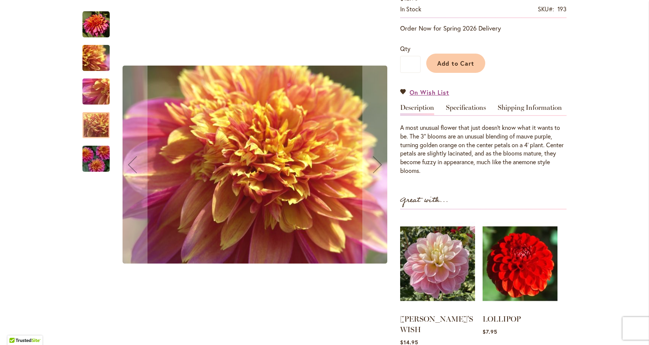
click at [94, 98] on img "WANNABEE" at bounding box center [96, 91] width 54 height 41
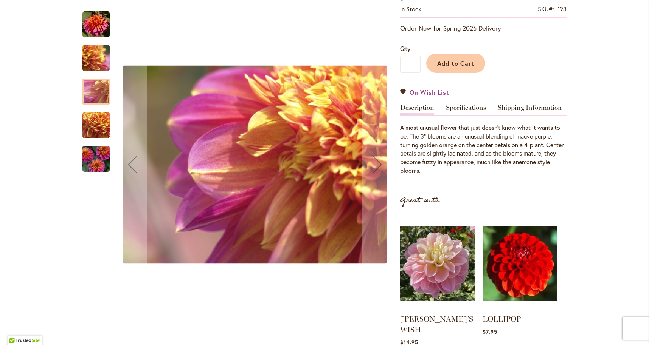
click at [100, 63] on img "WANNABEE" at bounding box center [96, 58] width 54 height 41
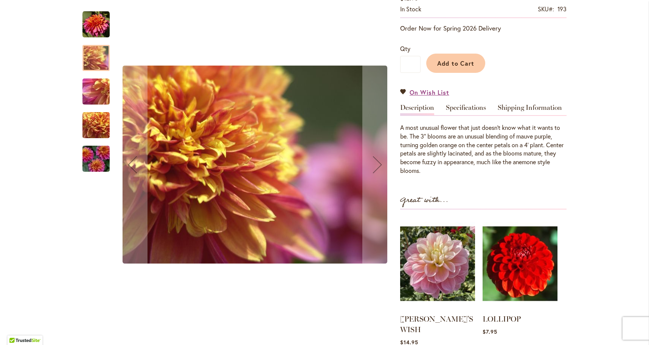
click at [92, 26] on img "WANNABEE" at bounding box center [95, 24] width 27 height 27
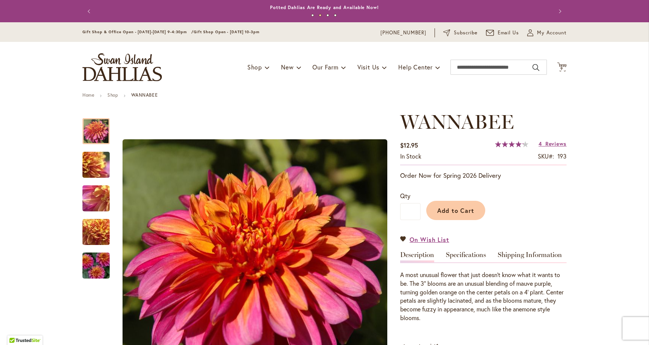
scroll to position [0, 0]
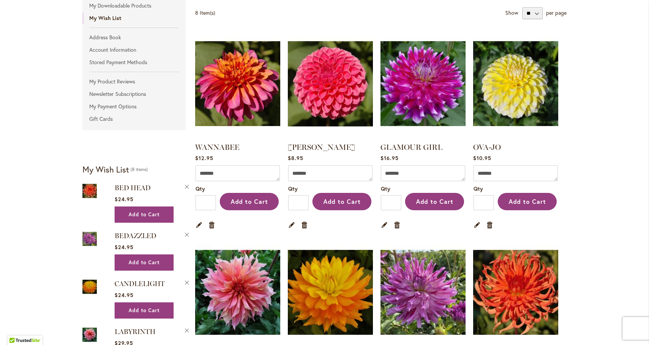
scroll to position [131, 0]
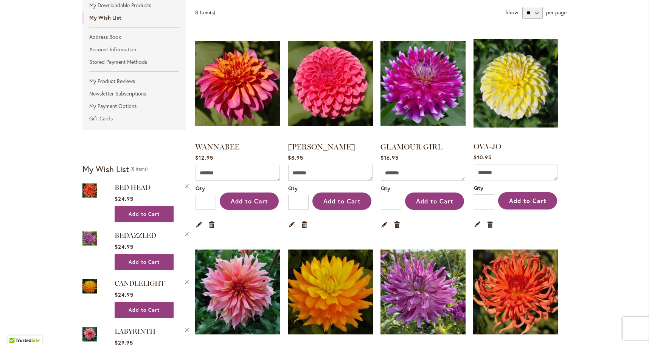
click at [526, 85] on img at bounding box center [515, 83] width 88 height 111
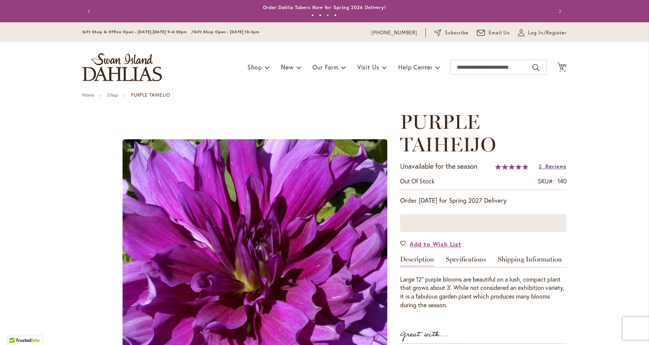
click at [551, 166] on span "Reviews" at bounding box center [555, 166] width 21 height 7
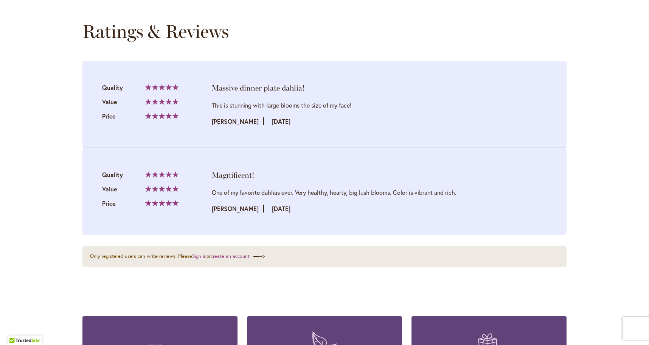
scroll to position [768, 0]
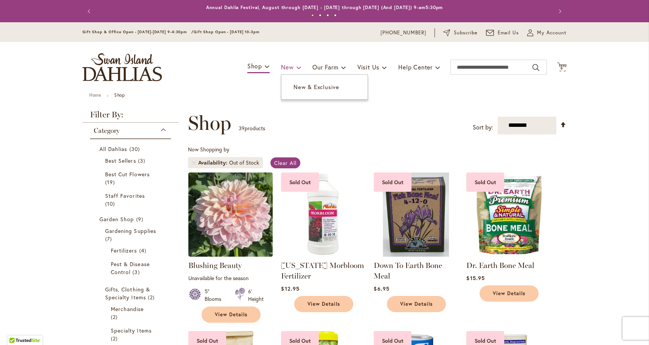
click at [287, 66] on span "New" at bounding box center [287, 67] width 12 height 8
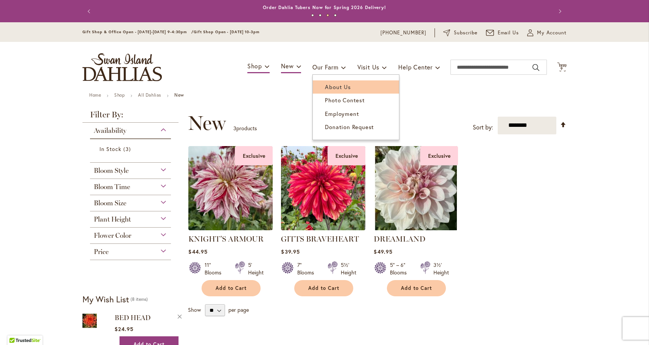
click at [335, 88] on span "About Us" at bounding box center [338, 87] width 26 height 8
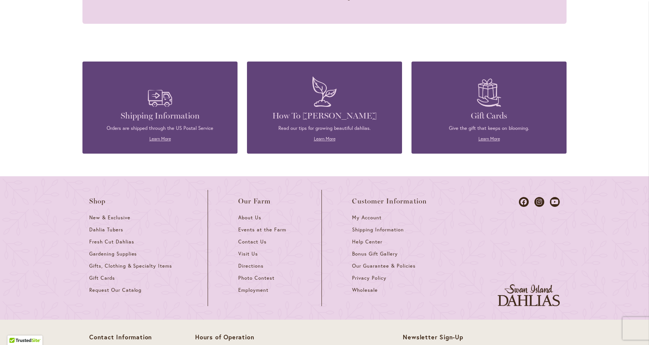
scroll to position [849, 0]
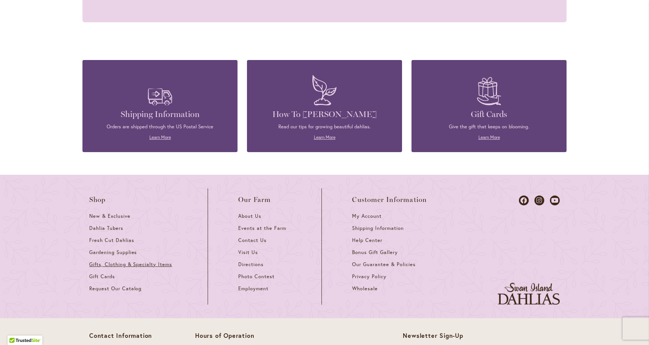
click at [147, 262] on span "Gifts, Clothing & Specialty Items" at bounding box center [130, 265] width 83 height 6
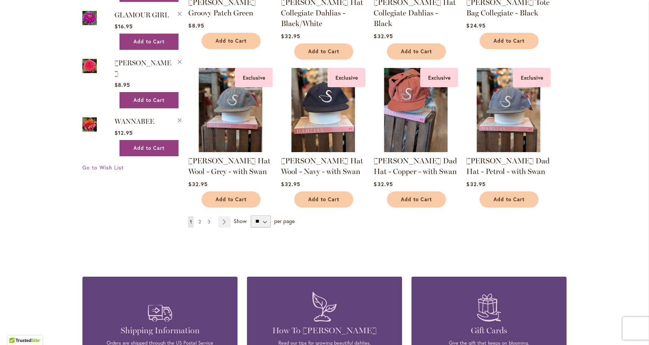
scroll to position [573, 0]
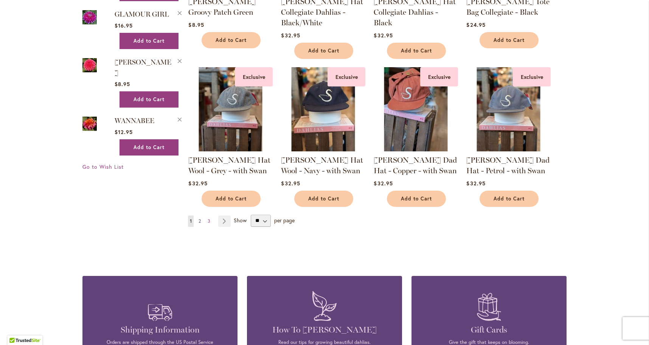
click at [200, 221] on span "2" at bounding box center [199, 221] width 2 height 6
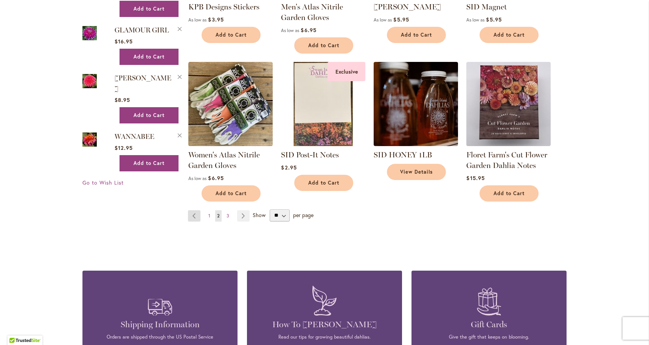
scroll to position [559, 0]
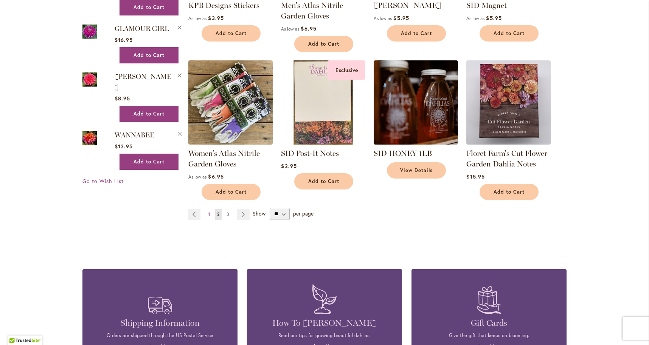
click at [229, 215] on span "3" at bounding box center [227, 215] width 3 height 6
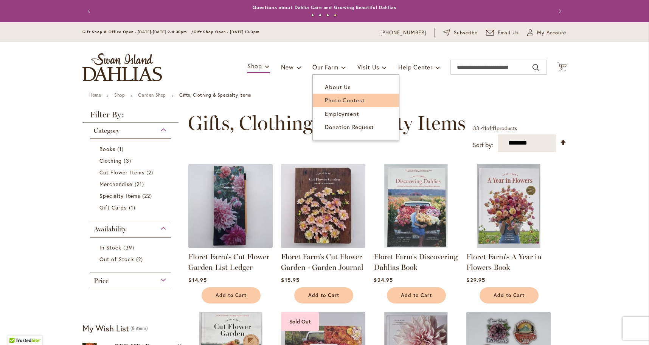
click at [334, 96] on link "Photo Contest" at bounding box center [356, 100] width 86 height 13
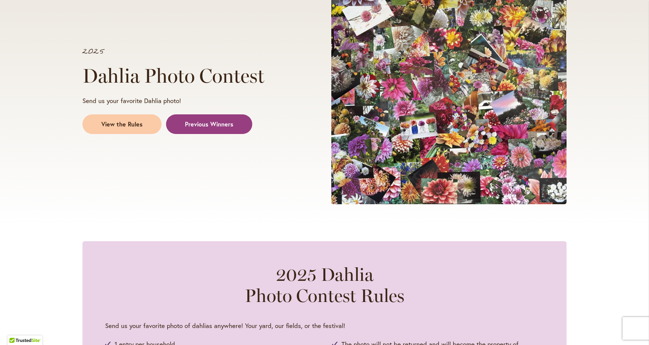
scroll to position [137, 0]
click at [208, 127] on span "Previous Winners" at bounding box center [209, 124] width 48 height 9
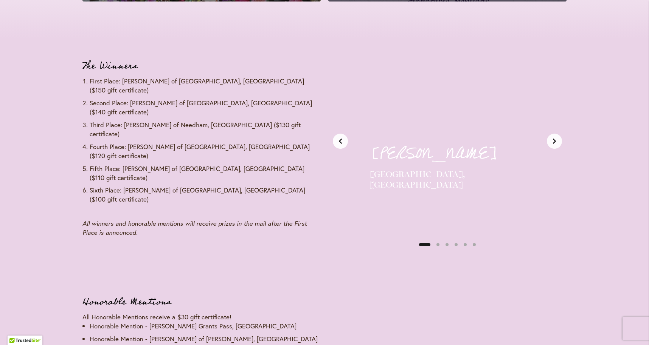
scroll to position [902, 0]
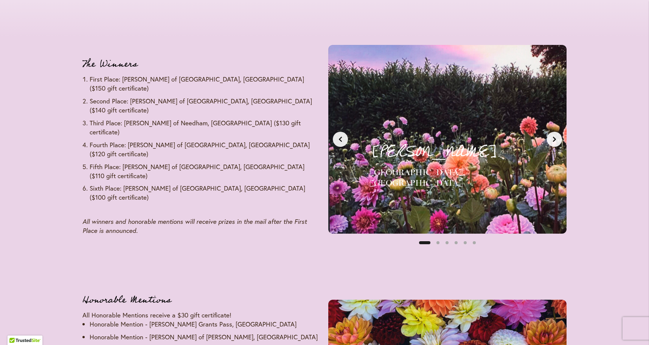
click at [557, 136] on icon "Next slide" at bounding box center [554, 139] width 6 height 6
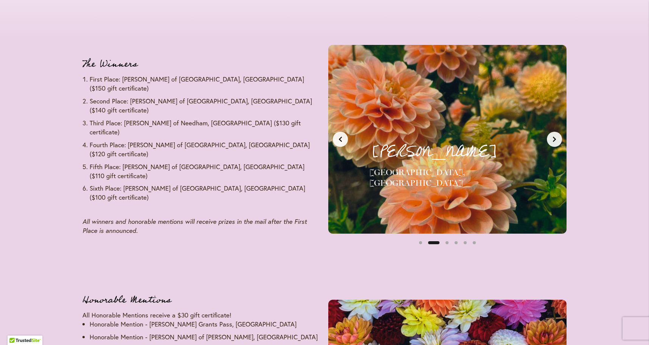
click at [557, 136] on icon "Next slide" at bounding box center [554, 139] width 6 height 6
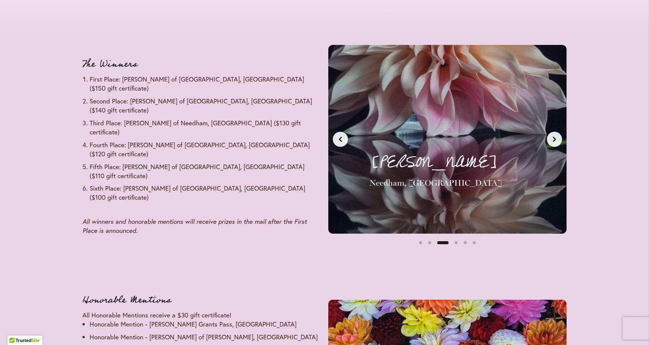
click at [557, 136] on icon "Next slide" at bounding box center [554, 139] width 6 height 6
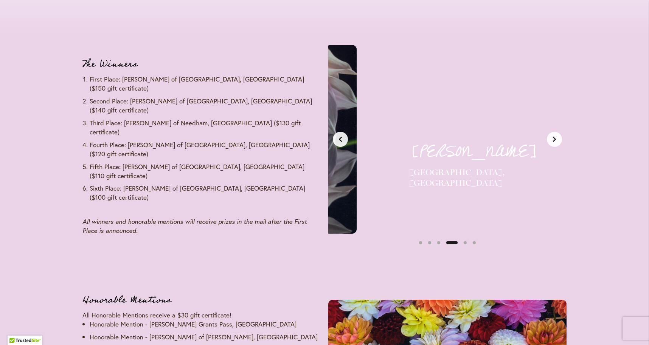
scroll to position [0, 748]
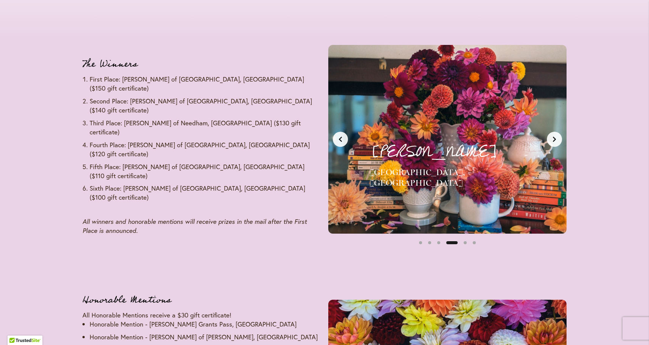
click at [557, 136] on icon "Next slide" at bounding box center [554, 139] width 6 height 6
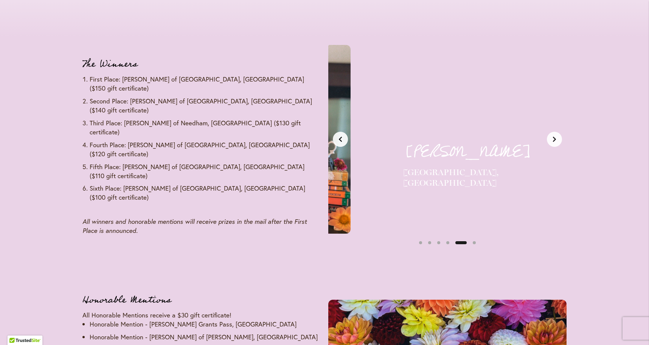
scroll to position [0, 998]
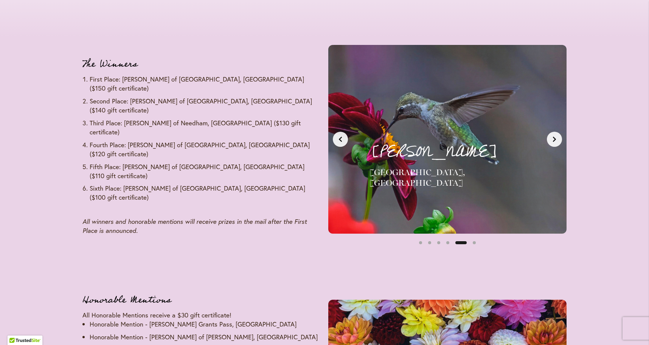
click at [557, 136] on icon "Next slide" at bounding box center [554, 139] width 6 height 6
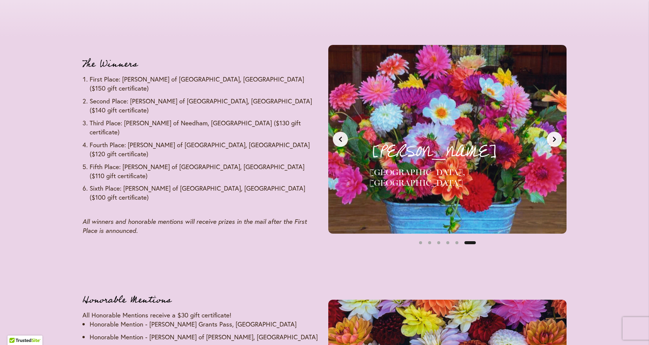
click at [557, 136] on icon "Next slide" at bounding box center [554, 139] width 6 height 6
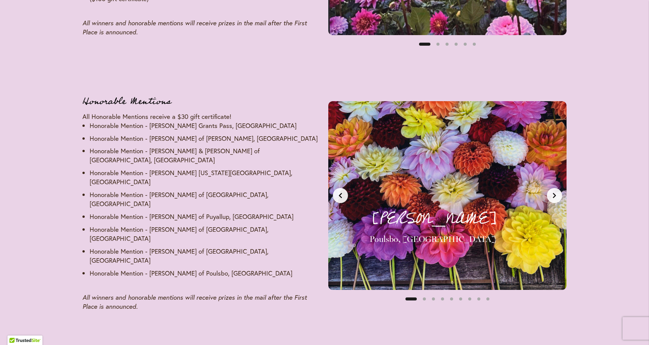
scroll to position [1102, 0]
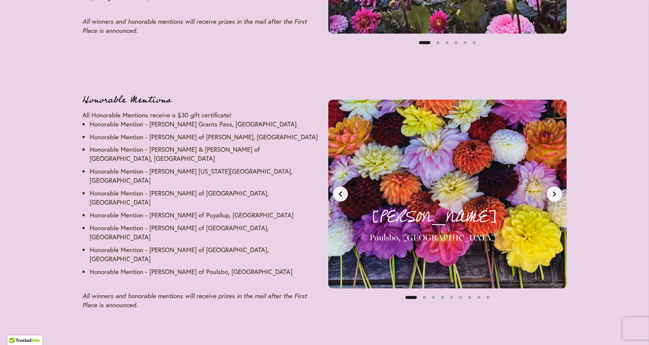
click at [552, 191] on icon "Next slide" at bounding box center [554, 194] width 6 height 6
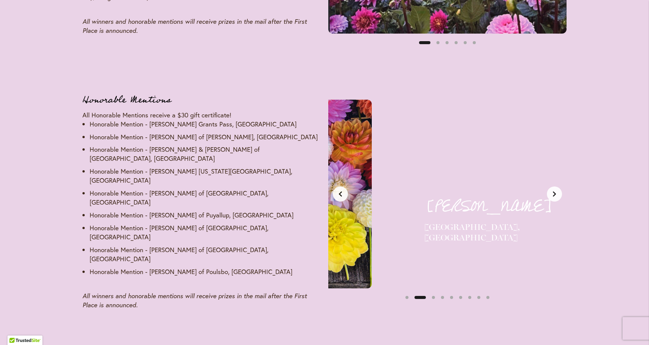
scroll to position [0, 249]
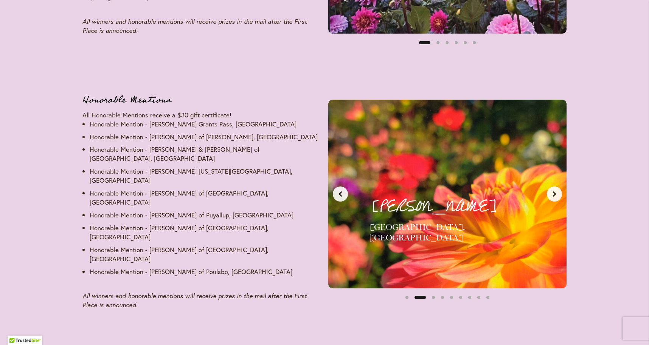
click at [552, 191] on icon "Next slide" at bounding box center [554, 194] width 6 height 6
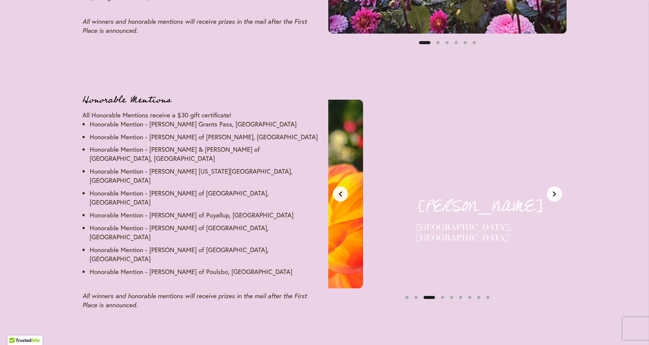
scroll to position [0, 499]
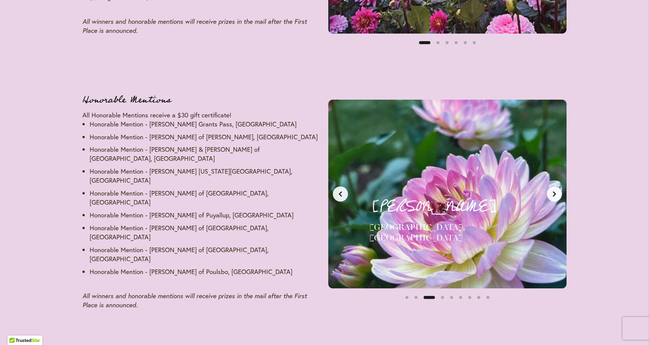
click at [552, 191] on icon "Next slide" at bounding box center [554, 194] width 6 height 6
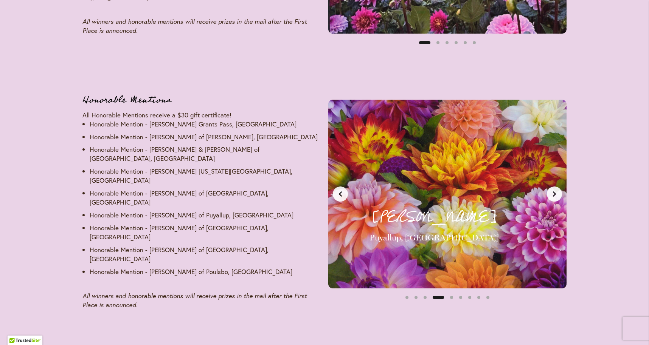
click at [552, 191] on icon "Next slide" at bounding box center [554, 194] width 6 height 6
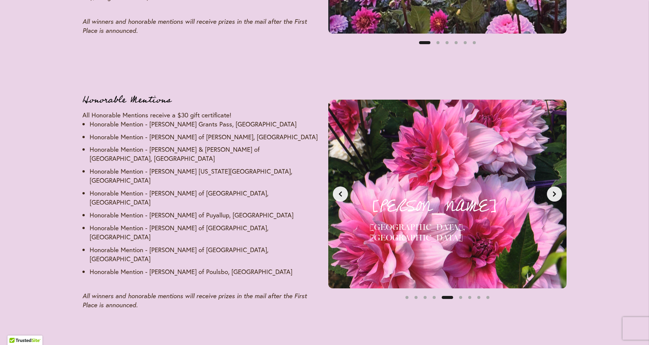
click at [552, 191] on icon "Next slide" at bounding box center [554, 194] width 6 height 6
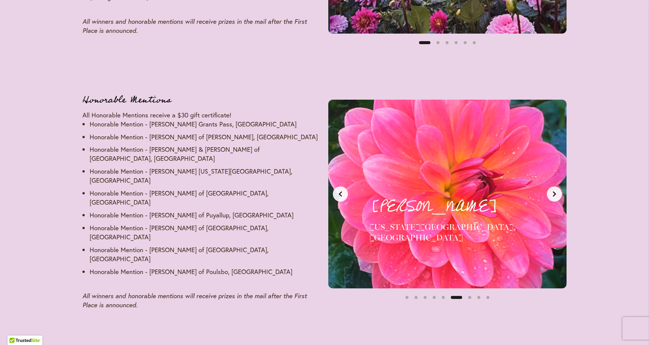
click at [552, 191] on icon "Next slide" at bounding box center [554, 194] width 6 height 6
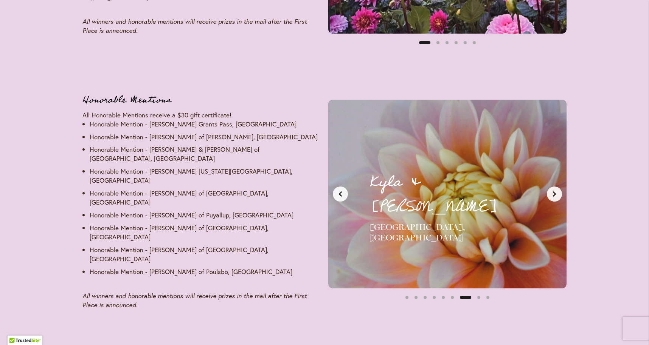
click at [552, 191] on icon "Next slide" at bounding box center [554, 194] width 6 height 6
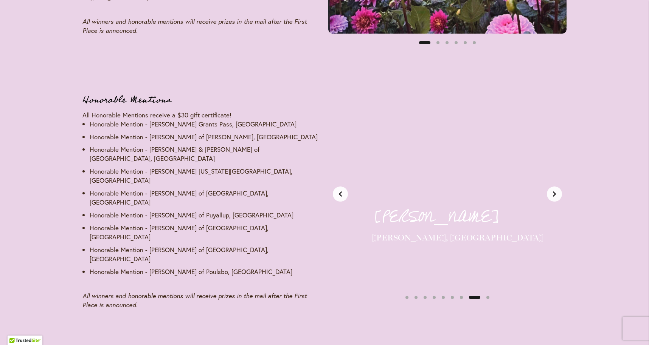
scroll to position [0, 1746]
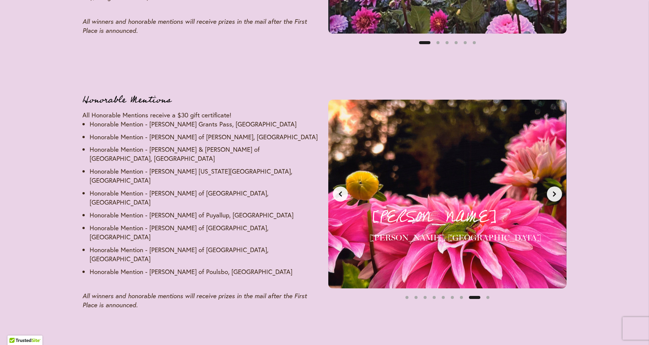
click at [552, 191] on icon "Next slide" at bounding box center [554, 194] width 6 height 6
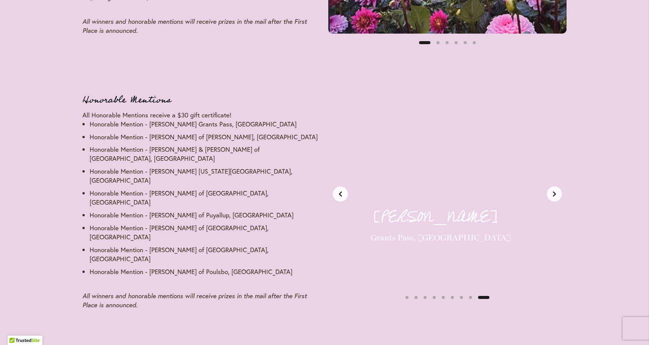
scroll to position [0, 1996]
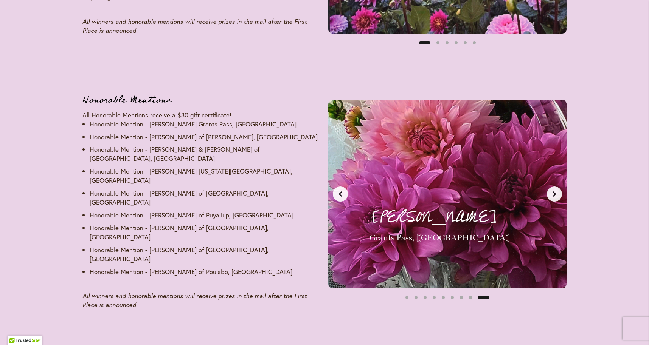
click at [552, 191] on icon "Next slide" at bounding box center [554, 194] width 6 height 6
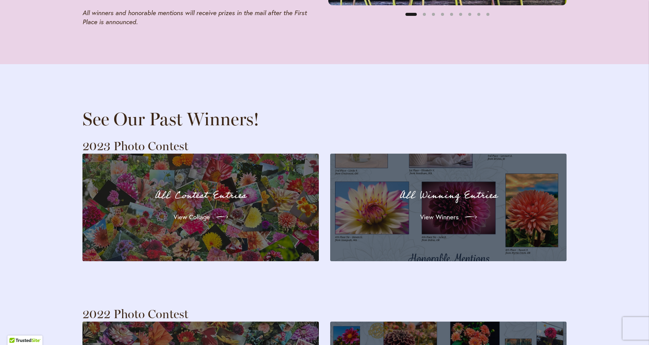
scroll to position [1386, 0]
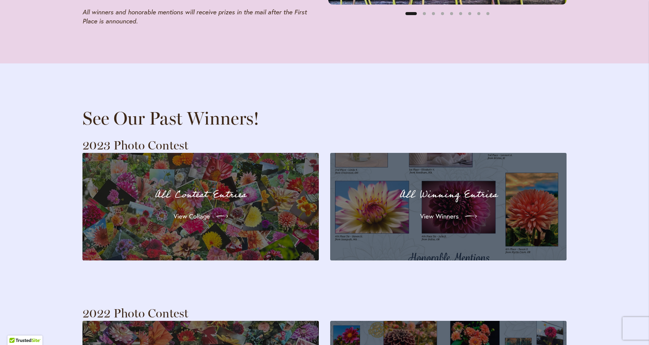
click at [428, 210] on div "All Winning Entries View Winners" at bounding box center [448, 207] width 209 height 81
click at [435, 212] on span "View Winners" at bounding box center [438, 216] width 39 height 9
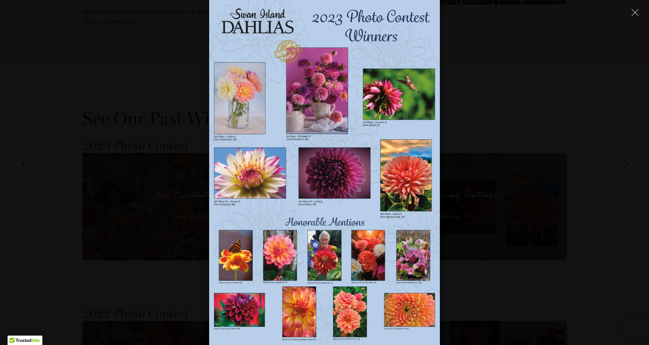
click at [419, 253] on img at bounding box center [324, 172] width 230 height 345
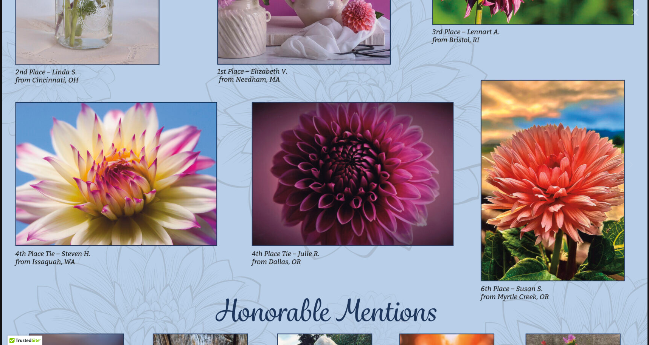
scroll to position [137, 0]
click at [421, 39] on img at bounding box center [324, 173] width 645 height 968
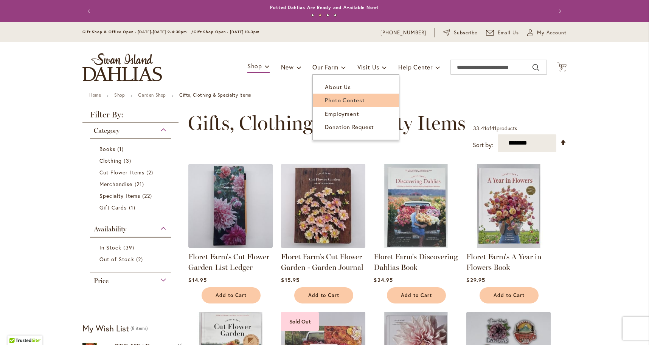
click at [337, 98] on span "Photo Contest" at bounding box center [345, 100] width 40 height 8
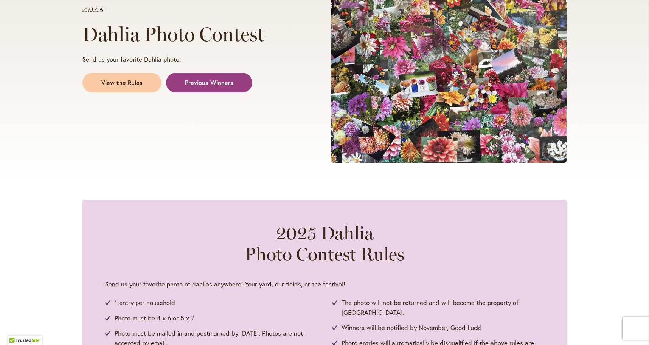
scroll to position [179, 0]
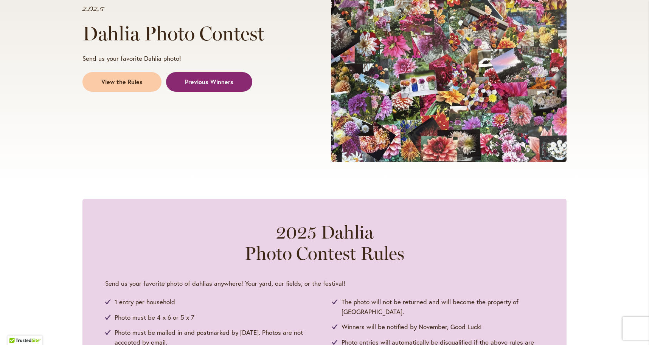
click at [206, 82] on span "Previous Winners" at bounding box center [209, 82] width 48 height 9
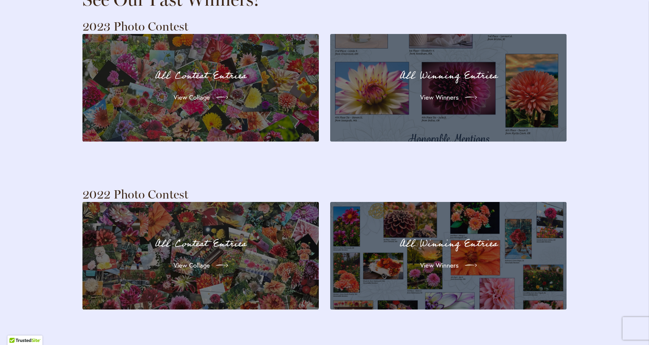
scroll to position [1506, 0]
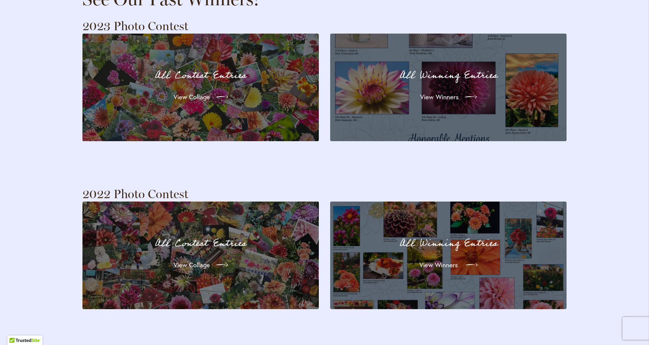
click at [422, 261] on span "View Winners" at bounding box center [438, 265] width 39 height 9
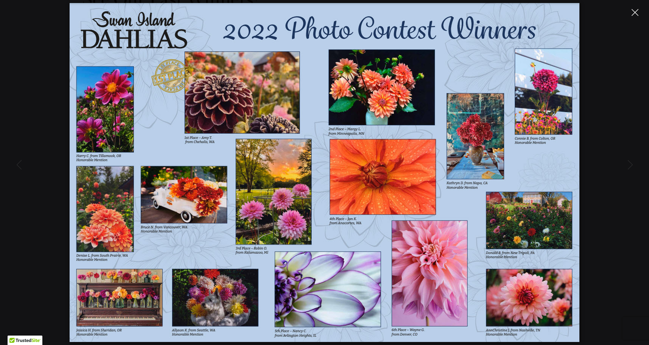
click at [632, 12] on icon "Close" at bounding box center [634, 12] width 7 height 7
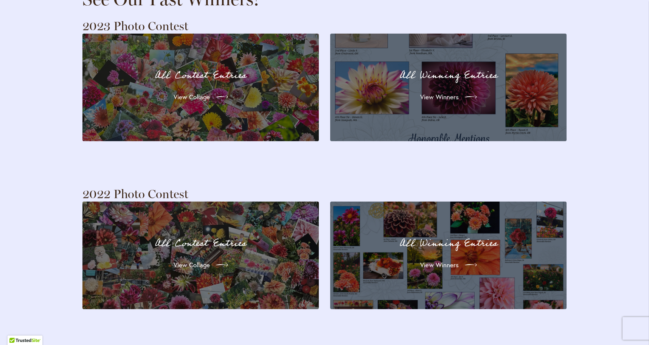
click at [241, 215] on div "All Contest Entries View Collage" at bounding box center [200, 255] width 209 height 81
click at [437, 93] on span "View Winners" at bounding box center [438, 97] width 39 height 9
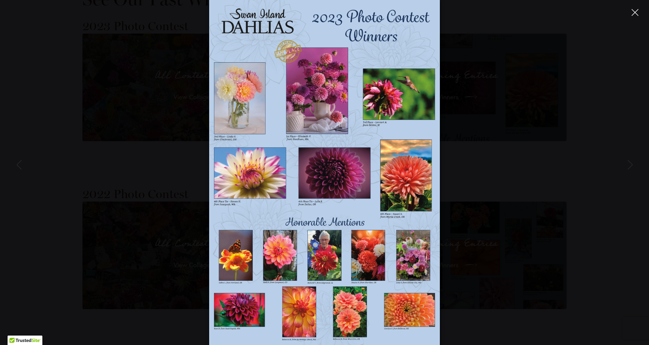
click at [629, 14] on button "Close" at bounding box center [634, 12] width 13 height 13
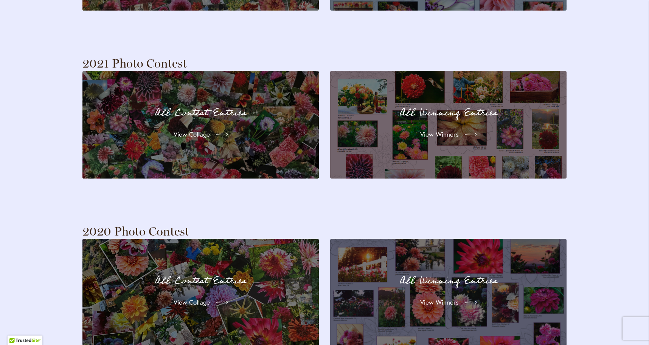
scroll to position [1805, 0]
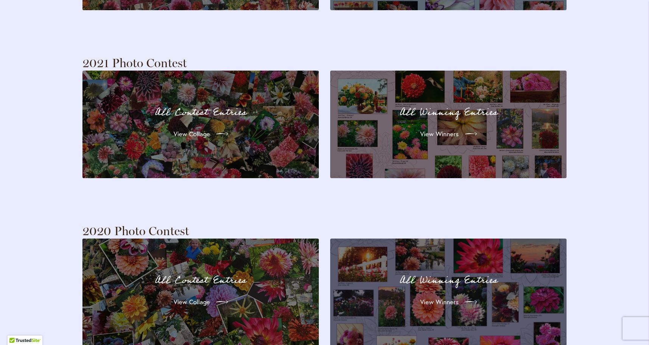
click at [482, 105] on p "All Winning Entries" at bounding box center [448, 113] width 209 height 16
click at [428, 130] on span "View Winners" at bounding box center [438, 134] width 39 height 9
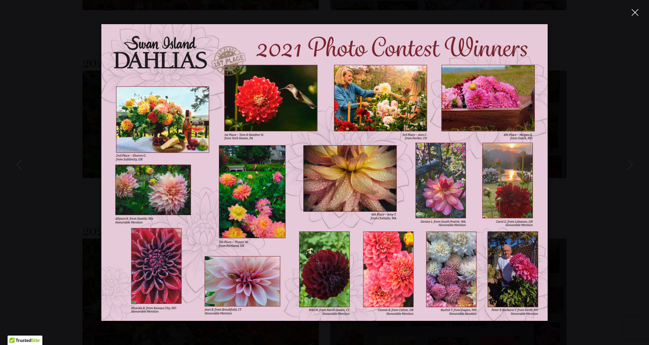
click at [634, 13] on icon "Close" at bounding box center [634, 12] width 7 height 7
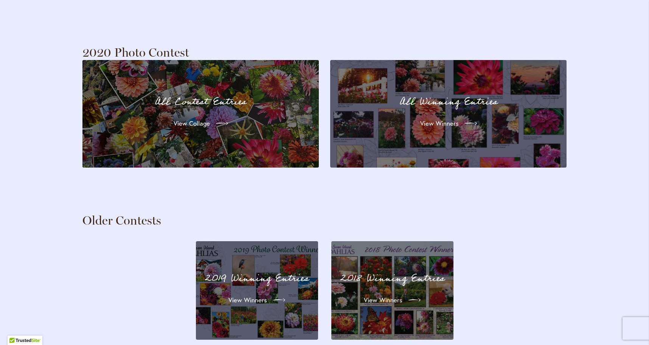
scroll to position [1984, 0]
click at [451, 113] on link "View Winners" at bounding box center [448, 123] width 70 height 21
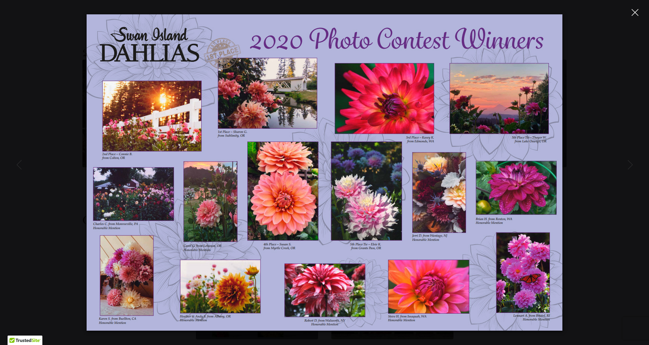
click at [635, 12] on icon "Close" at bounding box center [634, 12] width 7 height 7
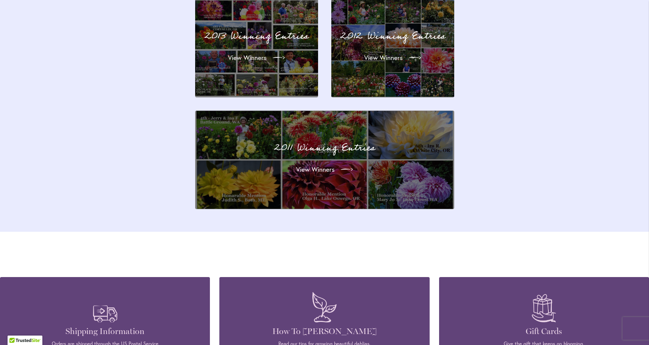
scroll to position [2575, 0]
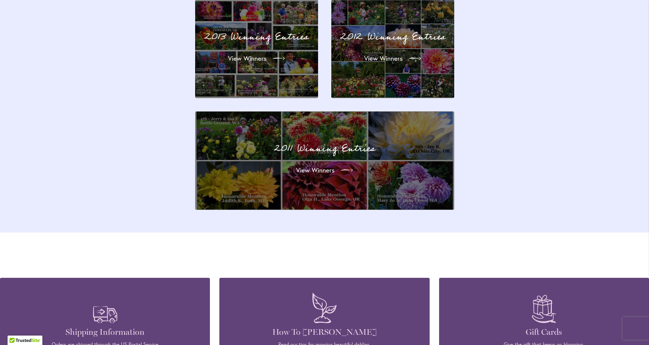
click at [397, 121] on div "2011 Winning Entries View Winners" at bounding box center [324, 161] width 241 height 81
click at [311, 166] on span "View Winners" at bounding box center [314, 170] width 39 height 9
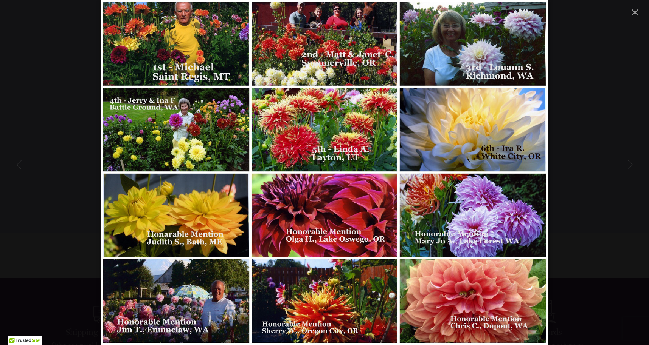
click at [639, 13] on button "Close" at bounding box center [634, 12] width 13 height 13
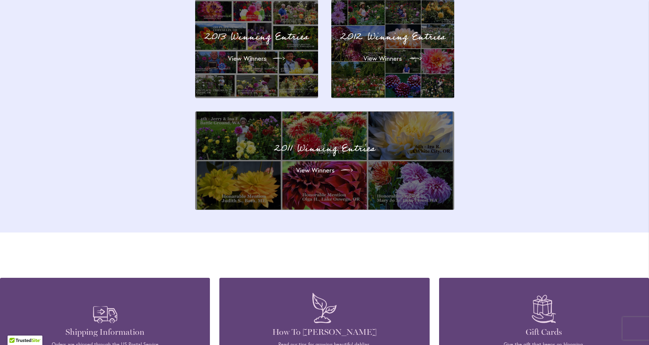
click at [390, 54] on span "View Winners" at bounding box center [382, 58] width 39 height 9
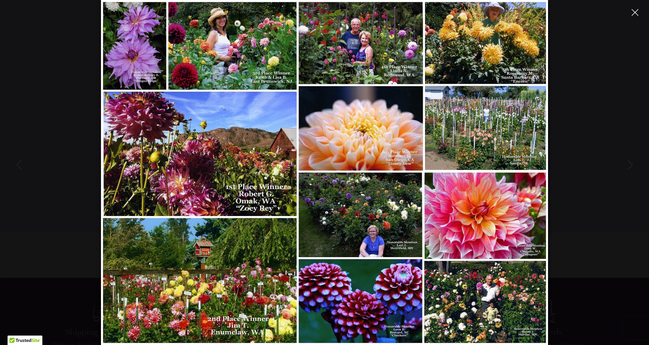
click at [638, 15] on icon "Close" at bounding box center [634, 12] width 7 height 7
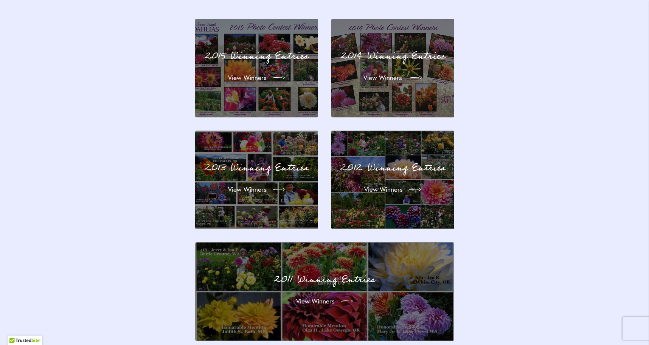
scroll to position [2443, 0]
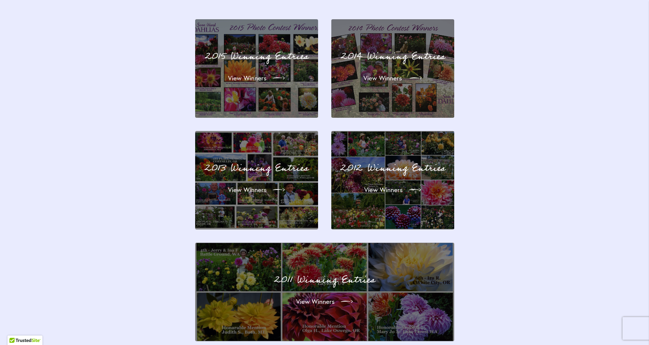
click at [403, 68] on link "View Winners" at bounding box center [392, 78] width 70 height 21
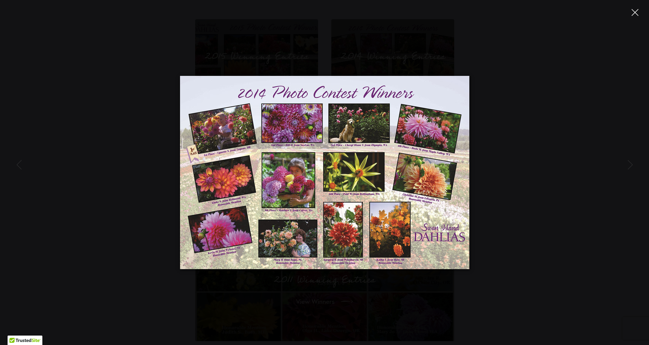
click at [630, 12] on button "Close" at bounding box center [634, 12] width 13 height 13
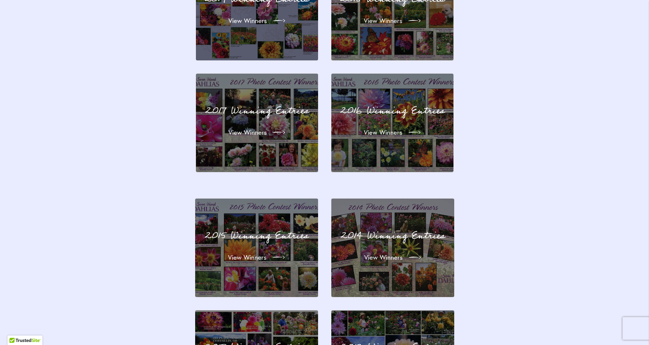
scroll to position [2262, 0]
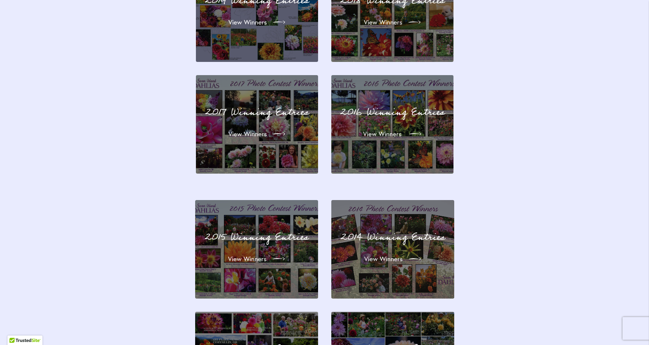
click at [386, 130] on span "View Winners" at bounding box center [382, 134] width 39 height 9
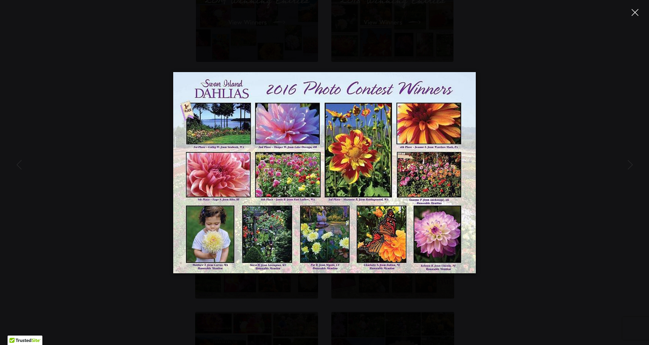
click at [630, 14] on button "Close" at bounding box center [634, 12] width 13 height 13
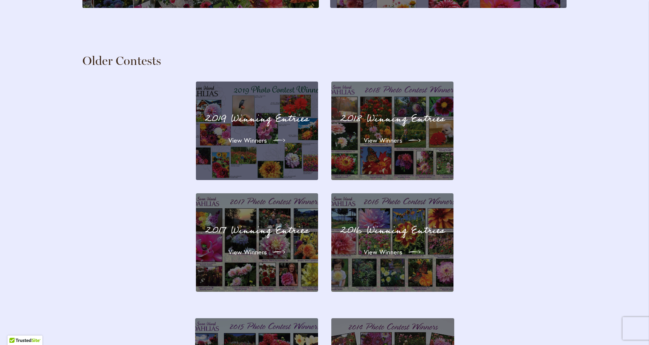
scroll to position [2143, 0]
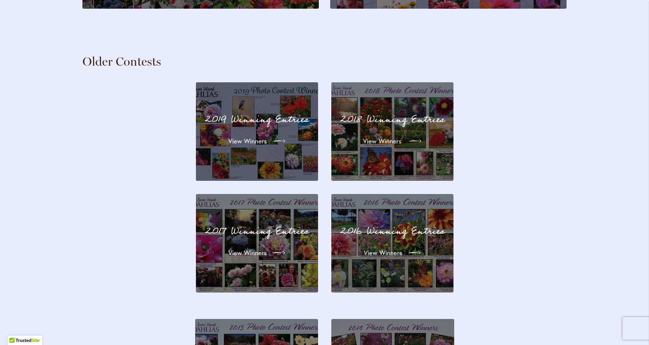
click at [395, 137] on span "View Winners" at bounding box center [382, 141] width 39 height 9
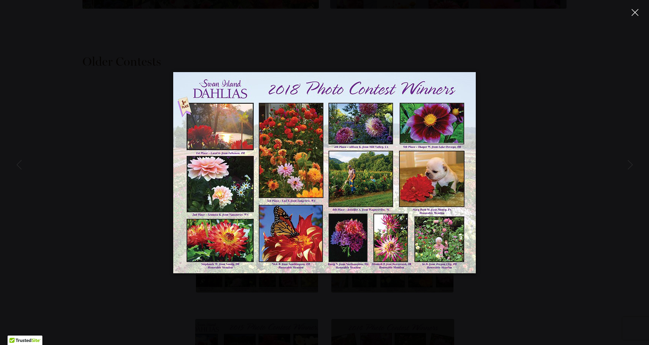
click at [632, 11] on icon "Close" at bounding box center [634, 12] width 7 height 7
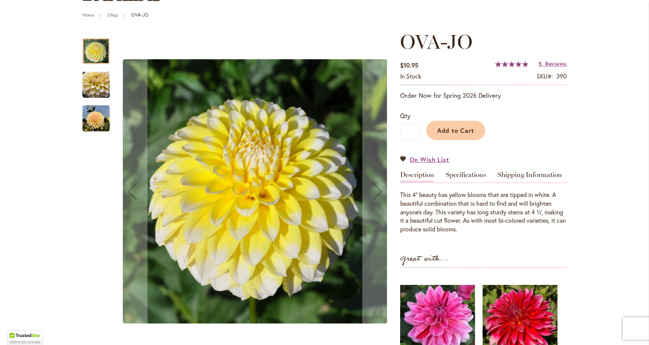
scroll to position [81, 0]
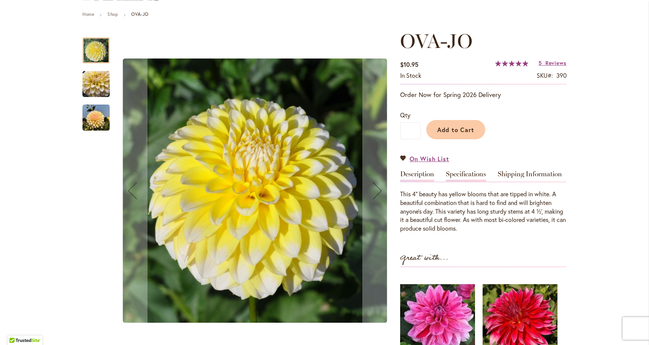
click at [462, 174] on link "Specifications" at bounding box center [466, 176] width 40 height 11
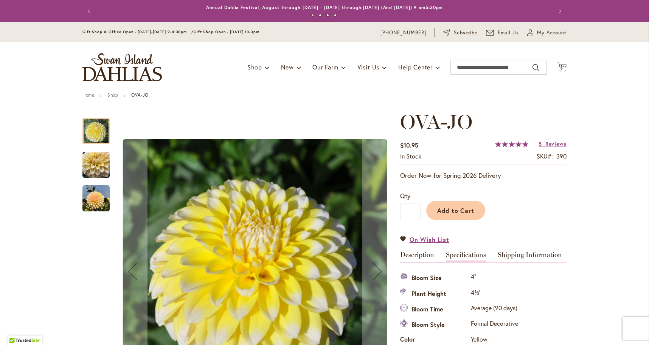
scroll to position [0, 0]
click at [97, 166] on img "OVA-JO" at bounding box center [95, 165] width 27 height 27
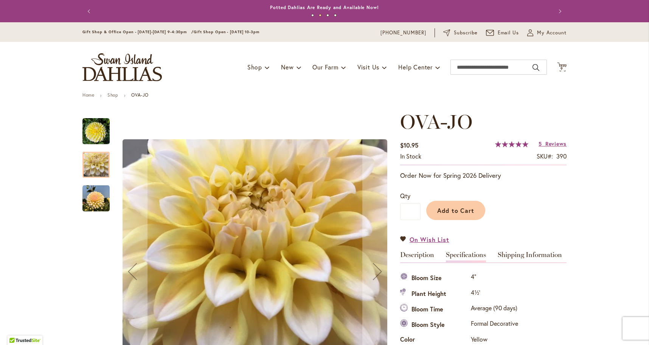
click at [94, 196] on img "OVA-JO" at bounding box center [95, 198] width 27 height 27
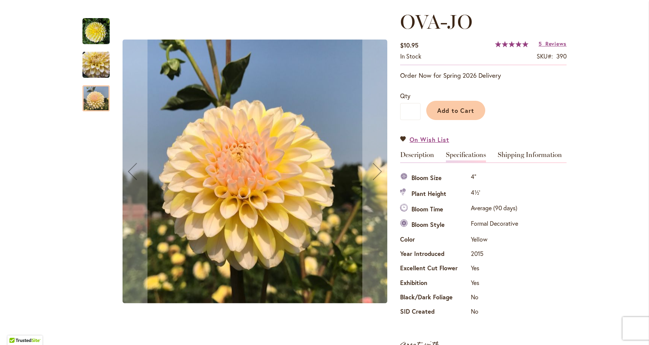
scroll to position [101, 0]
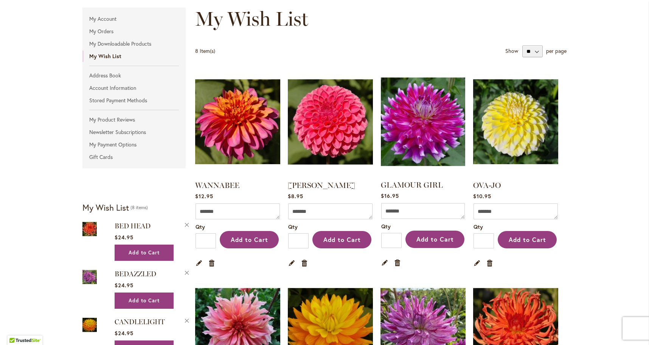
scroll to position [93, 0]
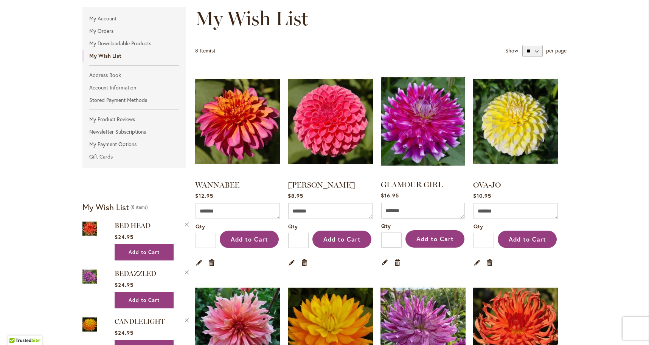
click at [408, 133] on img at bounding box center [423, 121] width 88 height 111
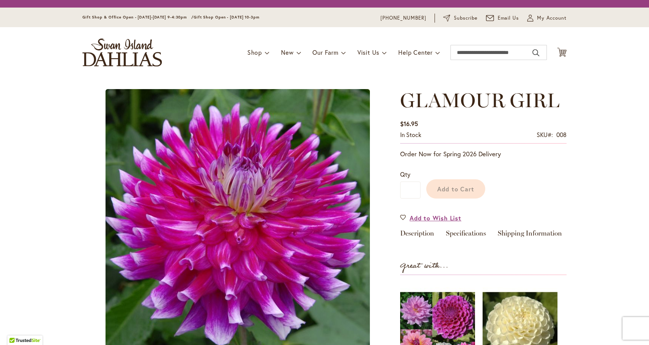
type input "****"
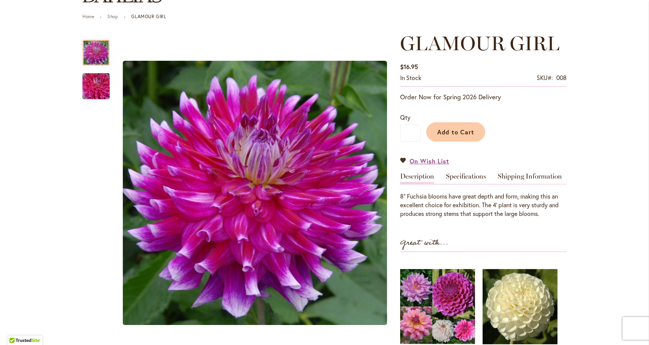
scroll to position [79, 0]
click at [462, 176] on link "Specifications" at bounding box center [466, 178] width 40 height 11
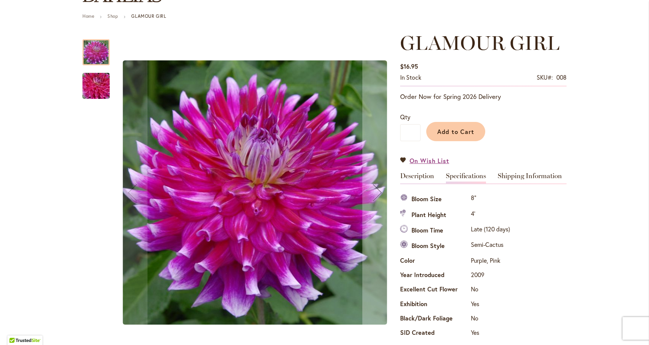
click at [90, 84] on img "GLAMOUR GIRL" at bounding box center [96, 86] width 54 height 36
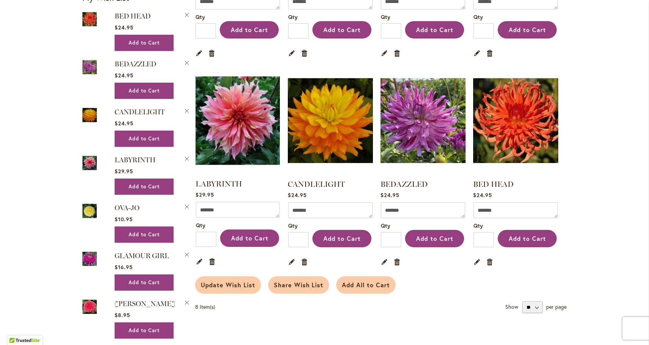
scroll to position [303, 0]
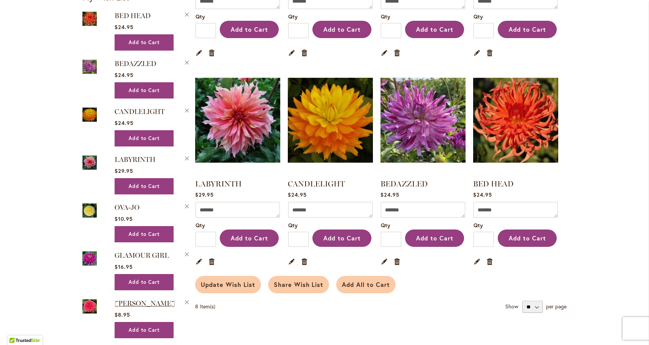
click at [138, 302] on span "[PERSON_NAME]" at bounding box center [145, 304] width 60 height 8
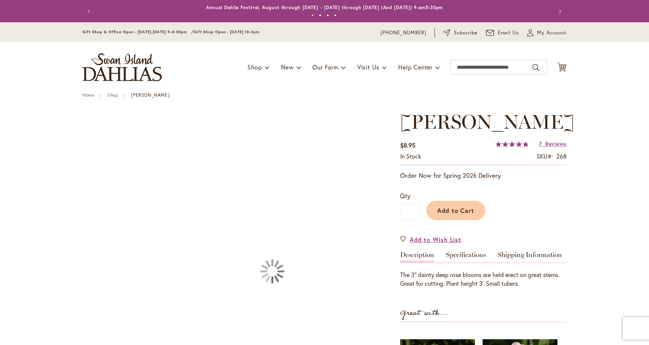
type input "****"
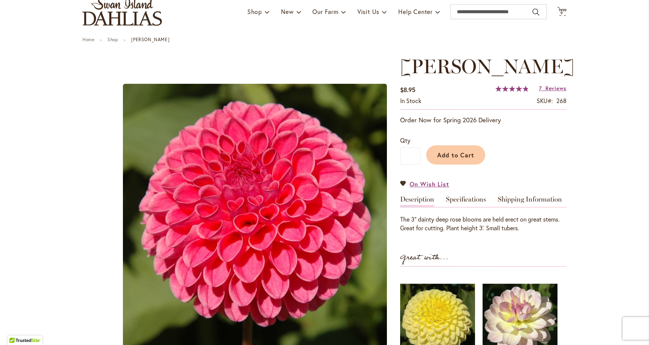
scroll to position [57, 0]
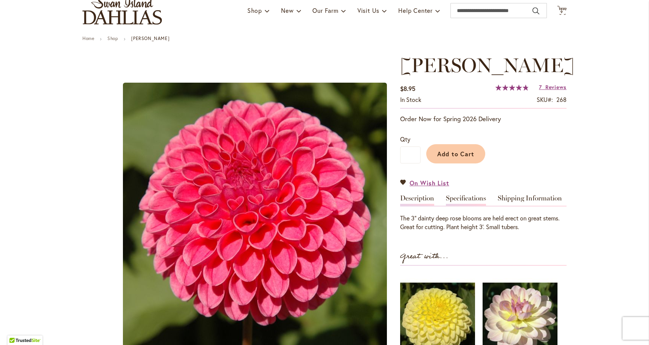
click at [465, 199] on link "Specifications" at bounding box center [466, 200] width 40 height 11
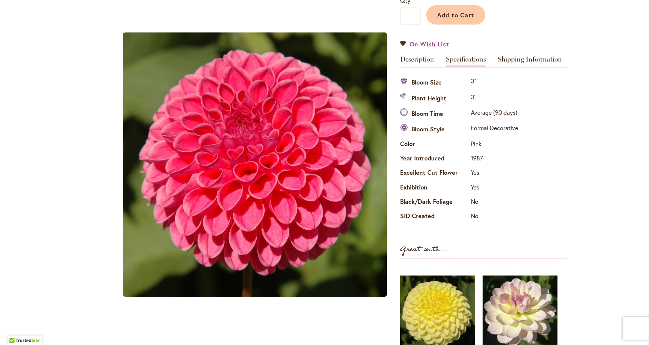
scroll to position [195, 0]
